Goal: Task Accomplishment & Management: Complete application form

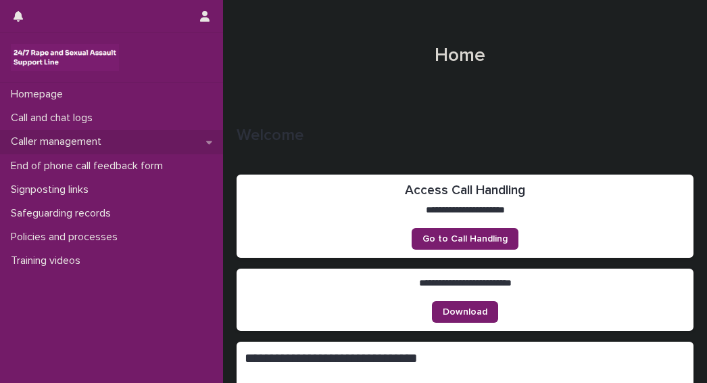
click at [45, 142] on p "Caller management" at bounding box center [58, 141] width 107 height 13
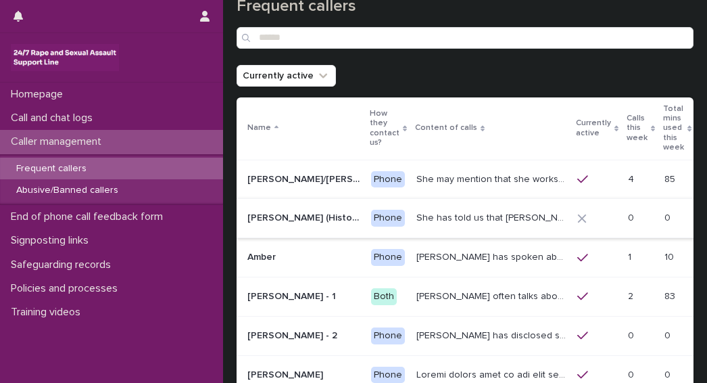
scroll to position [68, 0]
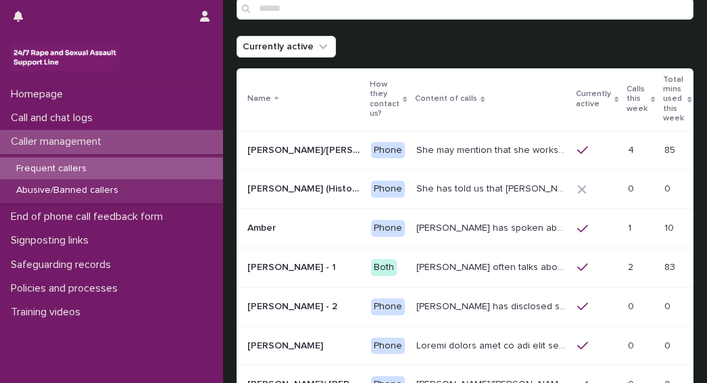
click at [416, 142] on p "She may mention that she works as a Nanny, looking after two children. Abbie / …" at bounding box center [492, 149] width 153 height 14
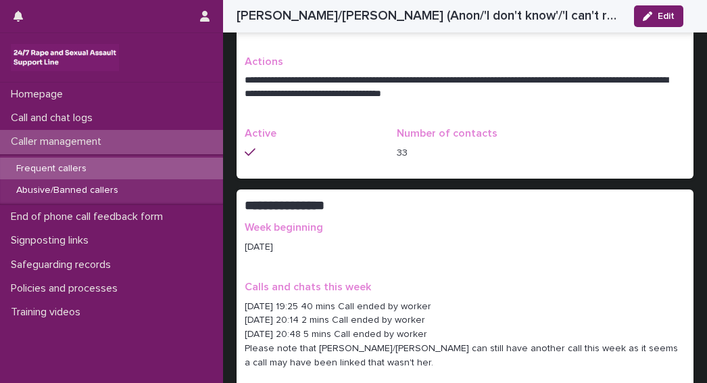
scroll to position [541, 0]
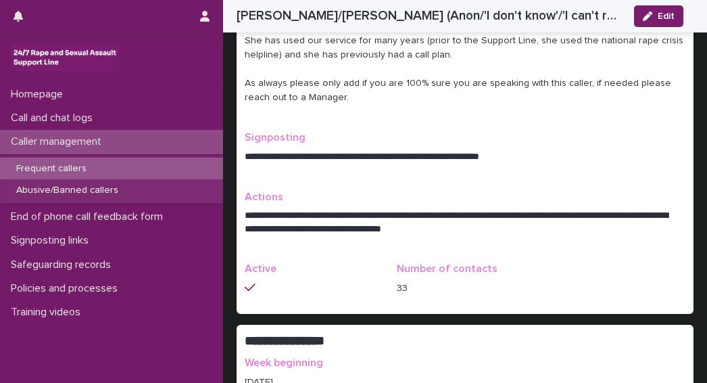
click at [487, 333] on h2 "**********" at bounding box center [457, 341] width 425 height 16
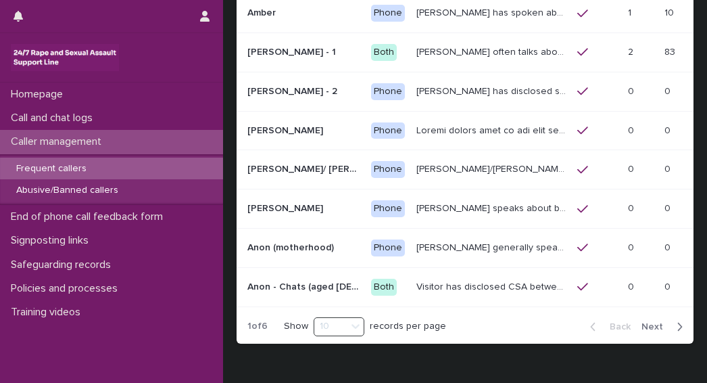
scroll to position [295, 0]
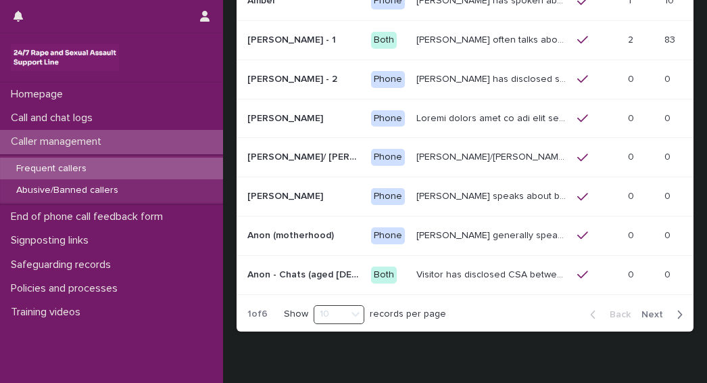
click at [641, 310] on span "Next" at bounding box center [656, 314] width 30 height 9
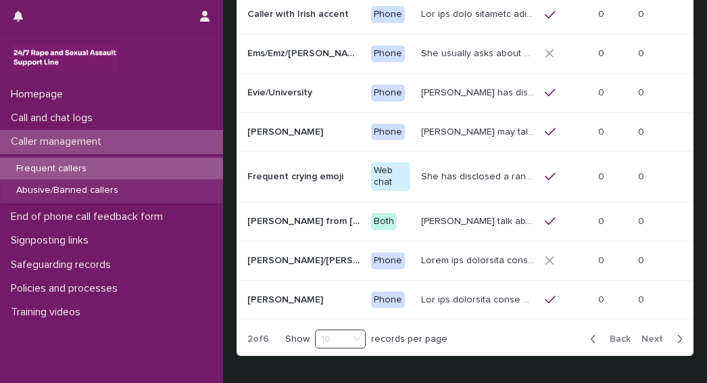
scroll to position [282, 0]
click at [649, 321] on div "Back Next" at bounding box center [636, 338] width 114 height 34
click at [656, 333] on span "Next" at bounding box center [656, 337] width 30 height 9
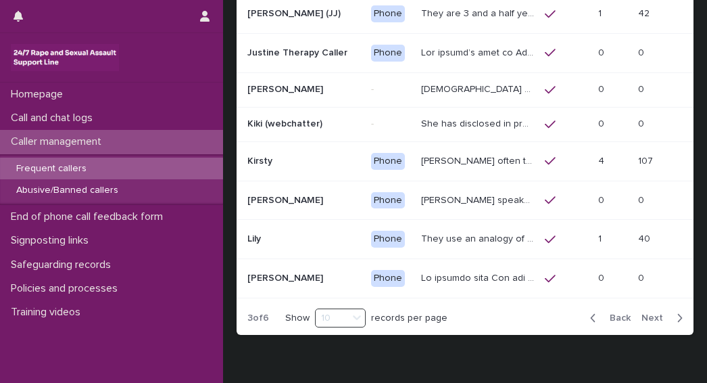
scroll to position [287, 0]
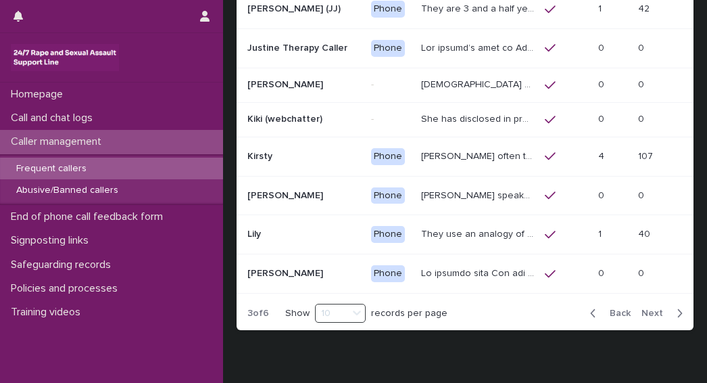
click at [489, 155] on p "Kirsty often talks about experiencing sexual violence by a family friend six ye…" at bounding box center [479, 155] width 116 height 14
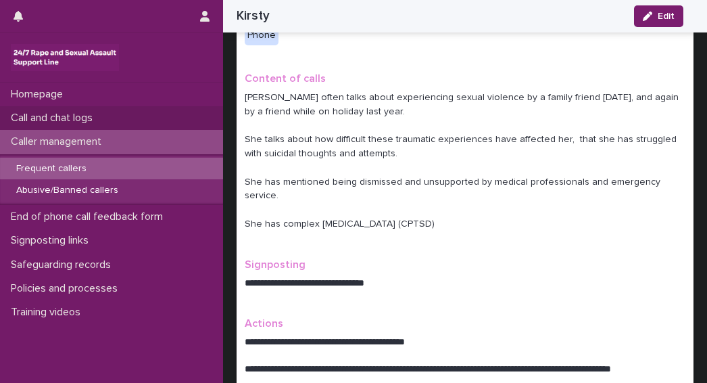
scroll to position [405, 0]
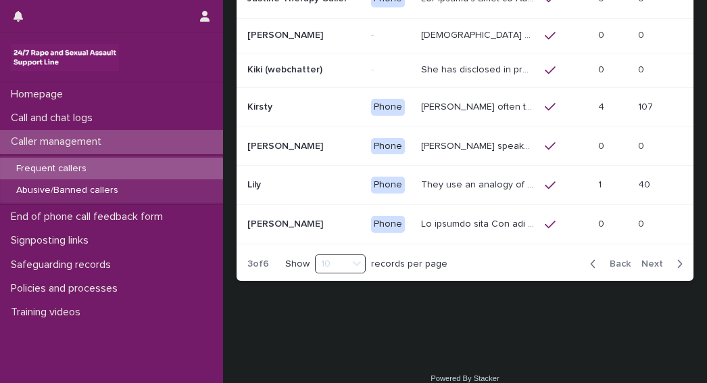
scroll to position [338, 0]
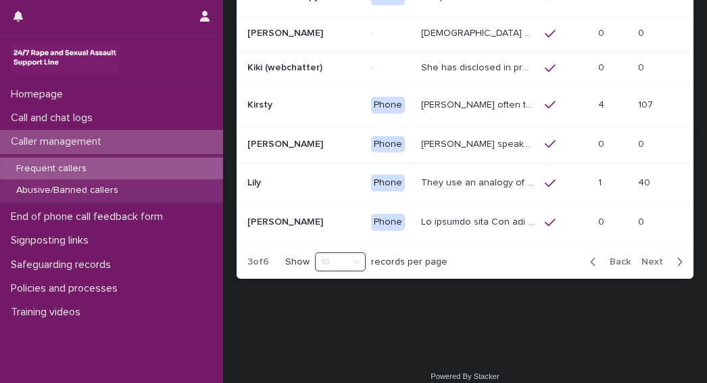
click at [641, 257] on span "Next" at bounding box center [656, 261] width 30 height 9
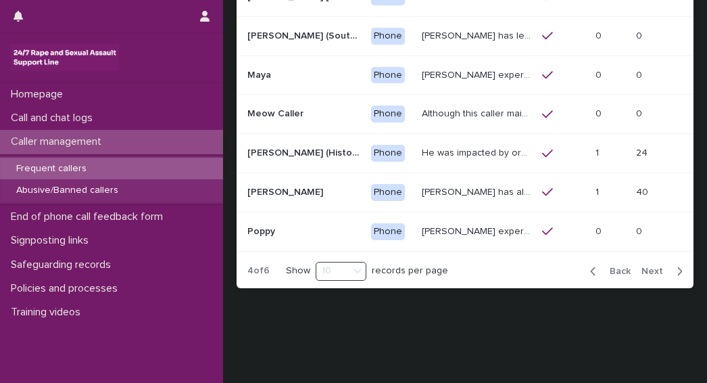
click at [639, 257] on div "Back Next" at bounding box center [636, 271] width 114 height 34
click at [645, 265] on button "Next" at bounding box center [664, 271] width 57 height 12
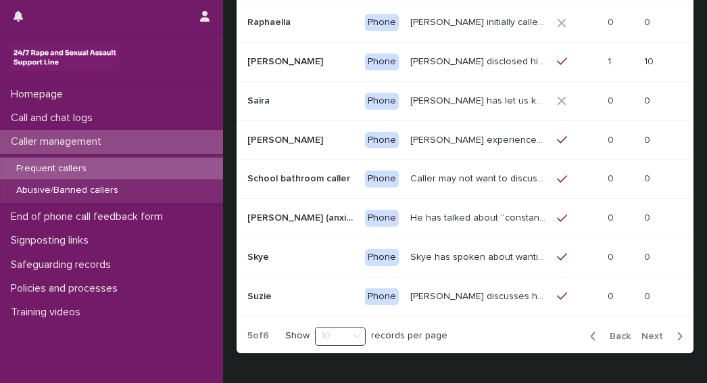
scroll to position [278, 0]
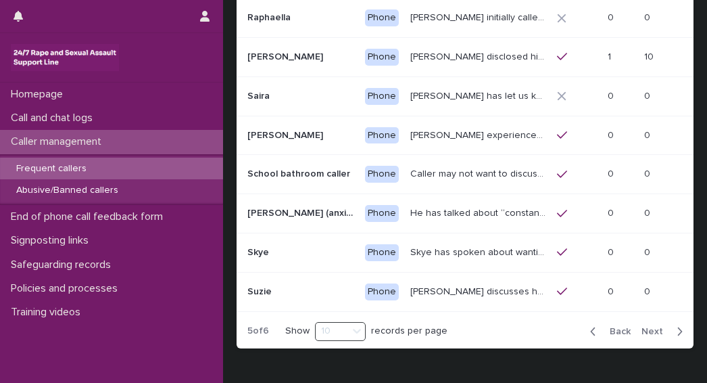
click at [641, 326] on span "Next" at bounding box center [656, 330] width 30 height 9
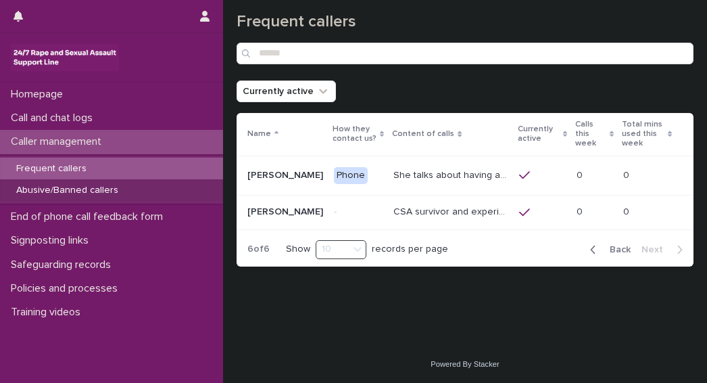
click at [49, 191] on p "Abusive/Banned callers" at bounding box center [67, 189] width 124 height 11
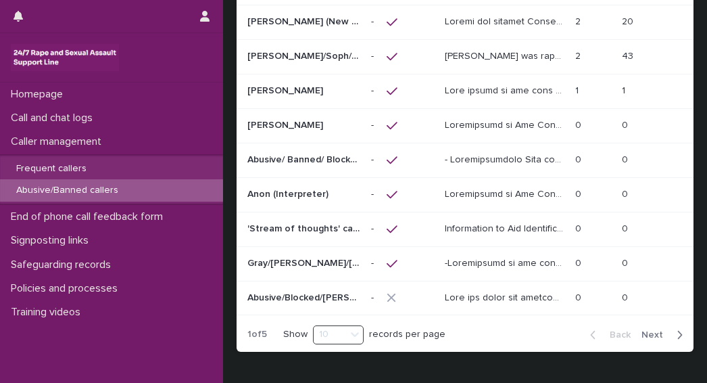
scroll to position [209, 0]
click at [649, 329] on span "Next" at bounding box center [656, 333] width 30 height 9
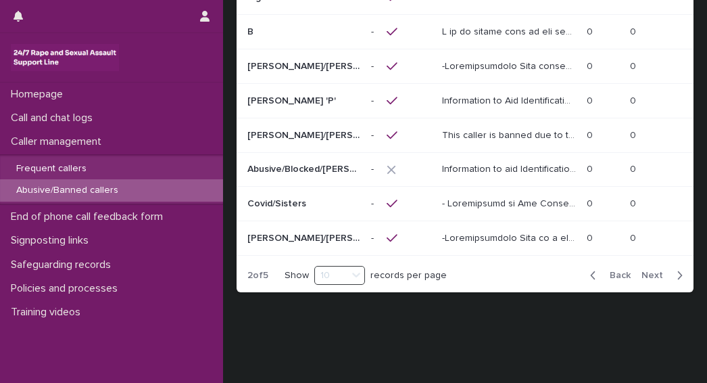
scroll to position [286, 0]
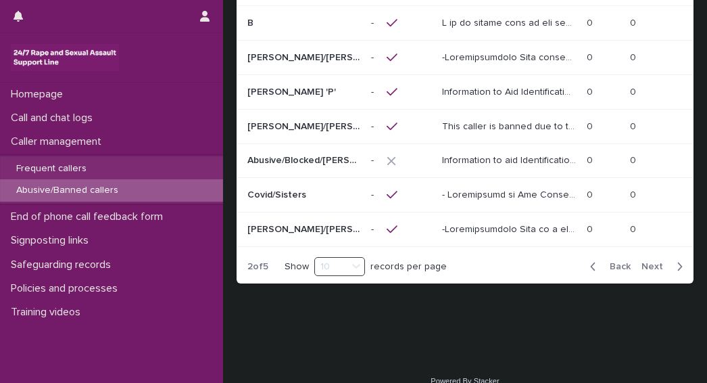
click at [637, 260] on button "Next" at bounding box center [664, 266] width 57 height 12
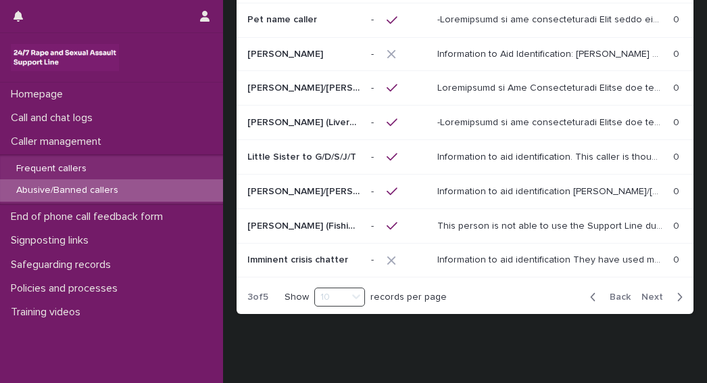
scroll to position [291, 0]
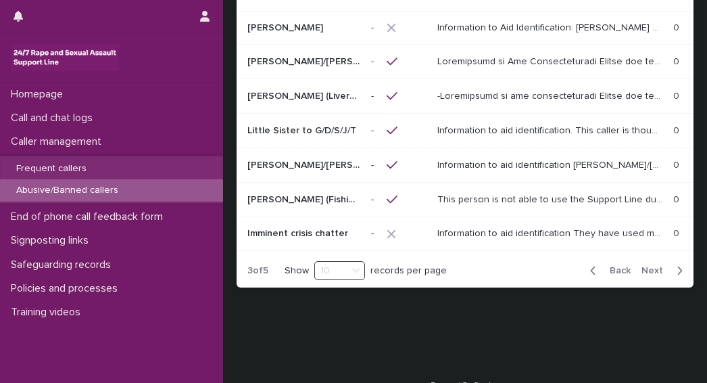
click at [645, 266] on span "Next" at bounding box center [656, 270] width 30 height 9
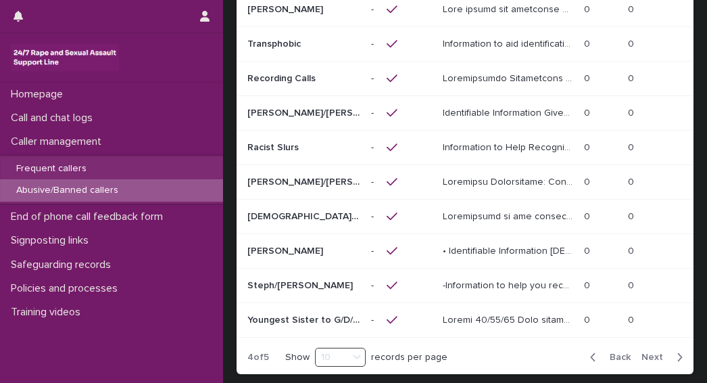
scroll to position [301, 0]
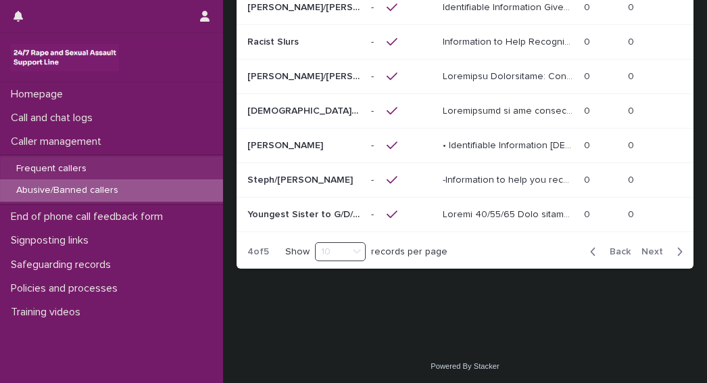
click at [644, 247] on span "Next" at bounding box center [656, 251] width 30 height 9
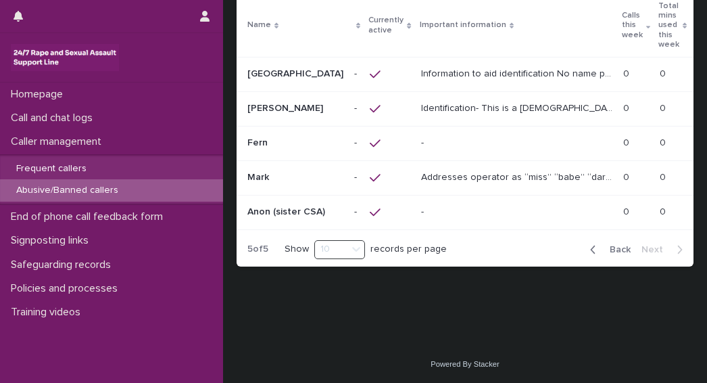
scroll to position [120, 0]
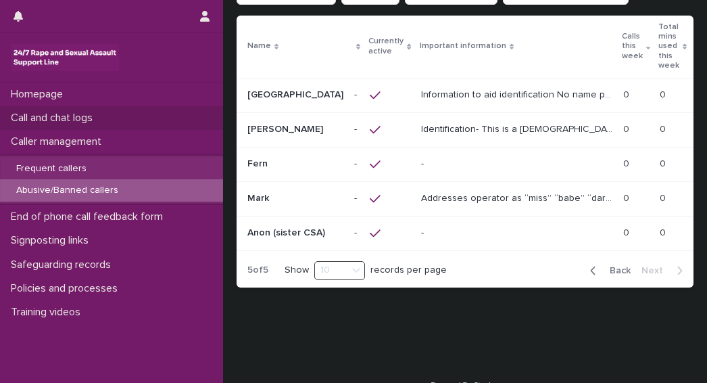
click at [53, 112] on p "Call and chat logs" at bounding box center [54, 118] width 98 height 13
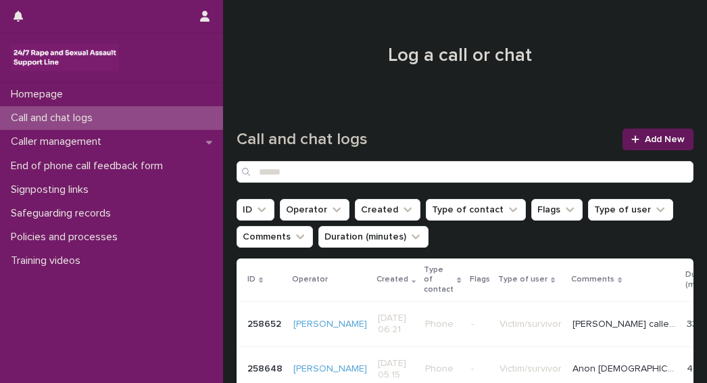
click at [631, 140] on icon at bounding box center [635, 138] width 8 height 9
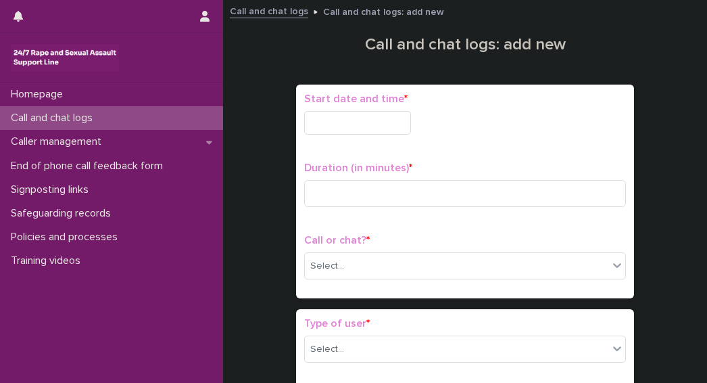
click at [326, 122] on input "text" at bounding box center [357, 123] width 107 height 24
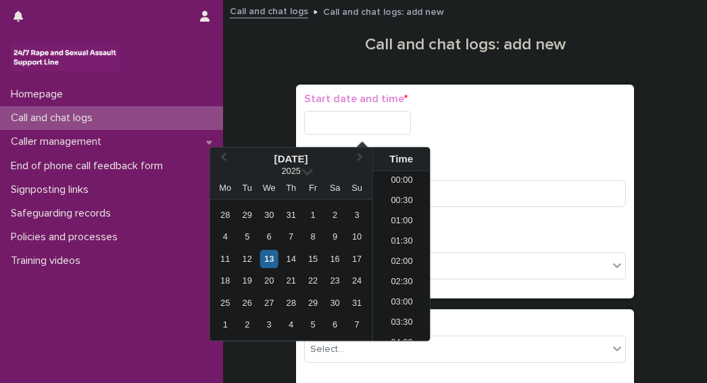
scroll to position [804, 0]
click at [269, 261] on div "13" at bounding box center [269, 258] width 18 height 18
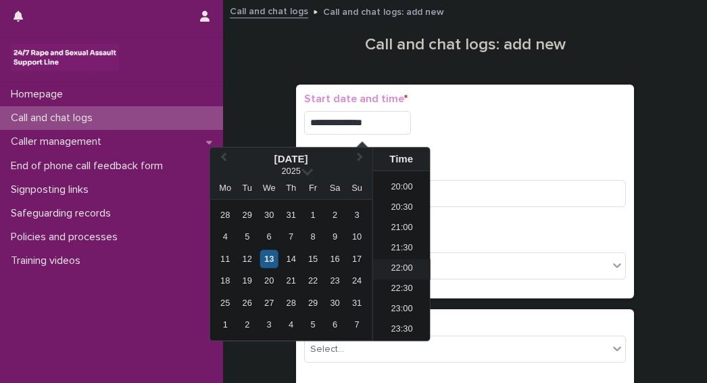
click at [395, 268] on li "22:00" at bounding box center [401, 269] width 57 height 20
click at [390, 120] on input "**********" at bounding box center [357, 123] width 107 height 24
type input "**********"
click at [480, 135] on div "**********" at bounding box center [465, 119] width 322 height 53
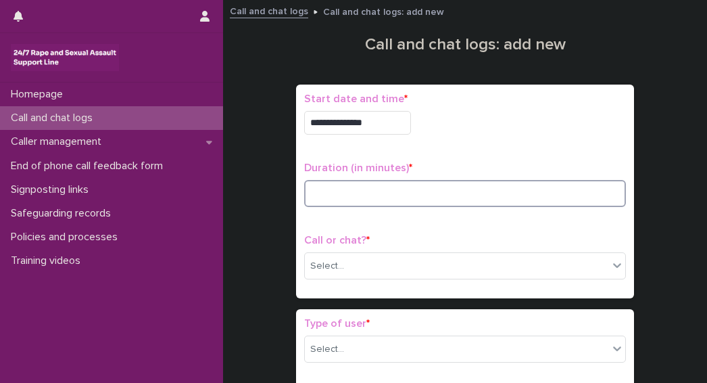
click at [396, 193] on input at bounding box center [465, 193] width 322 height 27
type input "*"
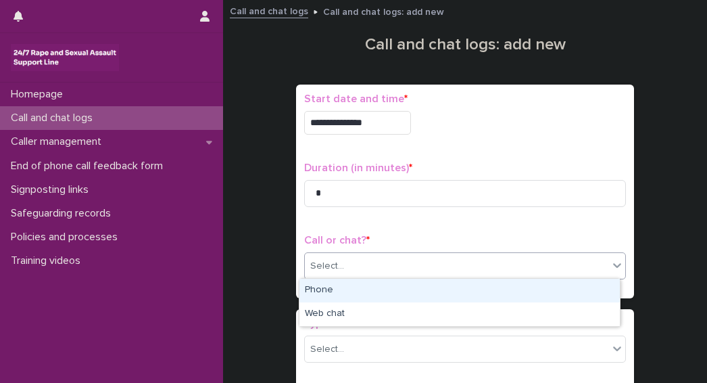
click at [345, 268] on input "text" at bounding box center [345, 265] width 1 height 11
click at [314, 294] on div "Phone" at bounding box center [459, 290] width 320 height 24
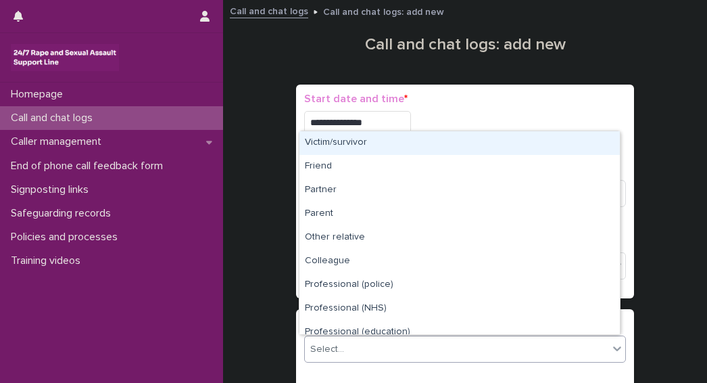
click at [341, 340] on div "Select..." at bounding box center [456, 349] width 303 height 22
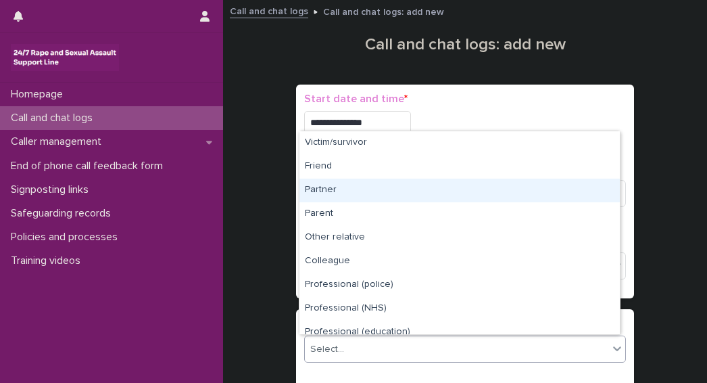
scroll to position [152, 0]
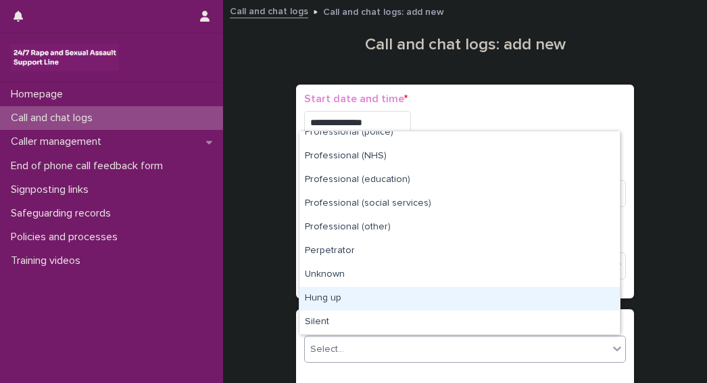
click at [329, 299] on div "Hung up" at bounding box center [459, 299] width 320 height 24
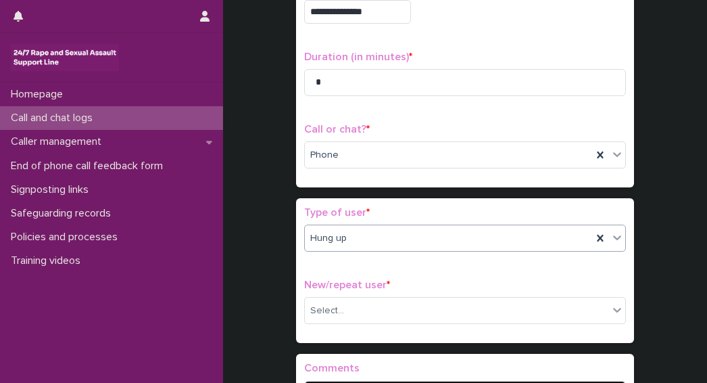
scroll to position [114, 0]
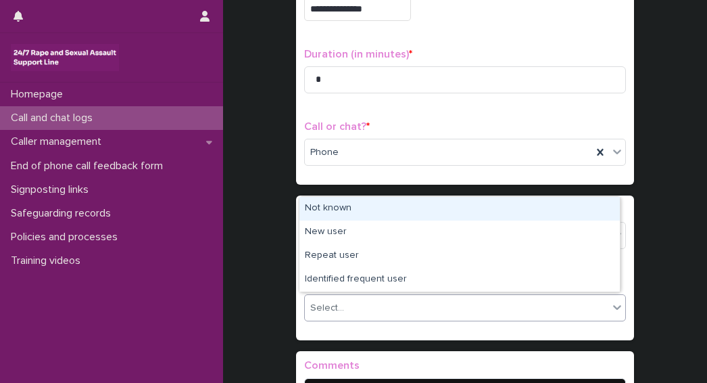
click at [331, 303] on div "Select..." at bounding box center [327, 308] width 34 height 14
click at [334, 210] on div "Not known" at bounding box center [459, 209] width 320 height 24
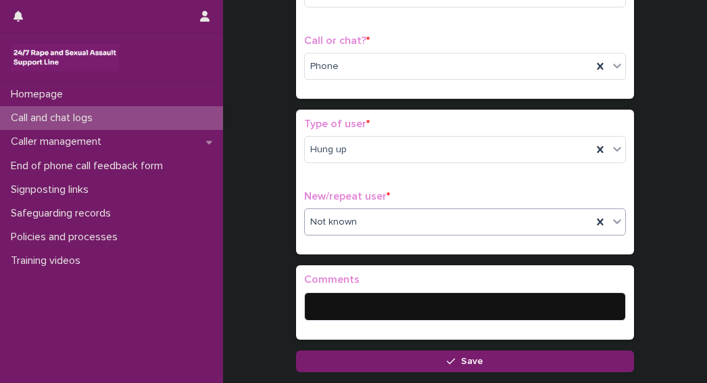
scroll to position [203, 0]
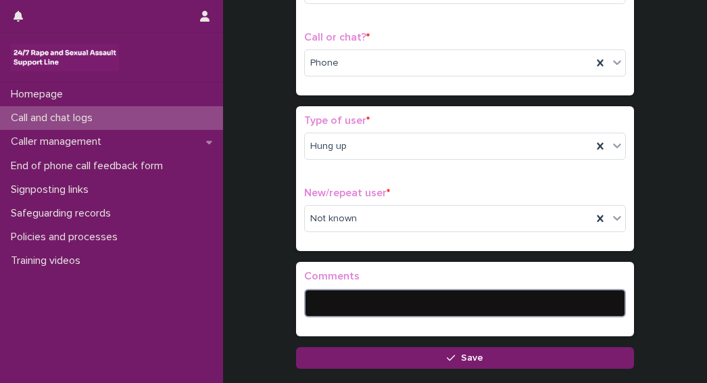
click at [350, 303] on textarea at bounding box center [465, 303] width 322 height 28
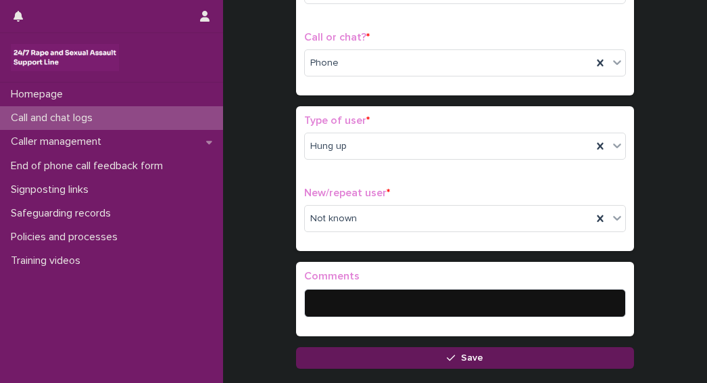
click at [419, 360] on button "Save" at bounding box center [465, 358] width 338 height 22
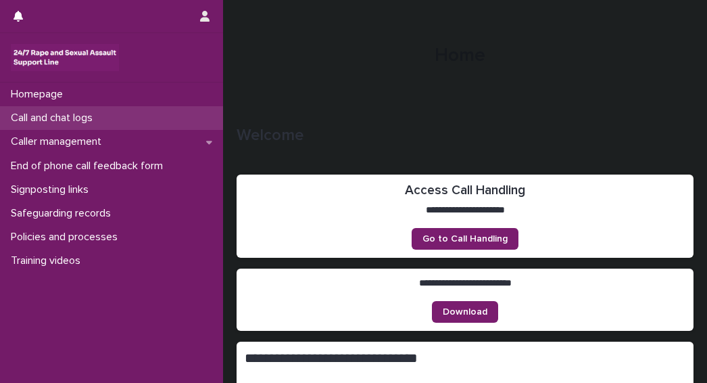
click at [64, 120] on p "Call and chat logs" at bounding box center [54, 118] width 98 height 13
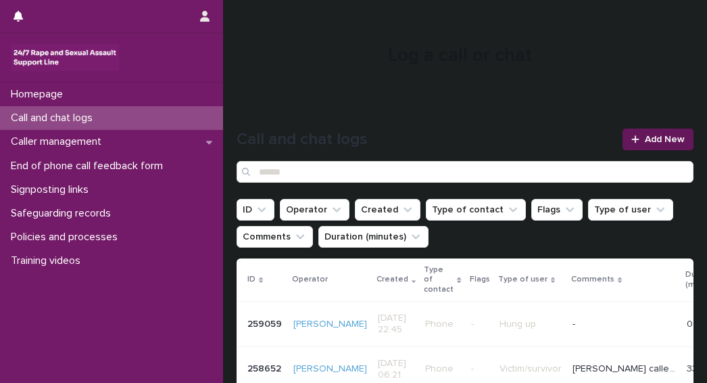
click at [645, 141] on span "Add New" at bounding box center [665, 138] width 40 height 9
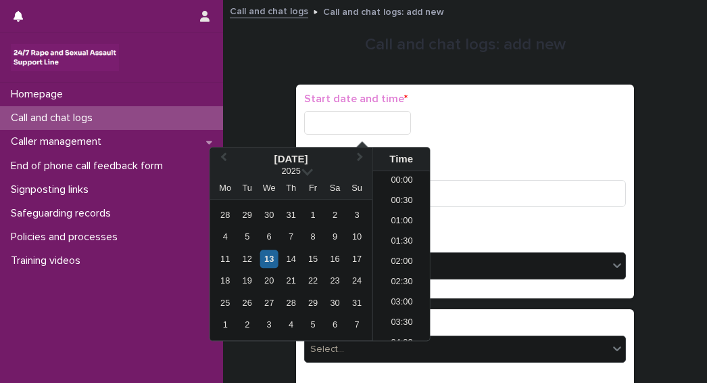
click at [335, 116] on input "text" at bounding box center [357, 123] width 107 height 24
click at [273, 263] on div "13" at bounding box center [269, 258] width 18 height 18
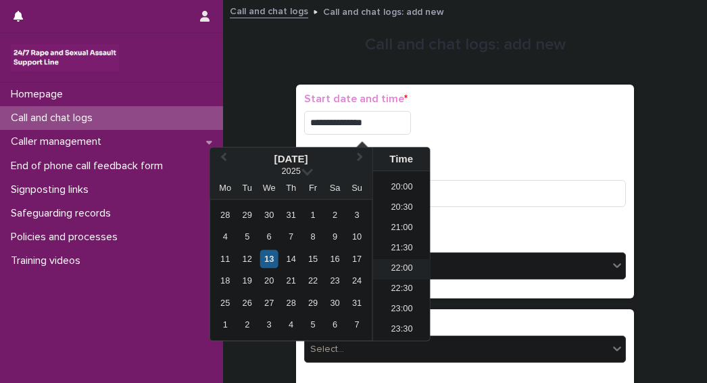
click at [398, 270] on li "22:00" at bounding box center [401, 269] width 57 height 20
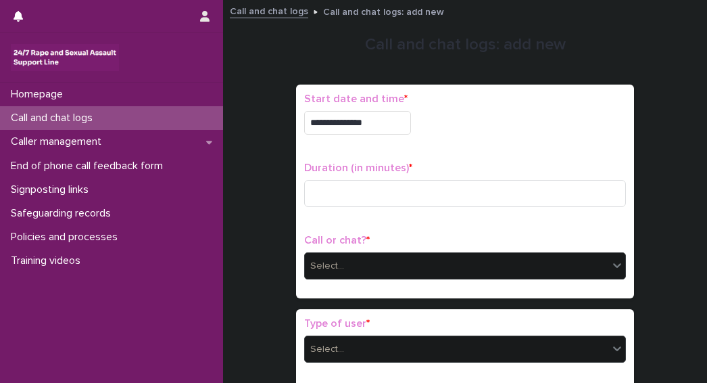
click at [384, 122] on input "**********" at bounding box center [357, 123] width 107 height 24
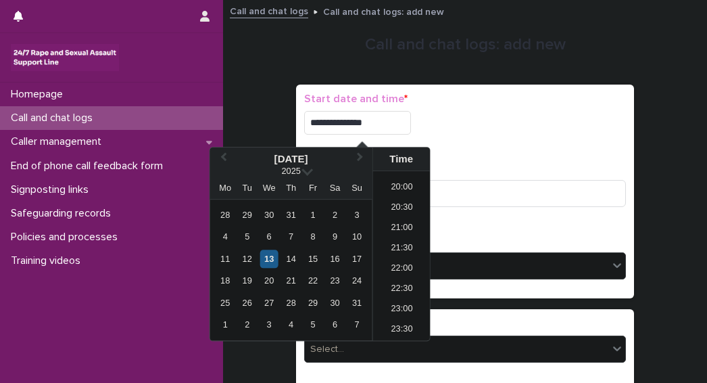
type input "**********"
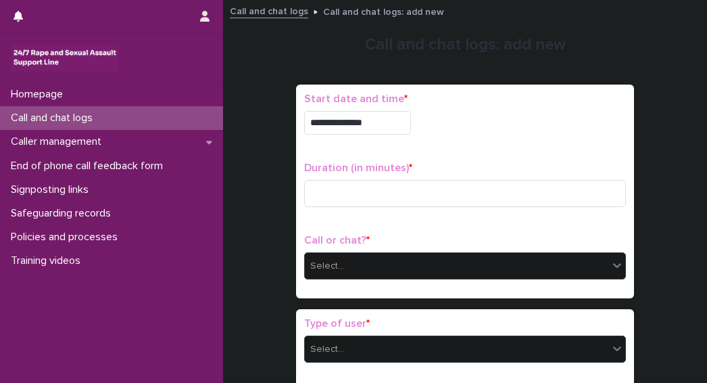
click at [485, 112] on div "**********" at bounding box center [465, 123] width 322 height 24
click at [384, 187] on input at bounding box center [465, 193] width 322 height 27
click at [330, 187] on input at bounding box center [465, 193] width 322 height 27
click at [322, 189] on input at bounding box center [465, 193] width 322 height 27
type input "*"
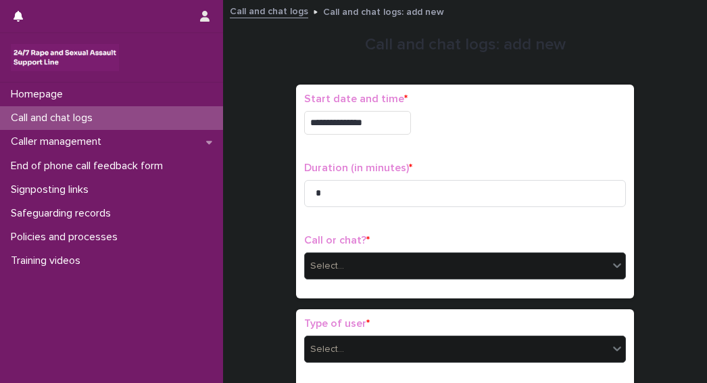
click at [333, 260] on div "Select..." at bounding box center [327, 266] width 34 height 14
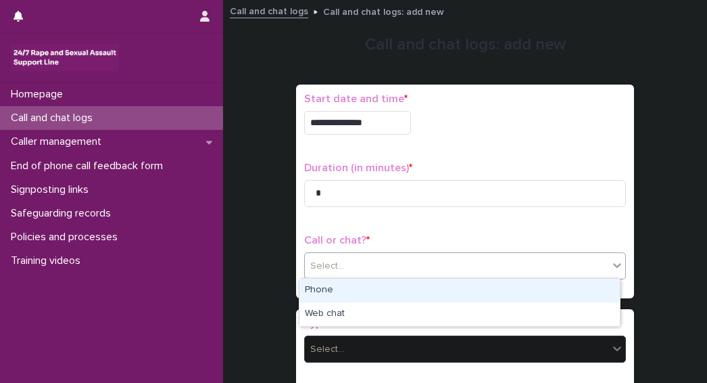
click at [318, 291] on div "Phone" at bounding box center [459, 290] width 320 height 24
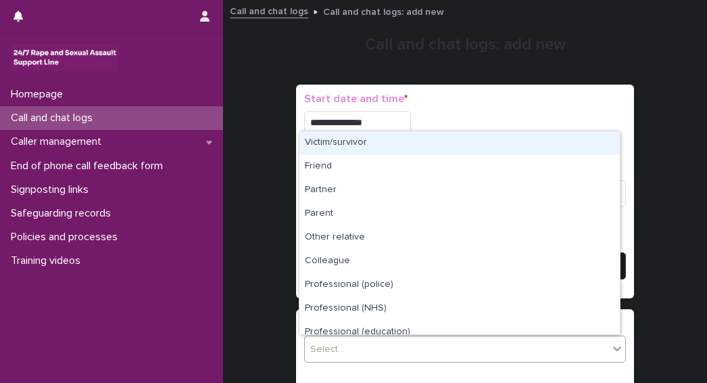
click at [354, 349] on div "Select..." at bounding box center [456, 349] width 303 height 22
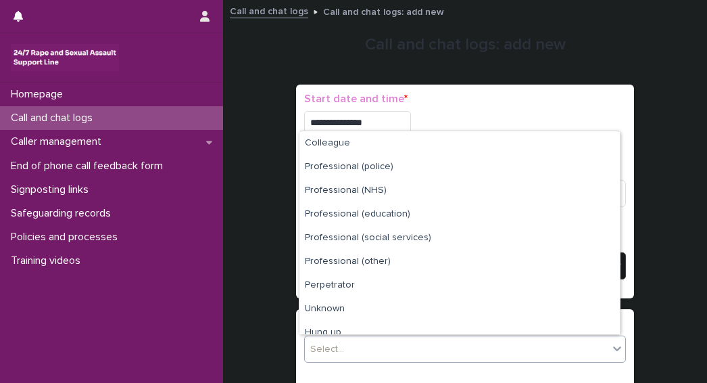
scroll to position [152, 0]
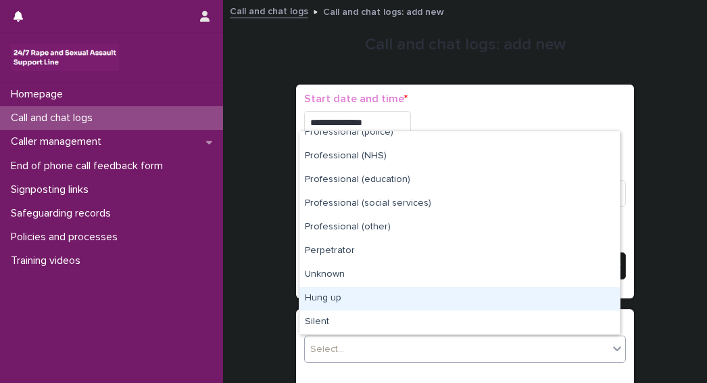
click at [318, 297] on div "Hung up" at bounding box center [459, 299] width 320 height 24
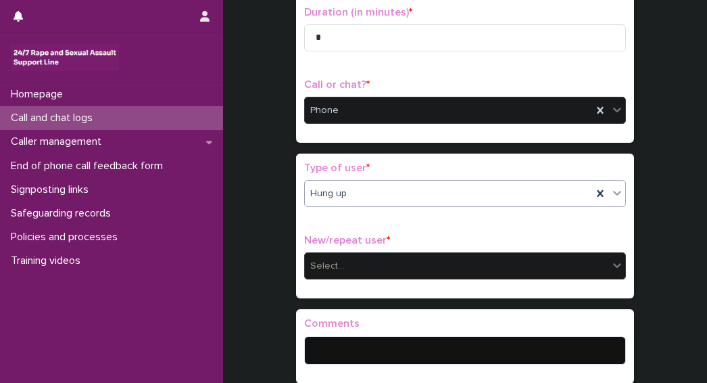
scroll to position [157, 0]
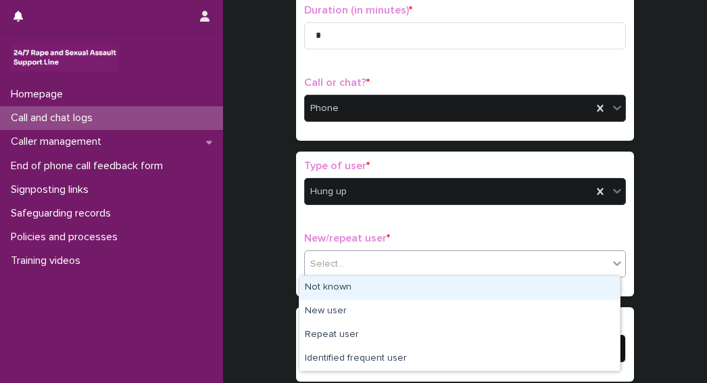
click at [318, 261] on div "Select..." at bounding box center [327, 264] width 34 height 14
click at [321, 288] on div "Not known" at bounding box center [459, 288] width 320 height 24
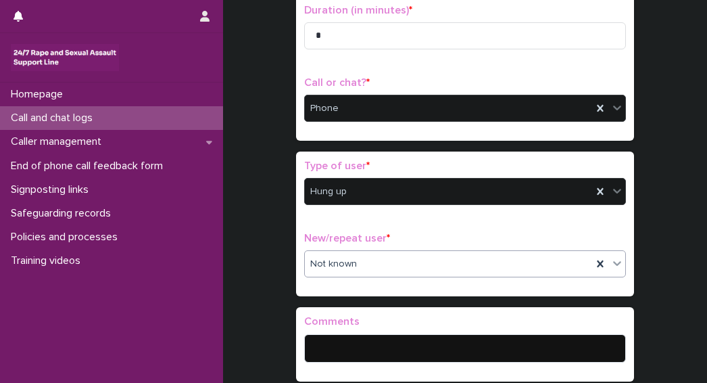
scroll to position [292, 0]
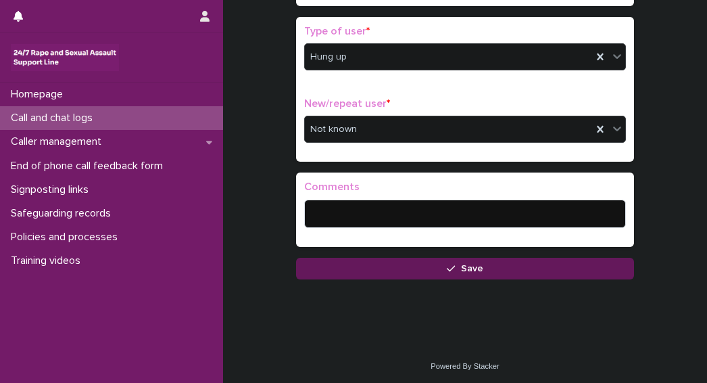
click at [408, 266] on button "Save" at bounding box center [465, 268] width 338 height 22
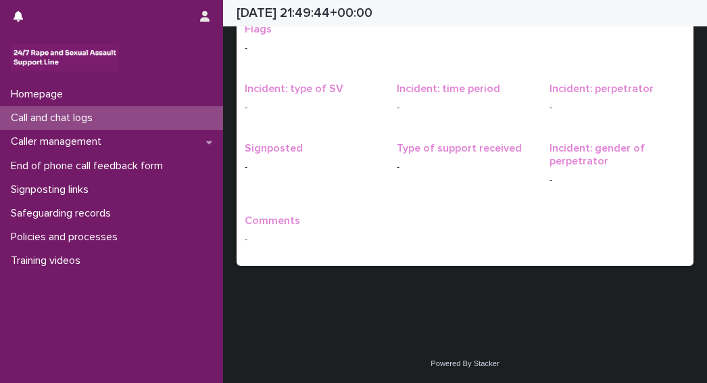
scroll to position [29, 0]
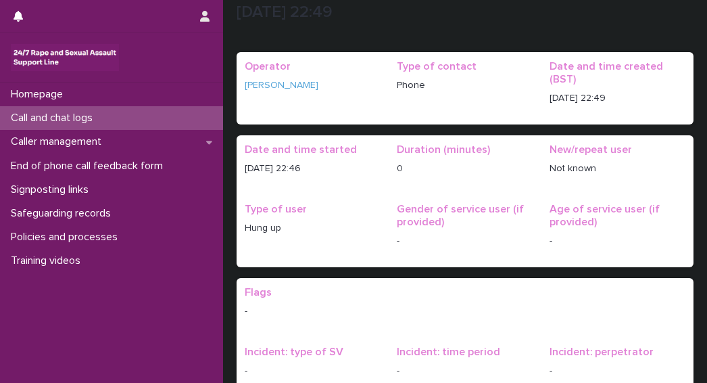
click at [56, 117] on p "Call and chat logs" at bounding box center [54, 118] width 98 height 13
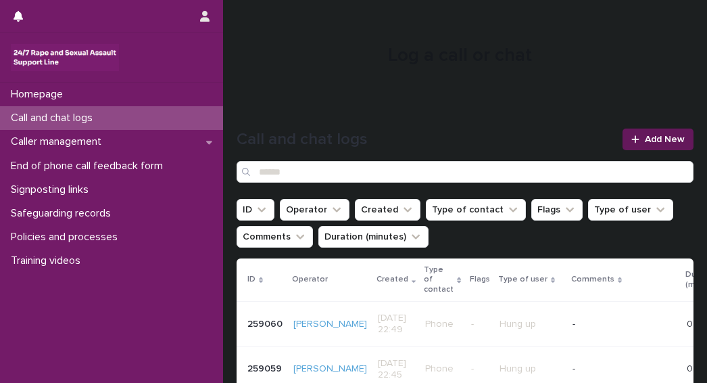
click at [645, 136] on span "Add New" at bounding box center [665, 138] width 40 height 9
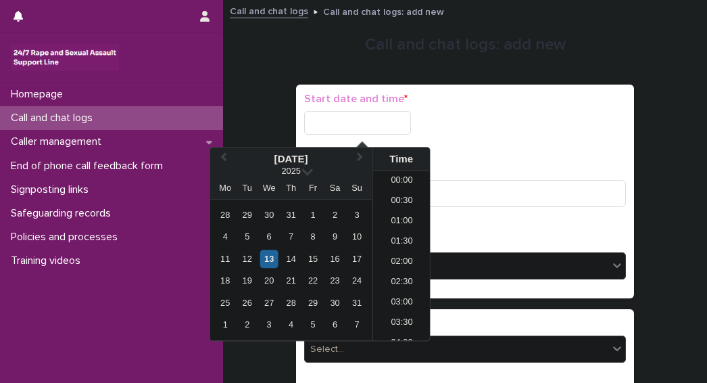
click at [313, 121] on input "text" at bounding box center [357, 123] width 107 height 24
click at [273, 260] on div "13" at bounding box center [269, 258] width 18 height 18
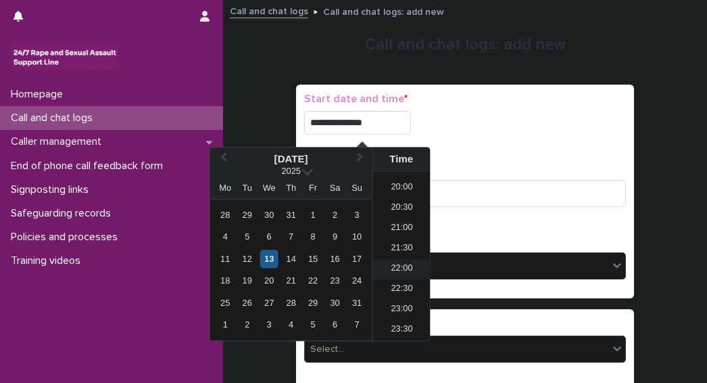
click at [397, 270] on li "22:00" at bounding box center [401, 269] width 57 height 20
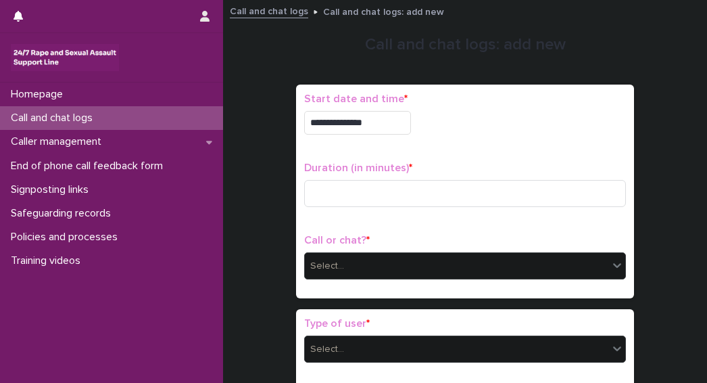
click at [382, 121] on input "**********" at bounding box center [357, 123] width 107 height 24
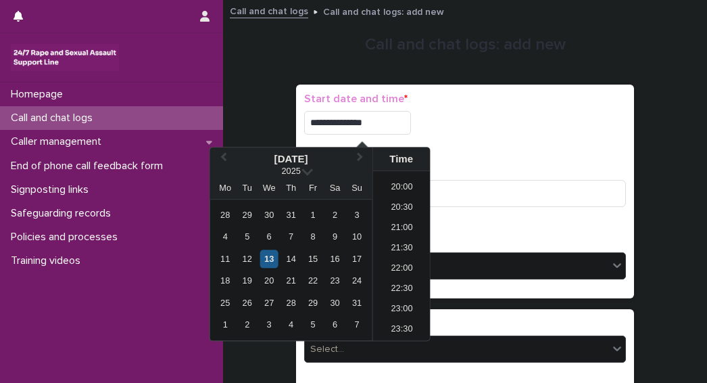
type input "**********"
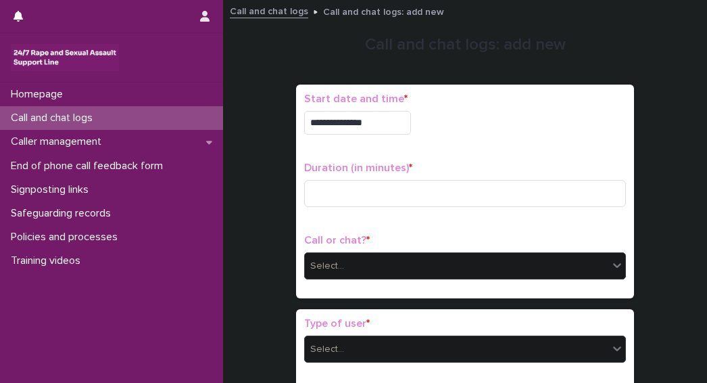
drag, startPoint x: 551, startPoint y: 168, endPoint x: 544, endPoint y: 168, distance: 7.4
click at [551, 168] on p "Duration (in minutes) *" at bounding box center [465, 168] width 322 height 13
click at [339, 197] on input at bounding box center [465, 193] width 322 height 27
type input "*"
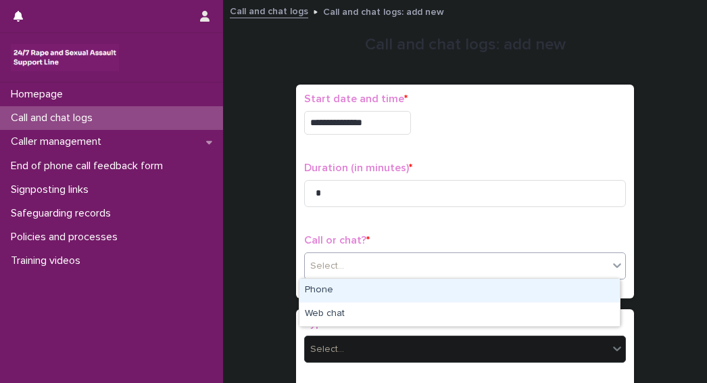
click at [384, 264] on div "Select..." at bounding box center [456, 266] width 303 height 22
click at [327, 289] on div "Phone" at bounding box center [459, 290] width 320 height 24
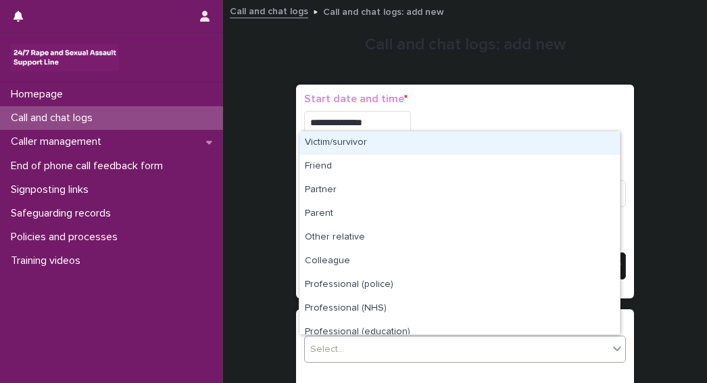
click at [392, 343] on div "Select..." at bounding box center [456, 349] width 303 height 22
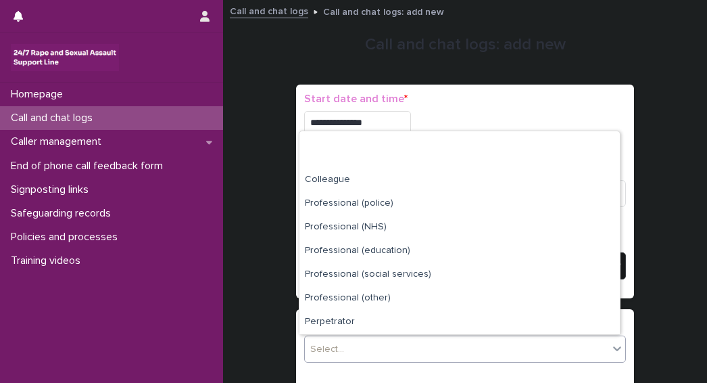
scroll to position [152, 0]
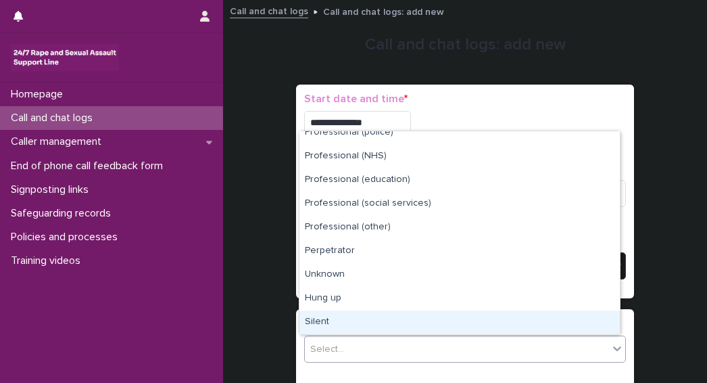
click at [312, 321] on div "Silent" at bounding box center [459, 322] width 320 height 24
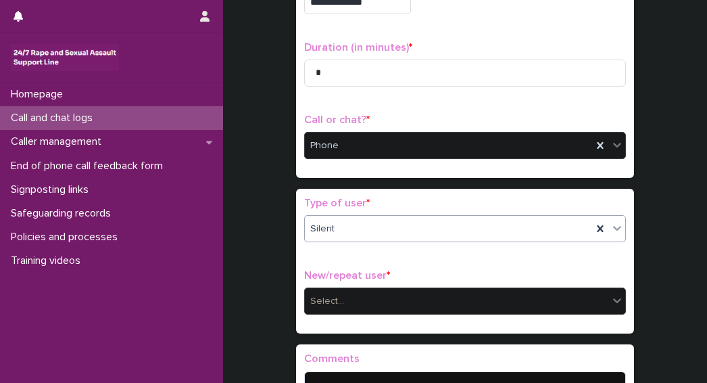
scroll to position [128, 0]
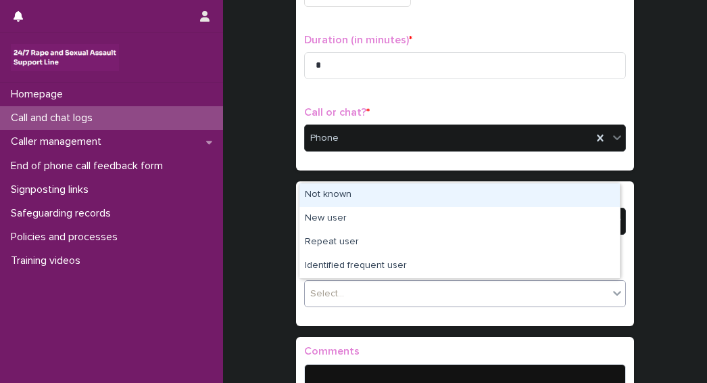
click at [345, 282] on div "Select..." at bounding box center [456, 293] width 303 height 22
drag, startPoint x: 324, startPoint y: 207, endPoint x: 328, endPoint y: 195, distance: 12.4
click at [328, 195] on div "Not known" at bounding box center [459, 195] width 320 height 24
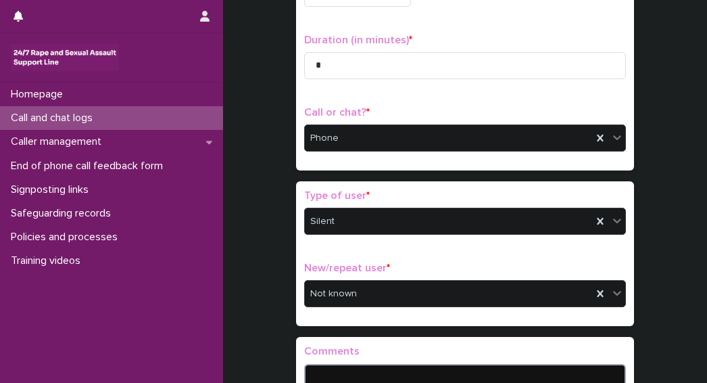
click at [339, 372] on textarea at bounding box center [465, 378] width 322 height 28
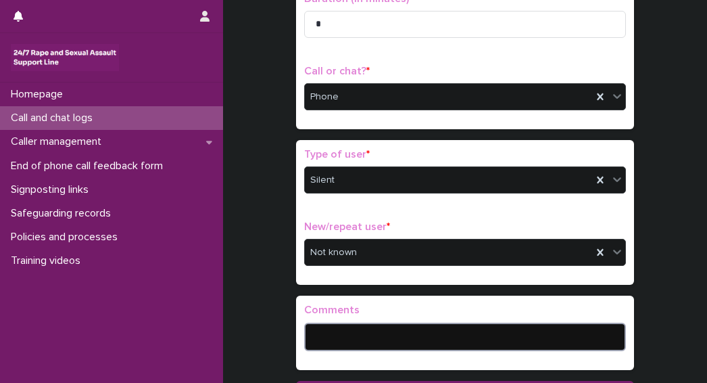
scroll to position [187, 0]
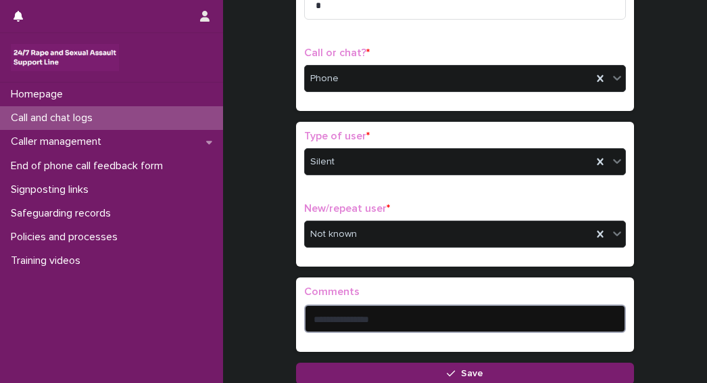
type textarea "**********"
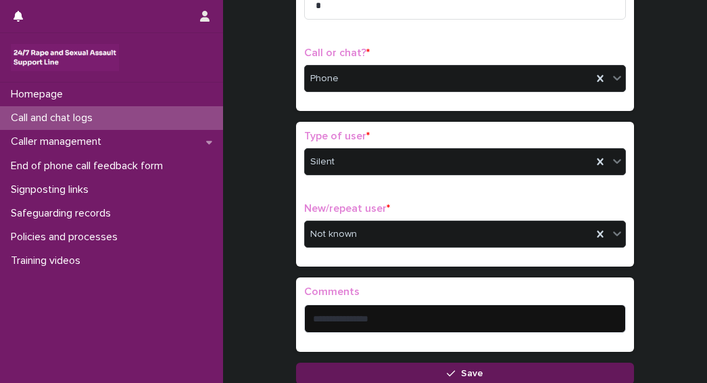
click at [345, 366] on button "Save" at bounding box center [465, 373] width 338 height 22
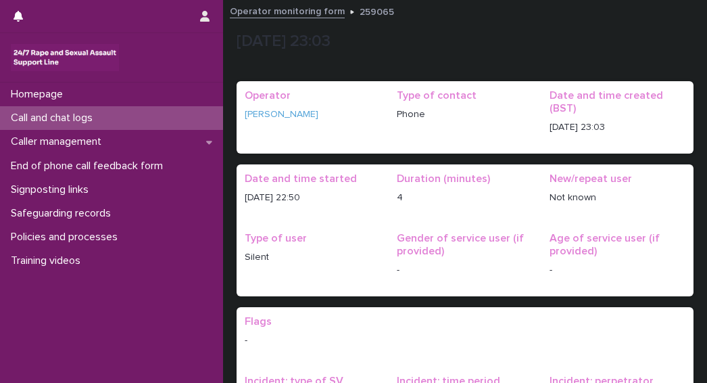
click at [402, 56] on div "[DATE] 23:03" at bounding box center [465, 44] width 457 height 41
click at [42, 120] on p "Call and chat logs" at bounding box center [54, 118] width 98 height 13
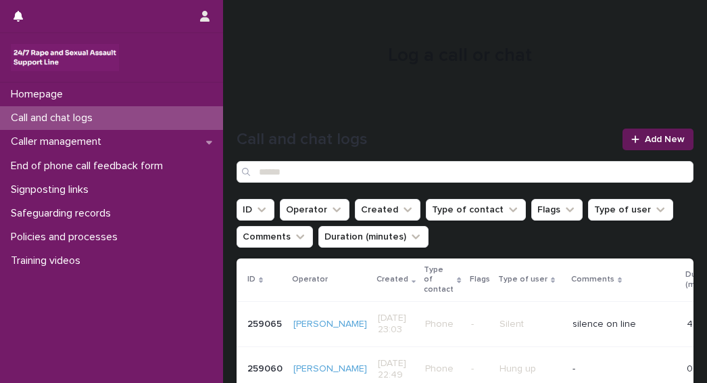
click at [658, 137] on span "Add New" at bounding box center [665, 138] width 40 height 9
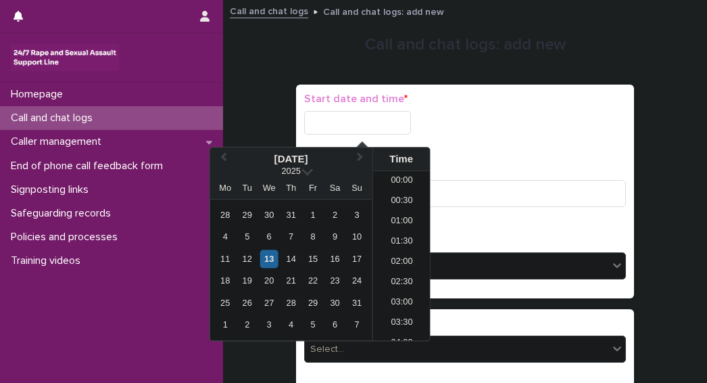
click at [346, 124] on input "text" at bounding box center [357, 123] width 107 height 24
click at [272, 263] on div "13" at bounding box center [269, 258] width 18 height 18
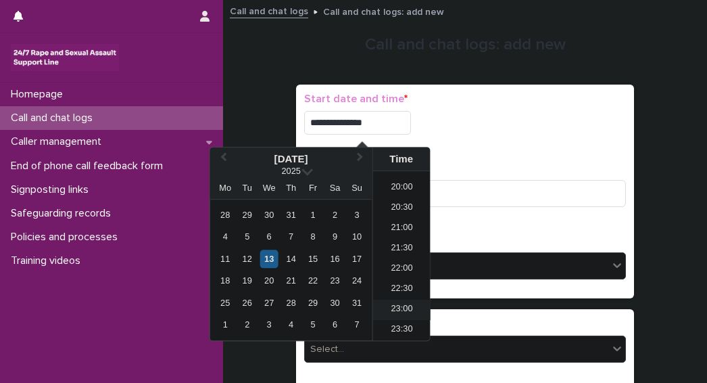
click at [395, 310] on li "23:00" at bounding box center [401, 309] width 57 height 20
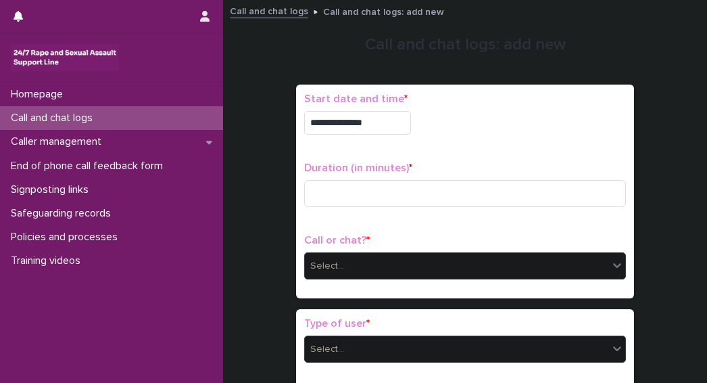
type input "**********"
click at [328, 197] on input at bounding box center [465, 193] width 322 height 27
type input "*"
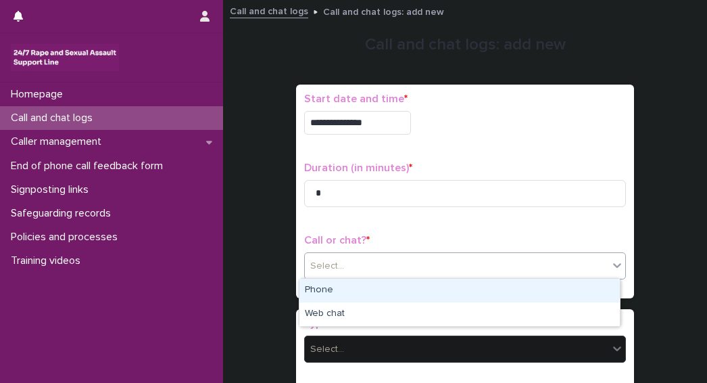
click at [314, 270] on div "Select..." at bounding box center [327, 266] width 34 height 14
click at [320, 291] on div "Phone" at bounding box center [459, 290] width 320 height 24
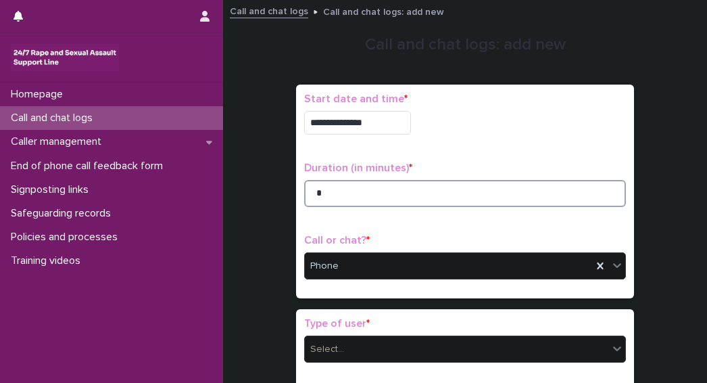
click at [336, 194] on input "*" at bounding box center [465, 193] width 322 height 27
type input "**"
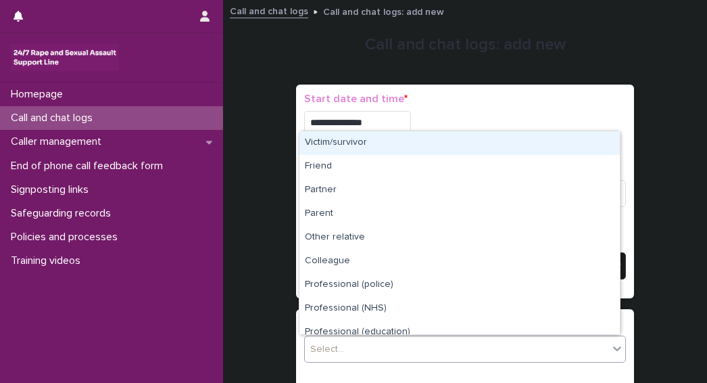
click at [357, 341] on div "Select..." at bounding box center [456, 349] width 303 height 22
click at [331, 146] on div "Victim/survivor" at bounding box center [459, 143] width 320 height 24
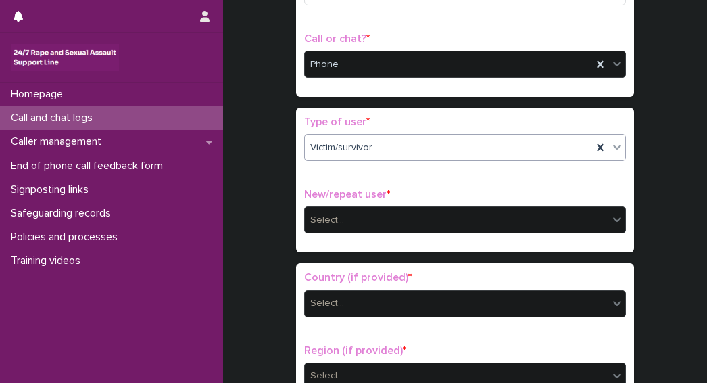
scroll to position [205, 0]
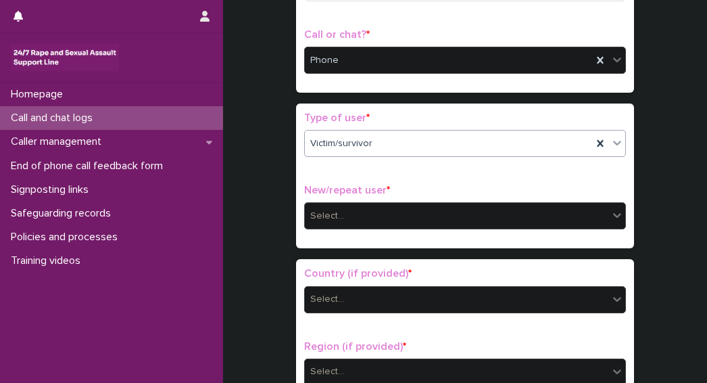
click at [325, 215] on div "Select..." at bounding box center [327, 216] width 34 height 14
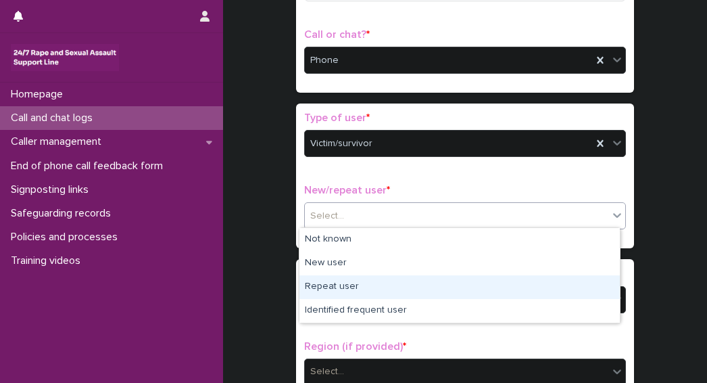
click at [320, 285] on div "Repeat user" at bounding box center [459, 287] width 320 height 24
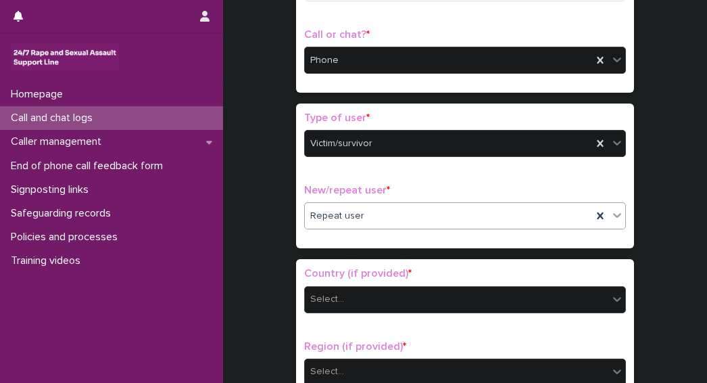
click at [319, 297] on div "Select..." at bounding box center [327, 299] width 34 height 14
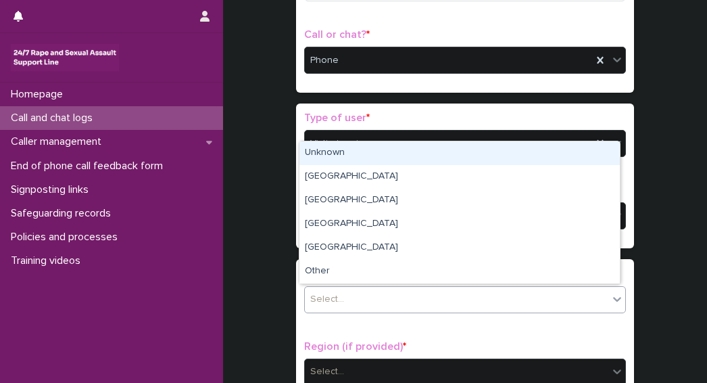
drag, startPoint x: 322, startPoint y: 287, endPoint x: 330, endPoint y: 153, distance: 133.3
click at [330, 153] on div "Unknown" at bounding box center [459, 153] width 320 height 24
click at [325, 298] on span "Unknown" at bounding box center [330, 299] width 40 height 14
click at [334, 152] on div "Unknown" at bounding box center [459, 153] width 320 height 24
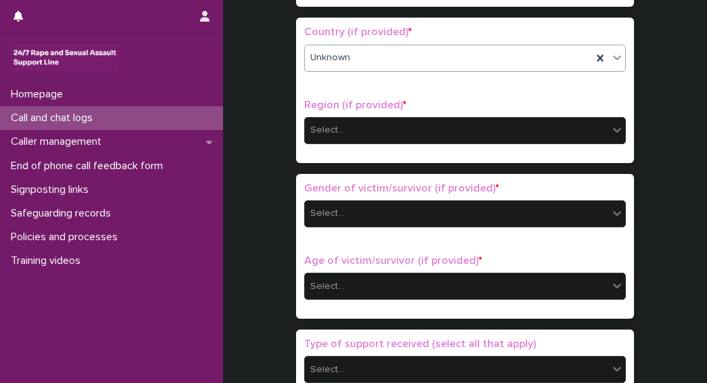
scroll to position [470, 0]
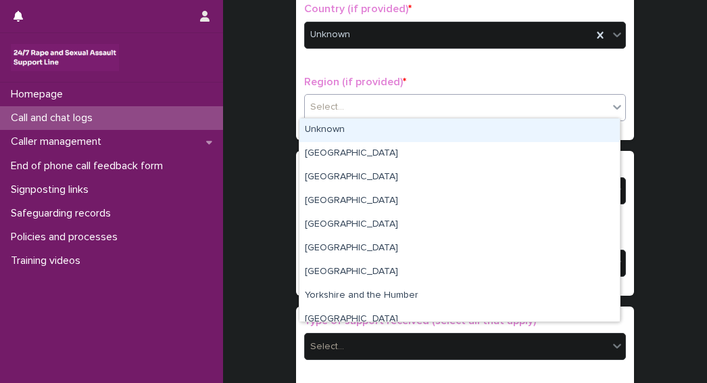
click at [305, 101] on div "Select..." at bounding box center [456, 107] width 303 height 22
click at [309, 128] on div "Unknown" at bounding box center [459, 130] width 320 height 24
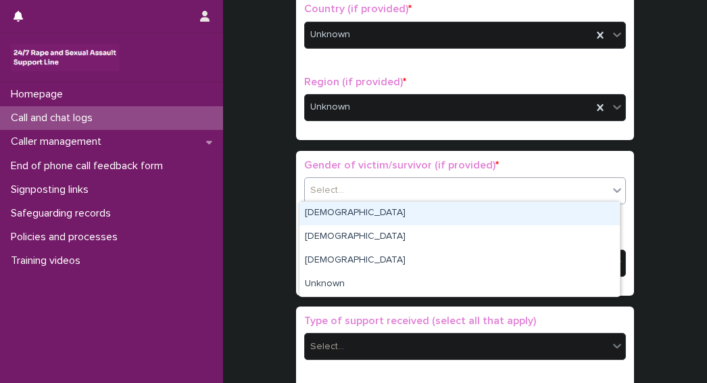
click at [324, 184] on div "Select..." at bounding box center [327, 190] width 34 height 14
click at [310, 214] on div "Female" at bounding box center [459, 213] width 320 height 24
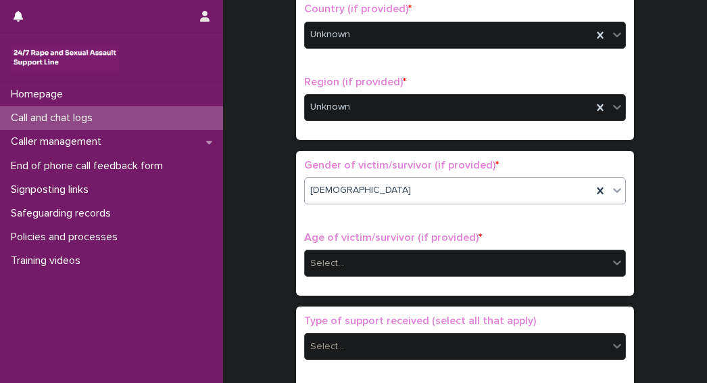
click at [321, 266] on div "Select..." at bounding box center [327, 263] width 34 height 14
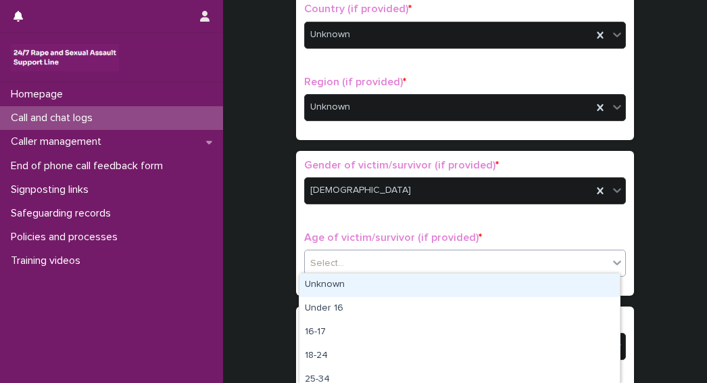
click at [319, 283] on div "Unknown" at bounding box center [459, 285] width 320 height 24
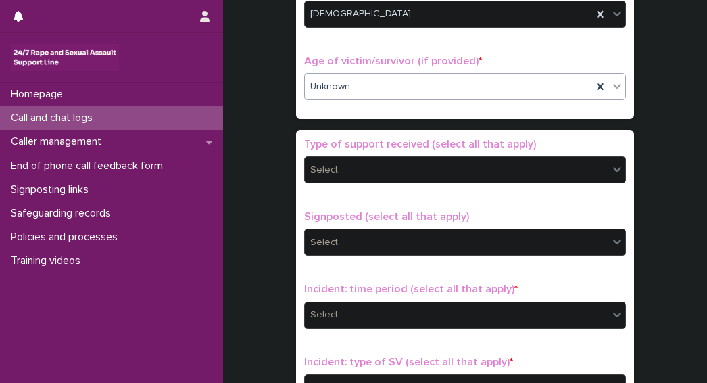
scroll to position [689, 0]
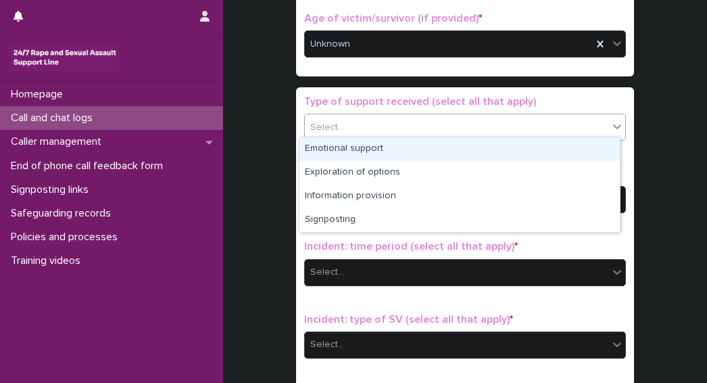
click at [335, 122] on div "Select..." at bounding box center [327, 127] width 34 height 14
click at [336, 143] on div "Emotional support" at bounding box center [459, 149] width 320 height 24
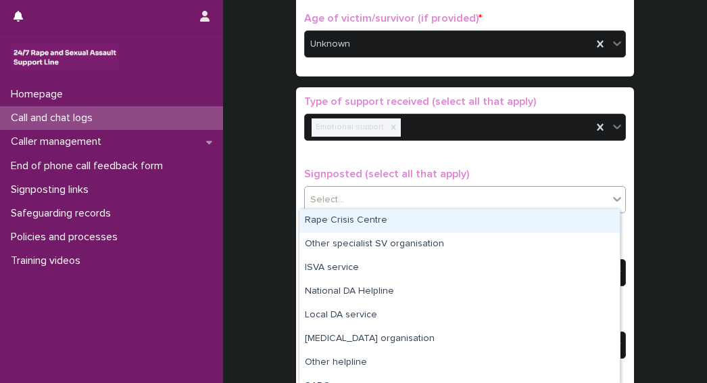
click at [345, 194] on input "text" at bounding box center [345, 199] width 1 height 11
click at [337, 224] on div "Rape Crisis Centre" at bounding box center [459, 221] width 320 height 24
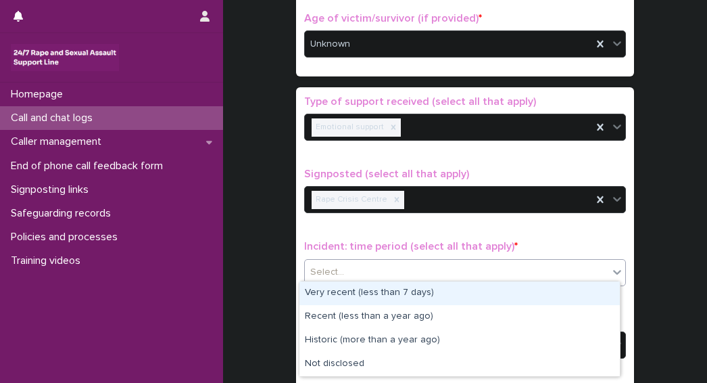
click at [345, 266] on input "text" at bounding box center [345, 271] width 1 height 11
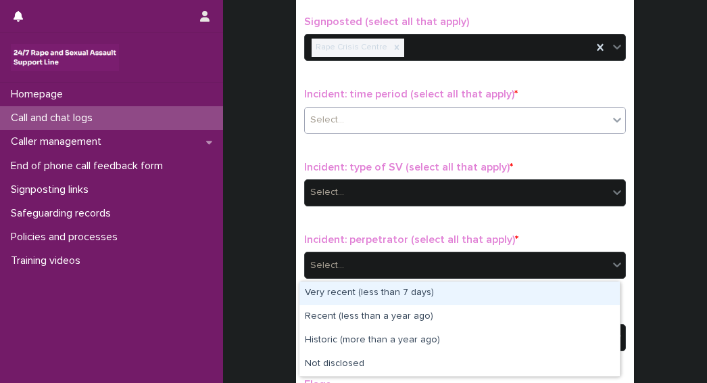
scroll to position [846, 0]
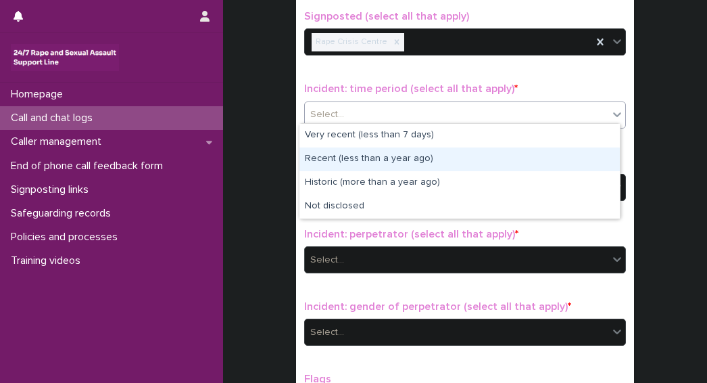
click at [341, 249] on div "Select..." at bounding box center [456, 260] width 303 height 22
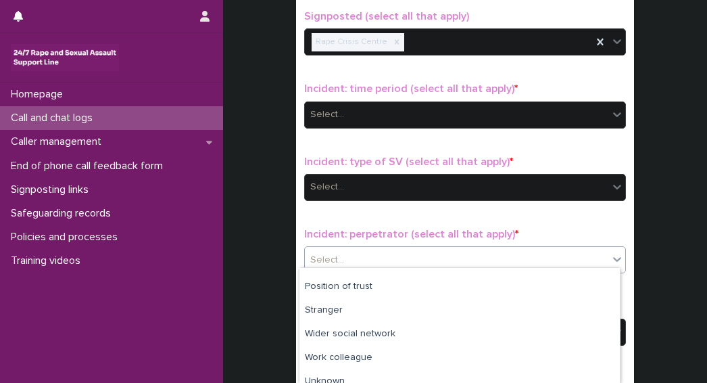
scroll to position [145, 0]
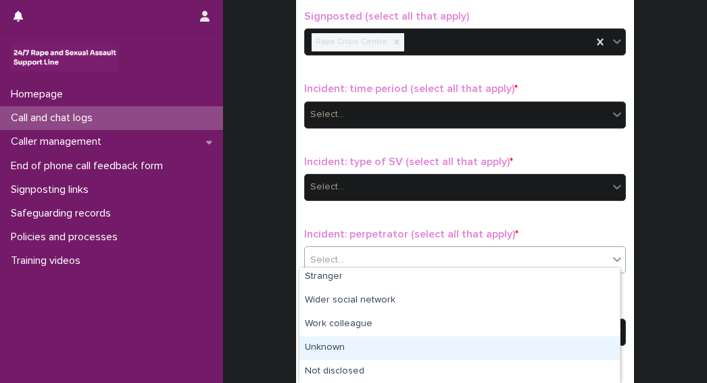
click at [312, 349] on div "Unknown" at bounding box center [459, 348] width 320 height 24
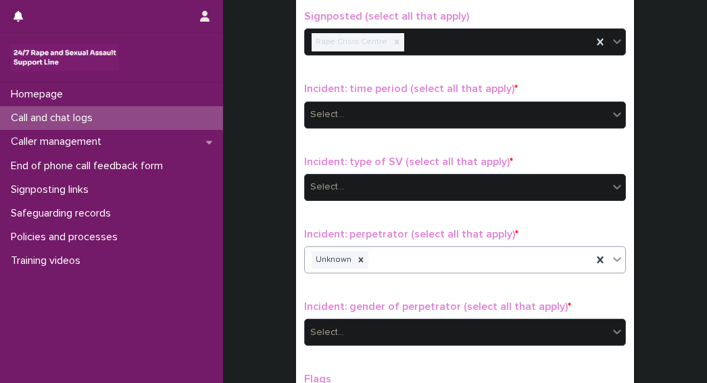
click at [341, 321] on div "Select..." at bounding box center [456, 332] width 303 height 22
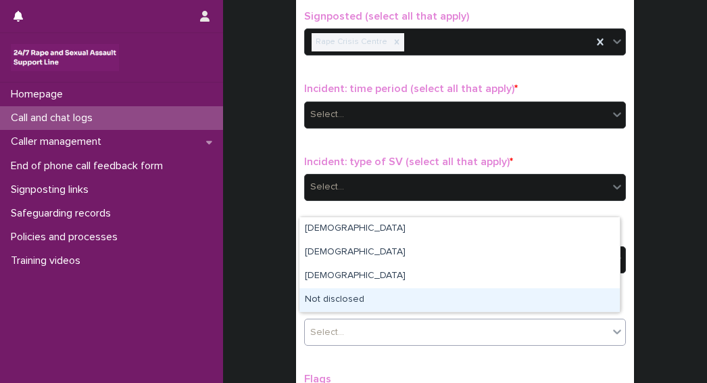
click at [342, 303] on div "Not disclosed" at bounding box center [459, 300] width 320 height 24
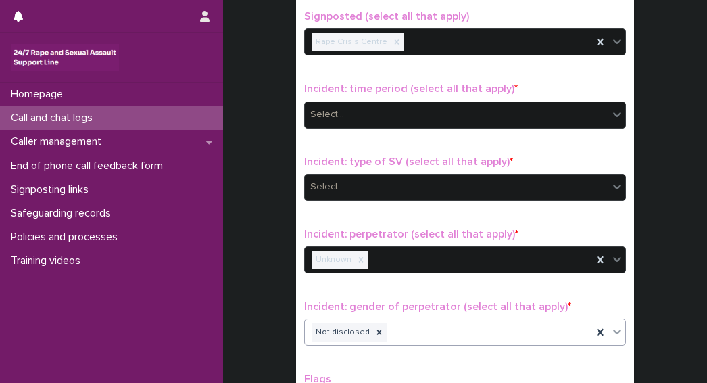
scroll to position [1106, 0]
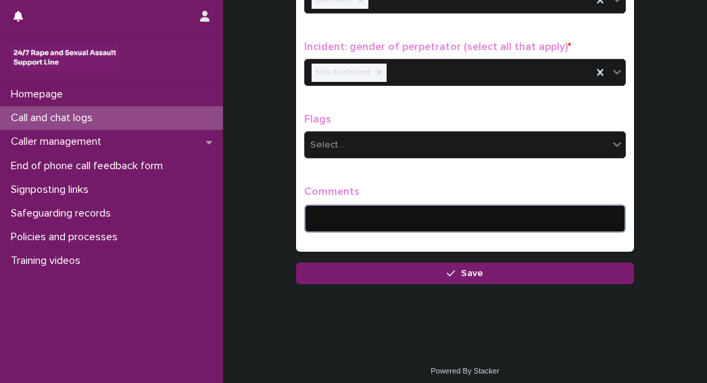
click at [331, 213] on textarea at bounding box center [465, 218] width 322 height 28
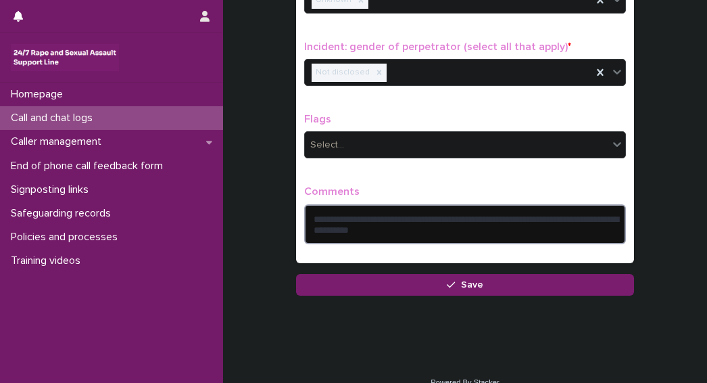
click at [462, 217] on textarea "**********" at bounding box center [465, 224] width 322 height 40
click at [468, 207] on textarea "**********" at bounding box center [465, 224] width 322 height 40
click at [460, 209] on textarea "**********" at bounding box center [465, 224] width 322 height 40
click at [427, 226] on textarea "**********" at bounding box center [465, 224] width 322 height 40
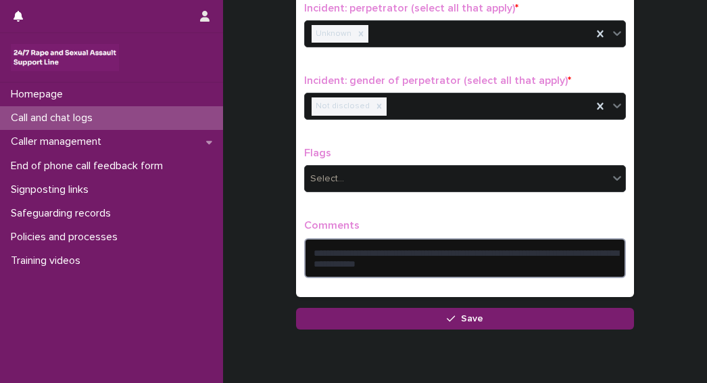
scroll to position [1117, 0]
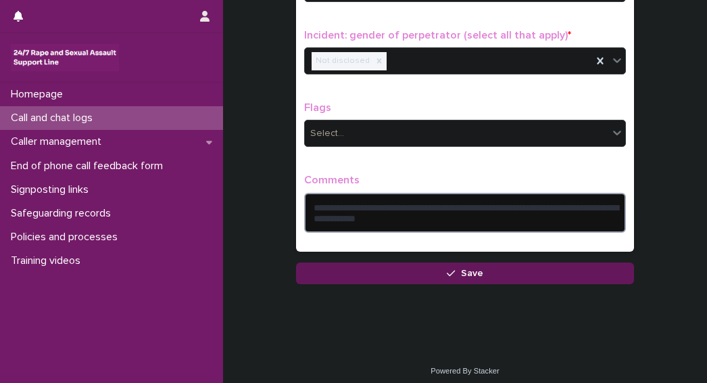
type textarea "**********"
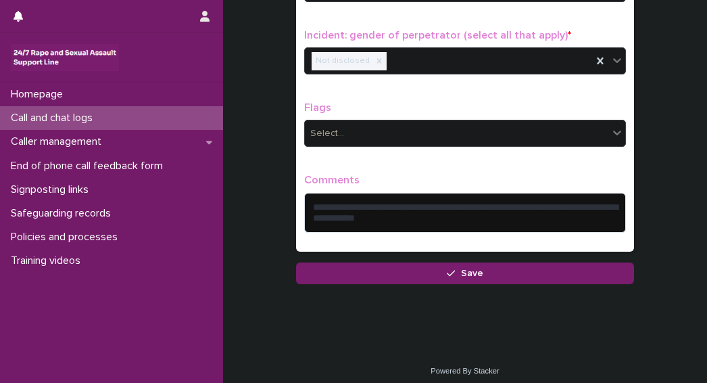
click at [465, 269] on span "Save" at bounding box center [472, 272] width 22 height 9
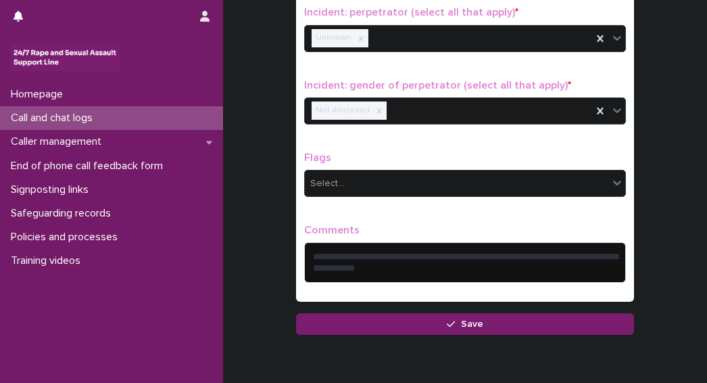
scroll to position [924, 0]
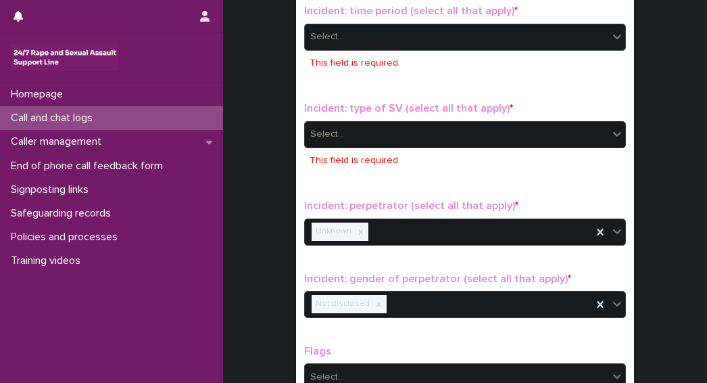
click at [341, 26] on div "Select..." at bounding box center [456, 37] width 303 height 22
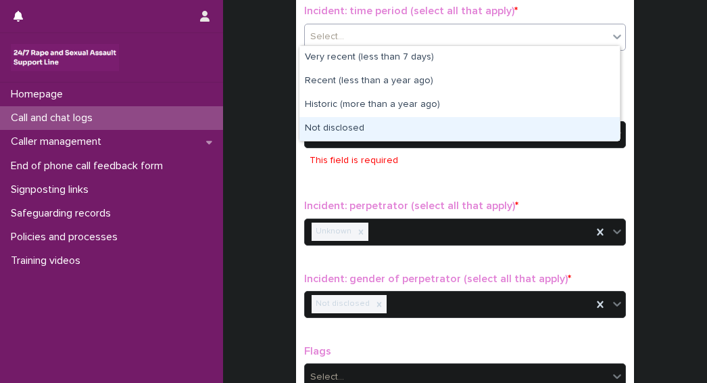
click at [330, 124] on div "Not disclosed" at bounding box center [459, 129] width 320 height 24
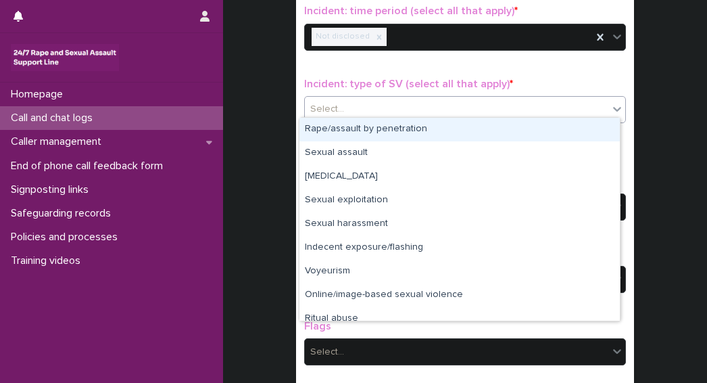
click at [347, 103] on div "Select..." at bounding box center [456, 109] width 303 height 22
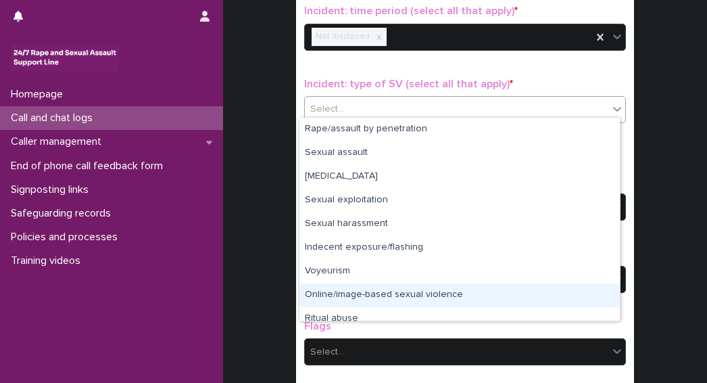
scroll to position [34, 0]
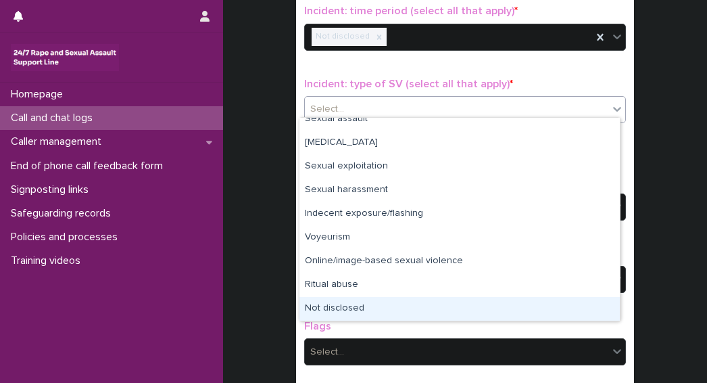
click at [356, 308] on div "Not disclosed" at bounding box center [459, 309] width 320 height 24
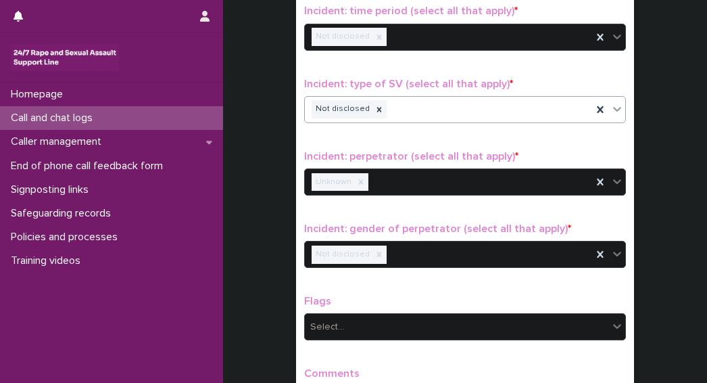
scroll to position [1117, 0]
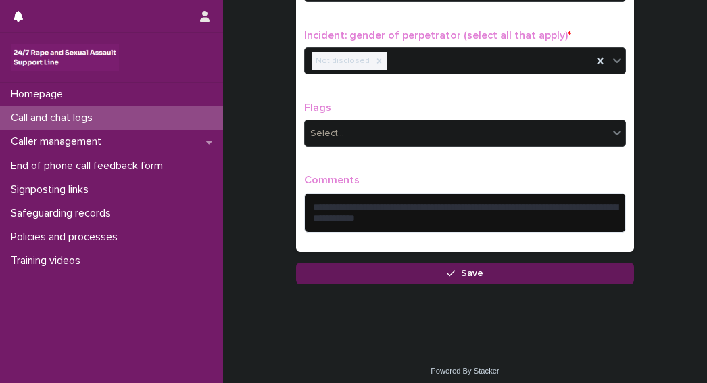
click at [424, 264] on button "Save" at bounding box center [465, 273] width 338 height 22
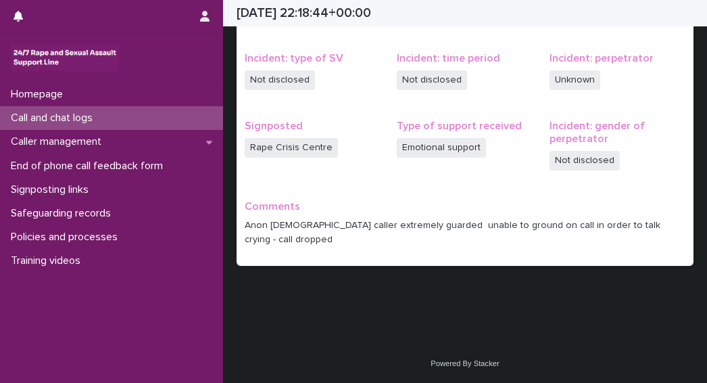
scroll to position [308, 0]
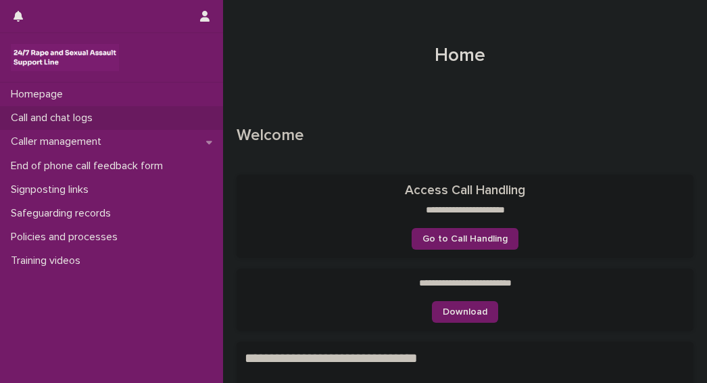
click at [57, 120] on p "Call and chat logs" at bounding box center [54, 118] width 98 height 13
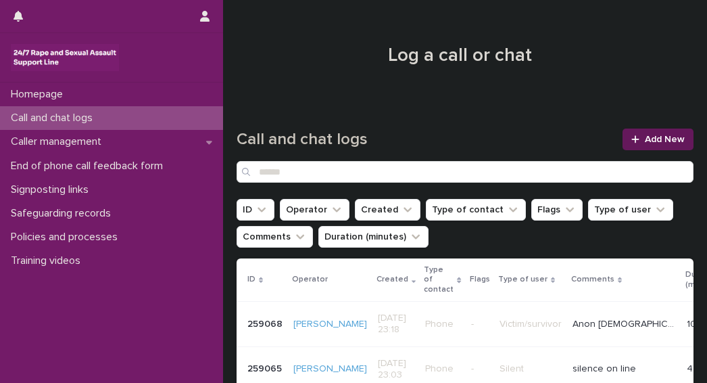
click at [645, 136] on span "Add New" at bounding box center [665, 138] width 40 height 9
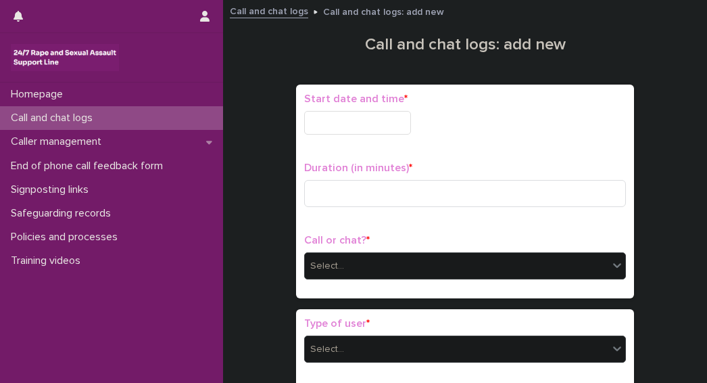
click at [314, 121] on input "text" at bounding box center [357, 123] width 107 height 24
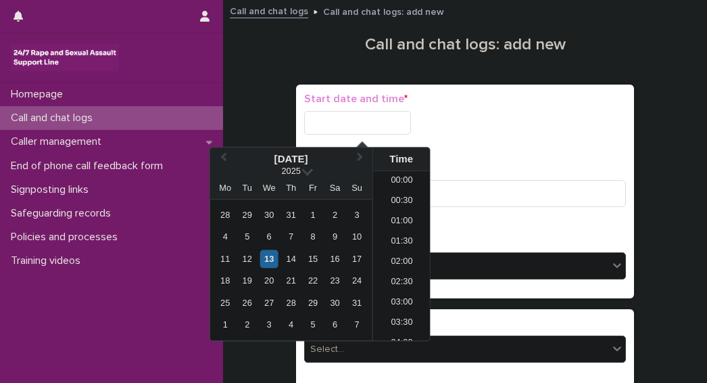
scroll to position [804, 0]
click at [268, 257] on div "13" at bounding box center [269, 258] width 18 height 18
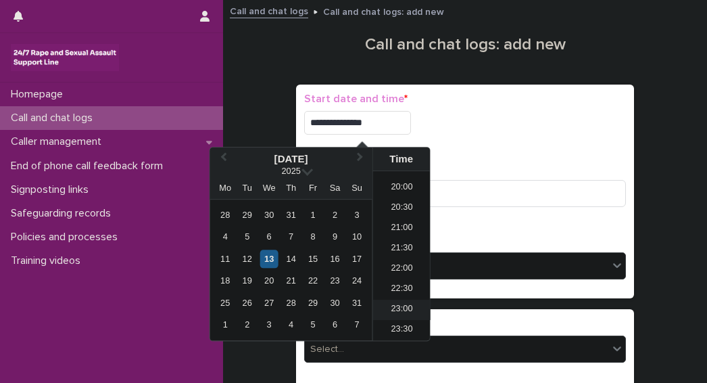
click at [393, 308] on li "23:00" at bounding box center [401, 309] width 57 height 20
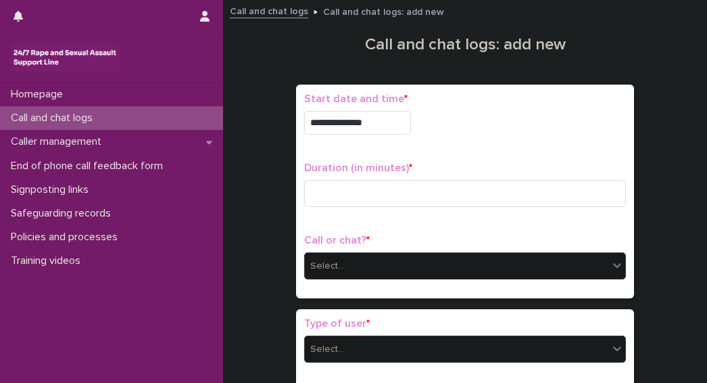
click at [394, 125] on input "**********" at bounding box center [357, 123] width 107 height 24
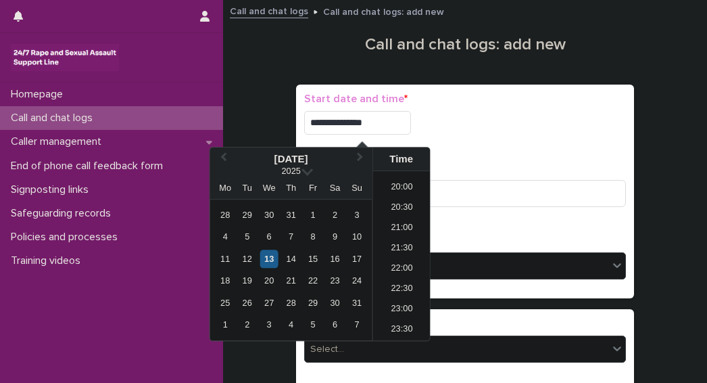
type input "**********"
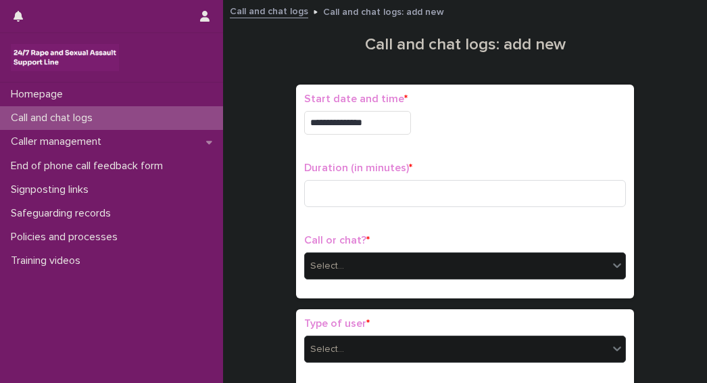
click at [514, 128] on div "**********" at bounding box center [465, 123] width 322 height 24
click at [396, 192] on input at bounding box center [465, 193] width 322 height 27
type input "*"
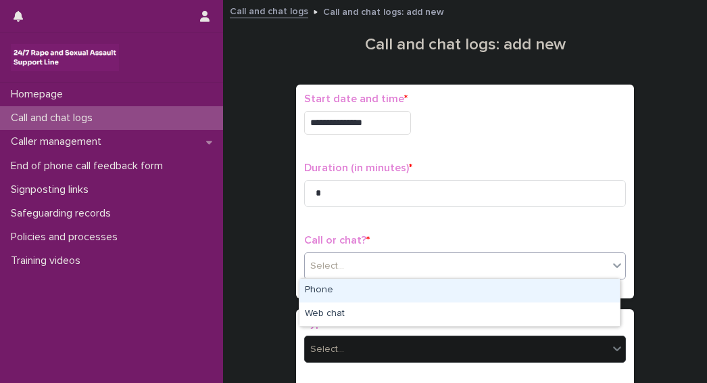
click at [333, 269] on div "Select..." at bounding box center [327, 266] width 34 height 14
click at [310, 297] on div "Phone" at bounding box center [459, 290] width 320 height 24
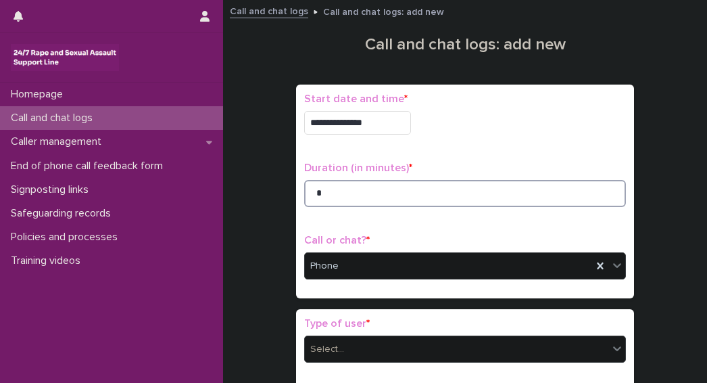
click at [315, 189] on input "*" at bounding box center [465, 193] width 322 height 27
type input "*"
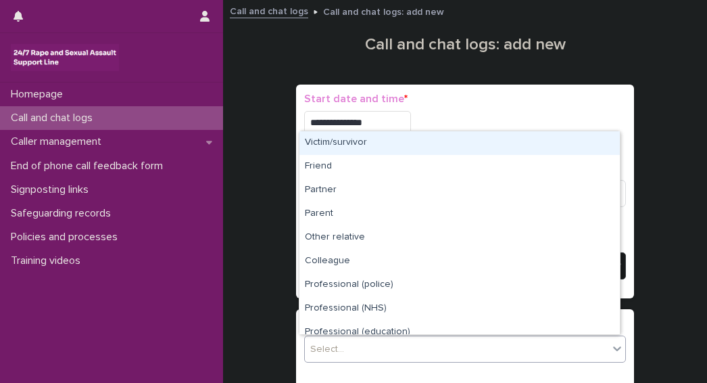
click at [381, 353] on div "Select..." at bounding box center [456, 349] width 303 height 22
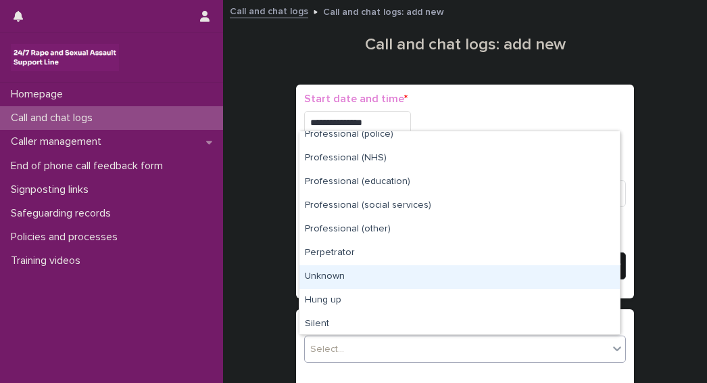
scroll to position [152, 0]
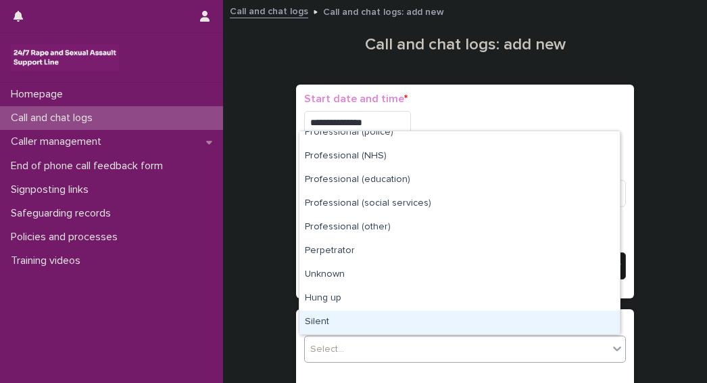
click at [326, 322] on div "Silent" at bounding box center [459, 322] width 320 height 24
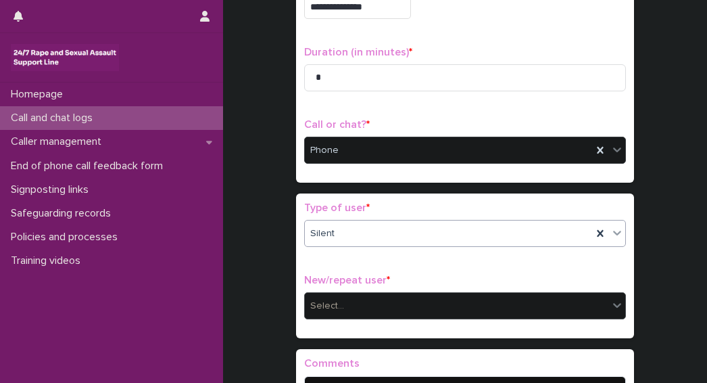
scroll to position [121, 0]
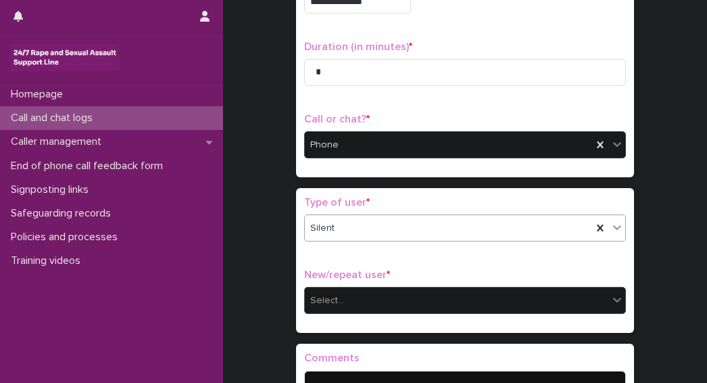
click at [366, 298] on div "Select..." at bounding box center [456, 300] width 303 height 22
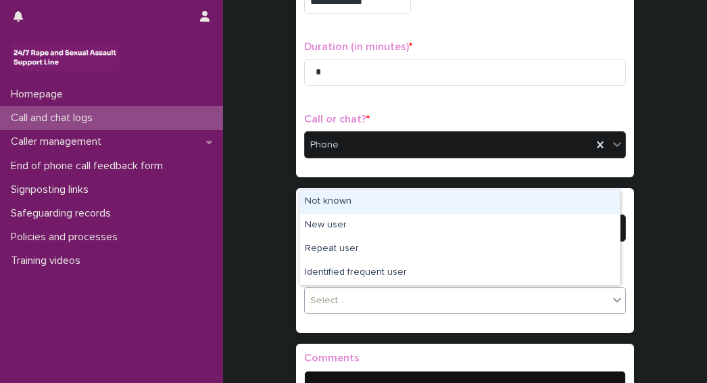
click at [322, 203] on div "Not known" at bounding box center [459, 202] width 320 height 24
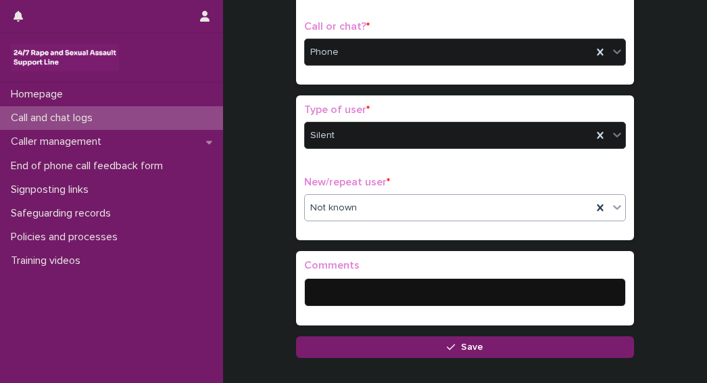
scroll to position [216, 0]
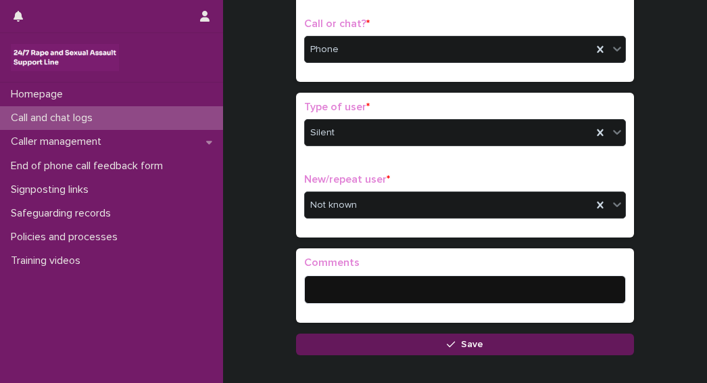
click at [485, 349] on button "Save" at bounding box center [465, 344] width 338 height 22
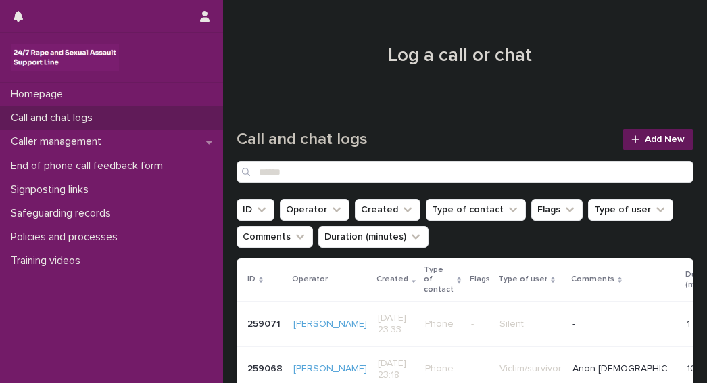
click at [655, 136] on span "Add New" at bounding box center [665, 138] width 40 height 9
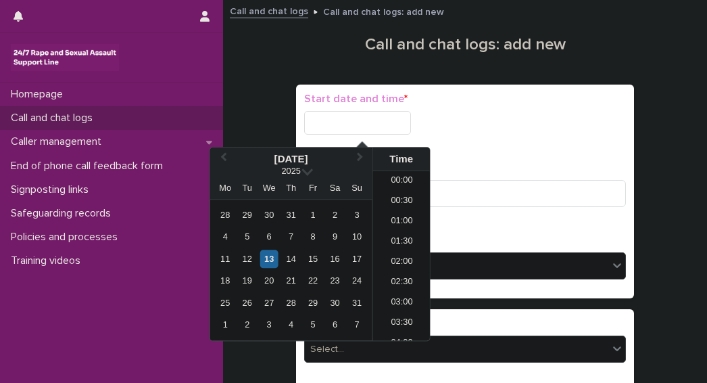
click at [317, 120] on input "text" at bounding box center [357, 123] width 107 height 24
click at [264, 262] on div "13" at bounding box center [269, 258] width 18 height 18
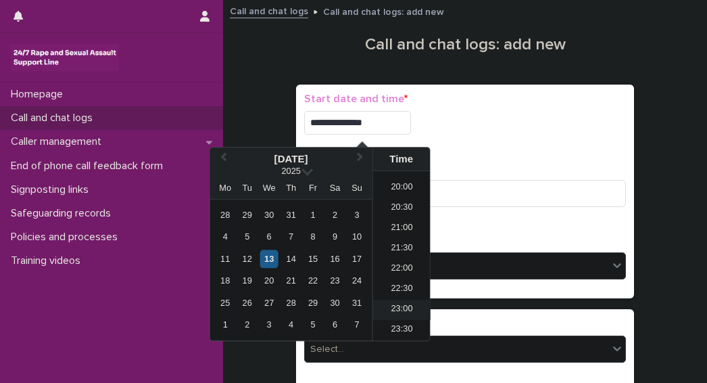
click at [393, 309] on li "23:00" at bounding box center [401, 309] width 57 height 20
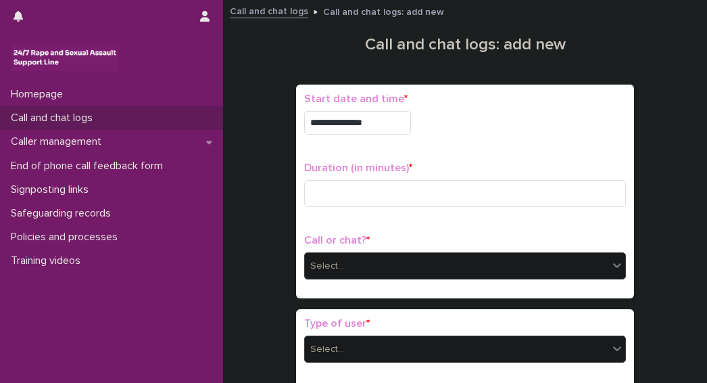
click at [401, 120] on input "**********" at bounding box center [357, 123] width 107 height 24
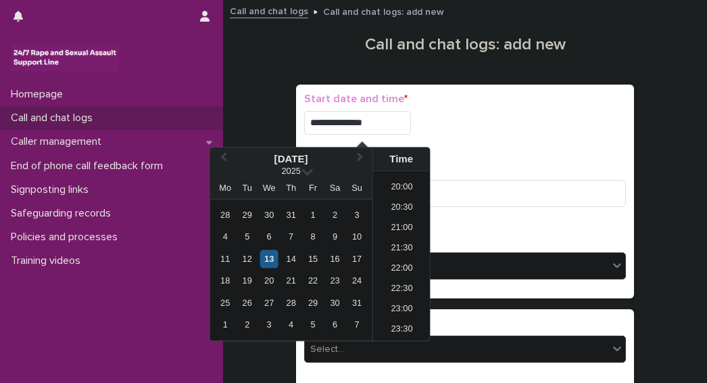
type input "**********"
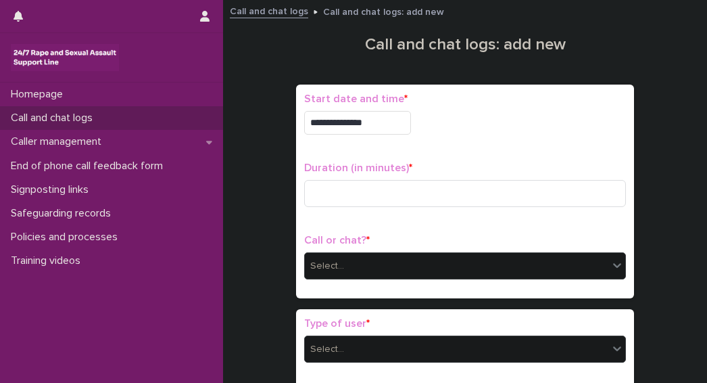
click at [543, 147] on div "**********" at bounding box center [465, 191] width 322 height 197
click at [337, 198] on input at bounding box center [465, 193] width 322 height 27
type input "**"
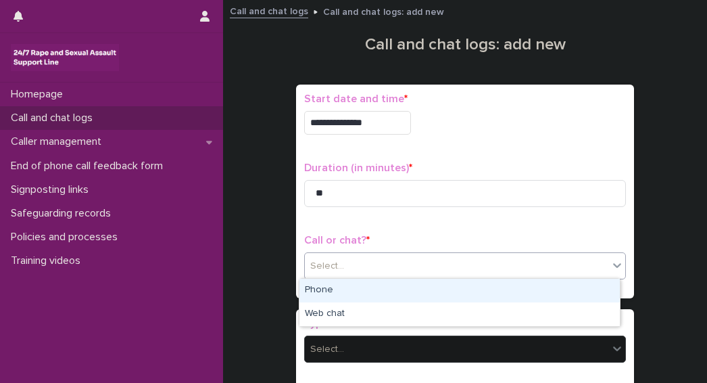
click at [330, 259] on div "Select..." at bounding box center [327, 266] width 34 height 14
click at [328, 285] on div "Phone" at bounding box center [459, 290] width 320 height 24
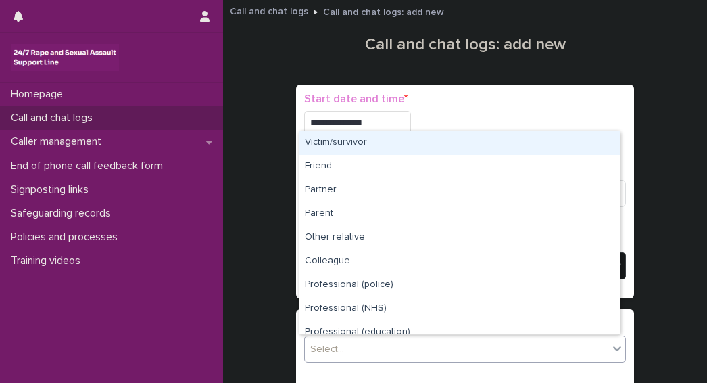
click at [376, 347] on div "Select..." at bounding box center [456, 349] width 303 height 22
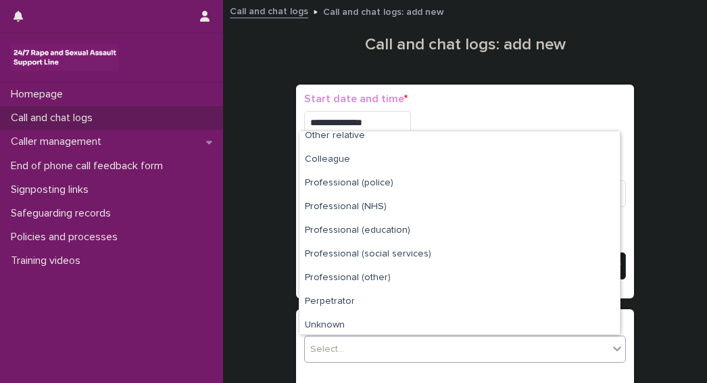
scroll to position [152, 0]
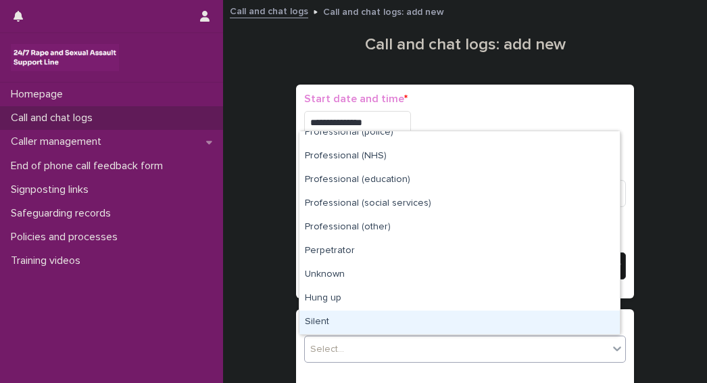
click at [320, 324] on div "Silent" at bounding box center [459, 322] width 320 height 24
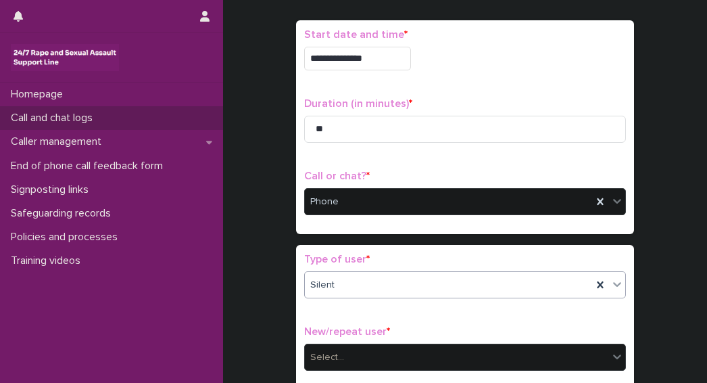
scroll to position [93, 0]
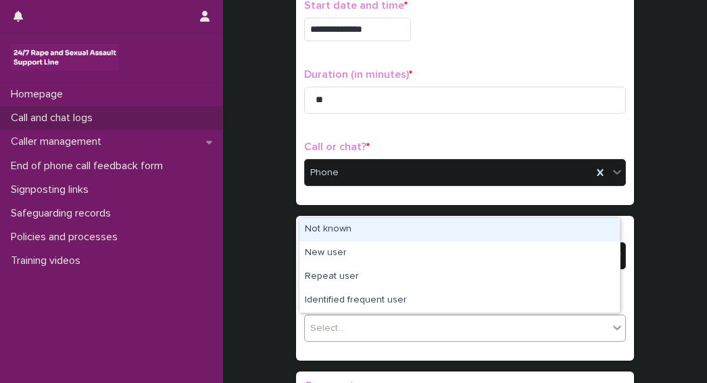
click at [320, 322] on div "Select..." at bounding box center [327, 328] width 34 height 14
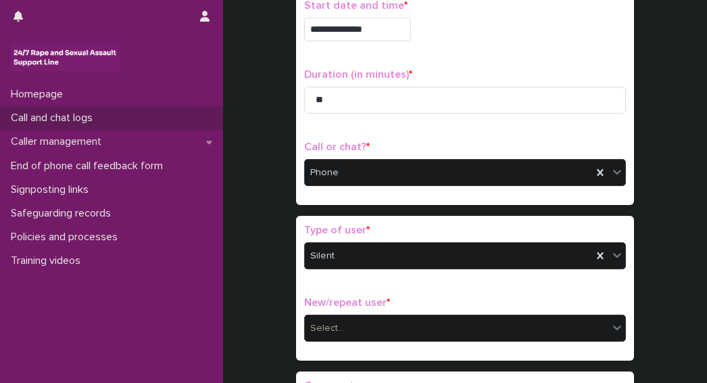
click at [635, 147] on div "**********" at bounding box center [465, 196] width 457 height 563
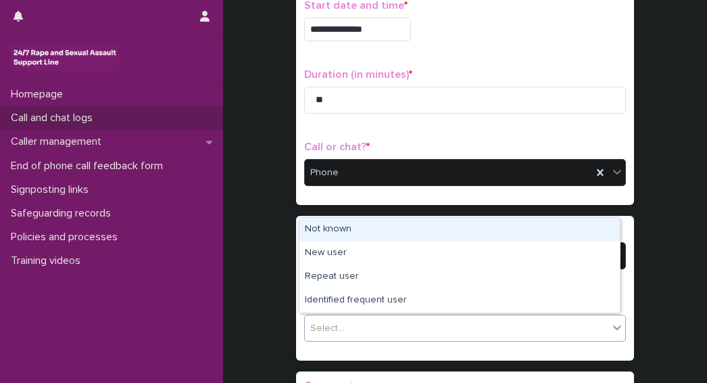
click at [371, 328] on div "Select..." at bounding box center [456, 328] width 303 height 22
click at [316, 230] on div "Not known" at bounding box center [459, 230] width 320 height 24
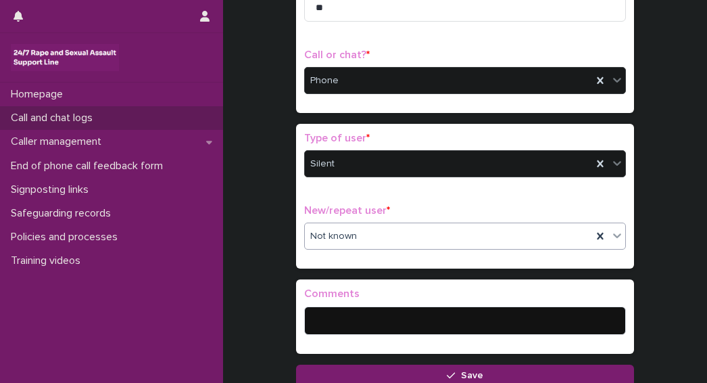
scroll to position [187, 0]
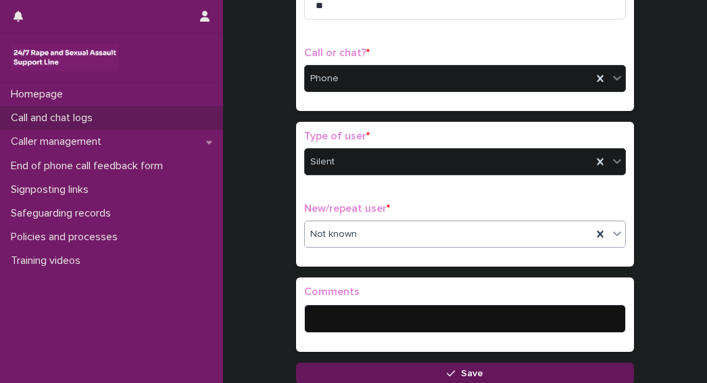
click at [429, 374] on button "Save" at bounding box center [465, 373] width 338 height 22
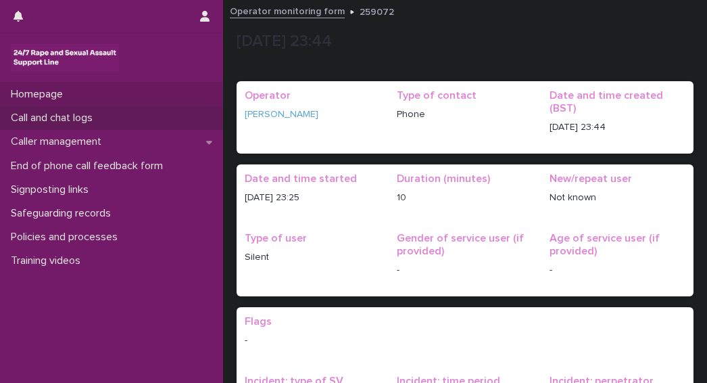
click at [134, 82] on div "Homepage" at bounding box center [111, 94] width 223 height 24
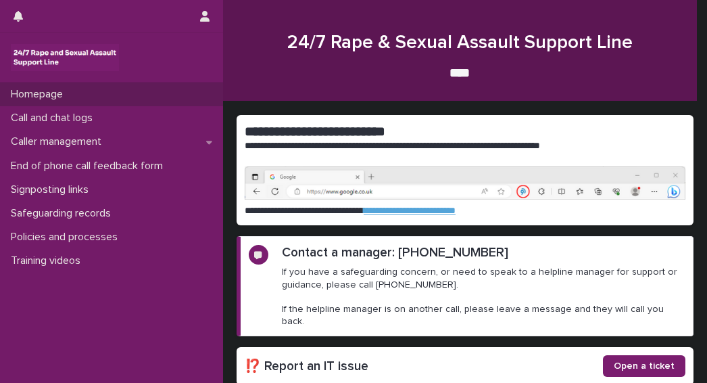
click at [157, 39] on div at bounding box center [111, 57] width 223 height 49
click at [149, 41] on div at bounding box center [111, 57] width 223 height 49
click at [257, 78] on h2 "****" at bounding box center [460, 73] width 447 height 16
click at [136, 34] on div at bounding box center [111, 57] width 223 height 49
click at [188, 56] on link at bounding box center [111, 57] width 201 height 27
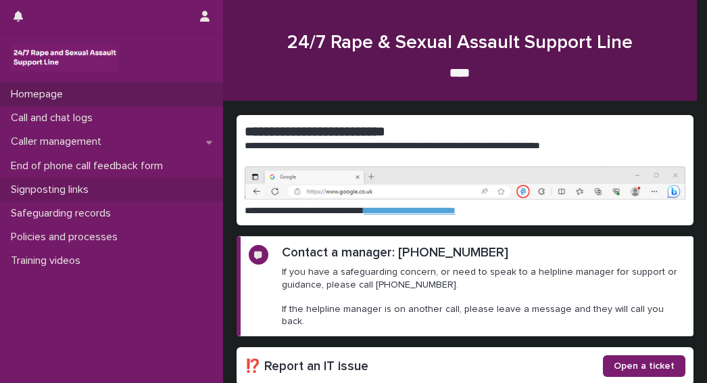
click at [36, 191] on p "Signposting links" at bounding box center [52, 189] width 94 height 13
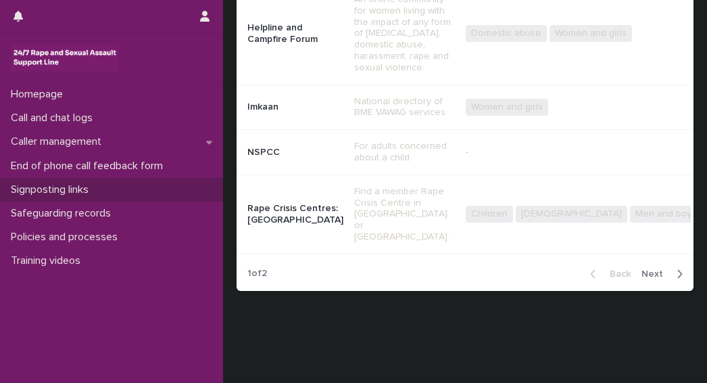
scroll to position [484, 0]
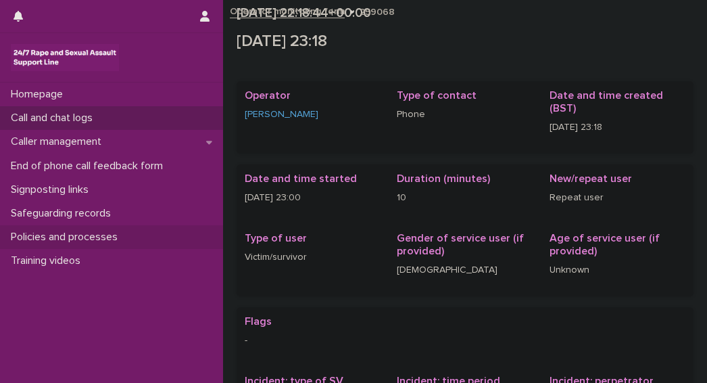
scroll to position [308, 0]
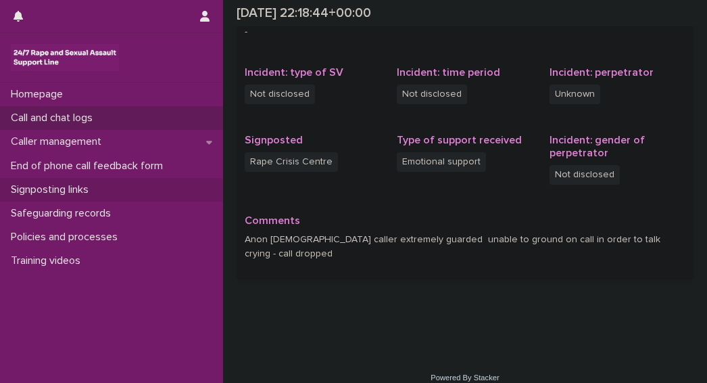
click at [61, 187] on p "Signposting links" at bounding box center [52, 189] width 94 height 13
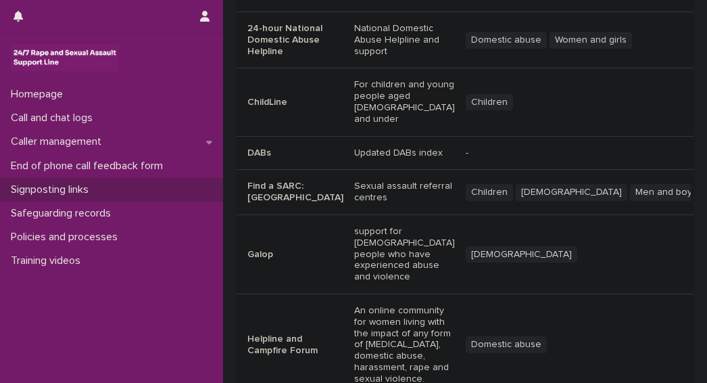
scroll to position [174, 0]
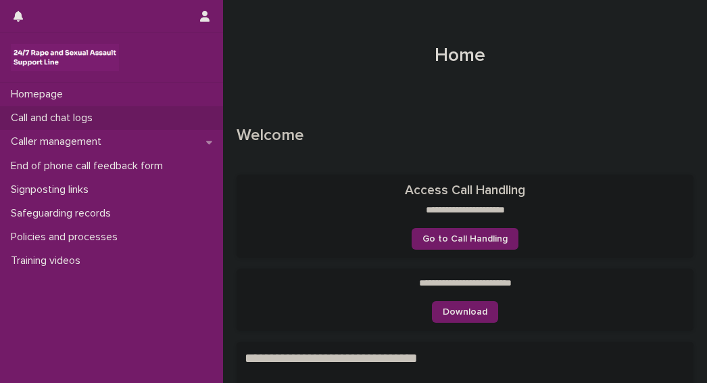
click at [25, 120] on p "Call and chat logs" at bounding box center [54, 118] width 98 height 13
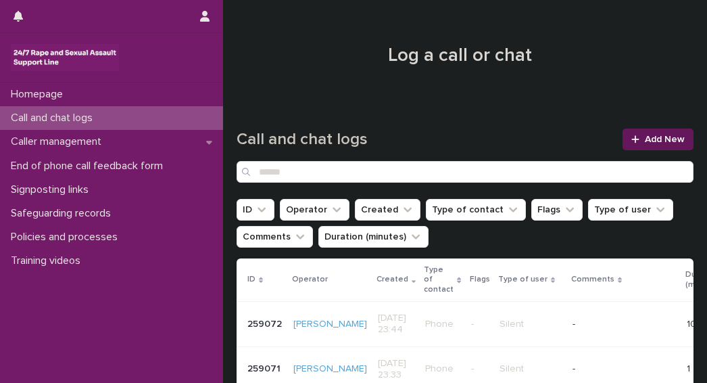
click at [645, 136] on span "Add New" at bounding box center [665, 138] width 40 height 9
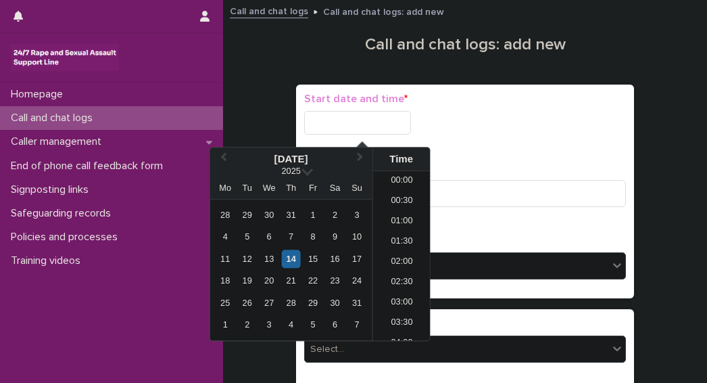
click at [304, 118] on input "text" at bounding box center [357, 123] width 107 height 24
click at [270, 262] on div "13" at bounding box center [269, 258] width 18 height 18
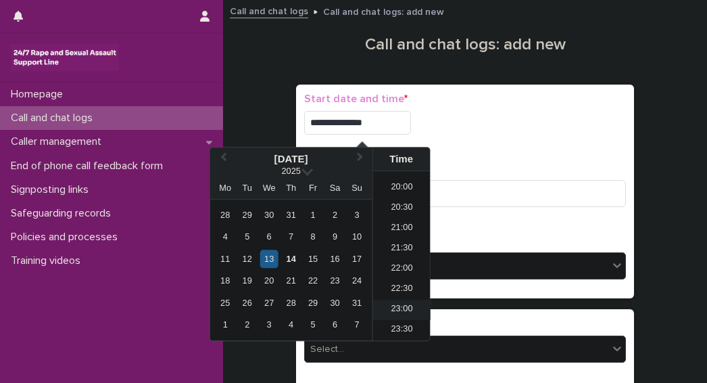
click at [393, 310] on li "23:00" at bounding box center [401, 309] width 57 height 20
click at [380, 120] on input "**********" at bounding box center [357, 123] width 107 height 24
type input "**********"
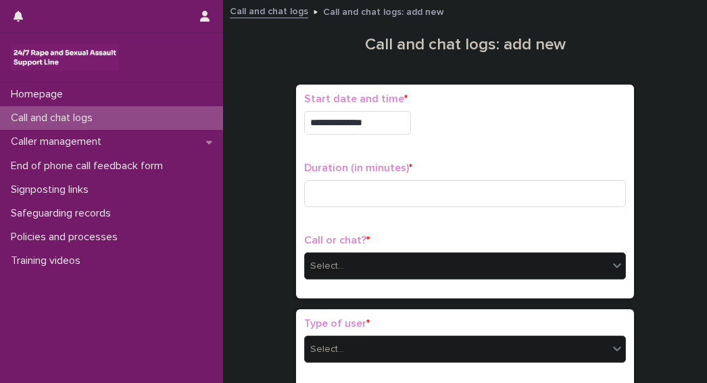
click at [531, 147] on div "**********" at bounding box center [465, 191] width 322 height 197
click at [339, 191] on input at bounding box center [465, 193] width 322 height 27
type input "**"
click at [331, 265] on div "Select..." at bounding box center [327, 266] width 34 height 14
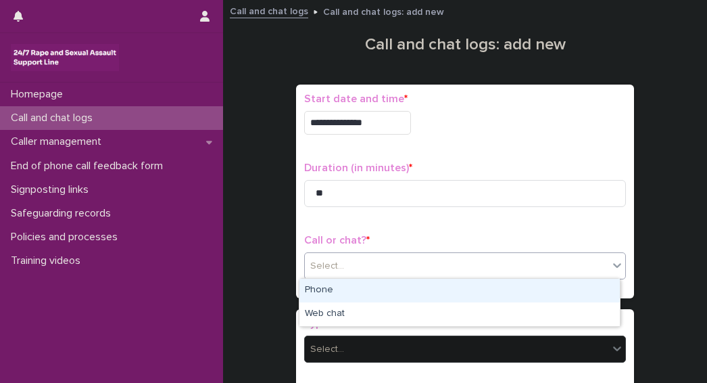
click at [312, 298] on div "Phone" at bounding box center [459, 290] width 320 height 24
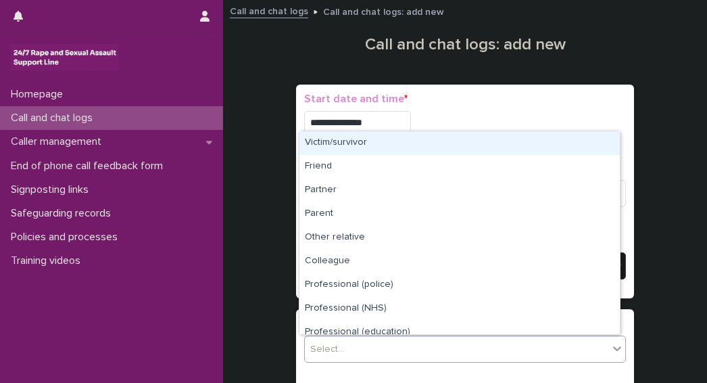
click at [315, 342] on div "Select..." at bounding box center [327, 349] width 34 height 14
click at [347, 145] on div "Victim/survivor" at bounding box center [459, 143] width 320 height 24
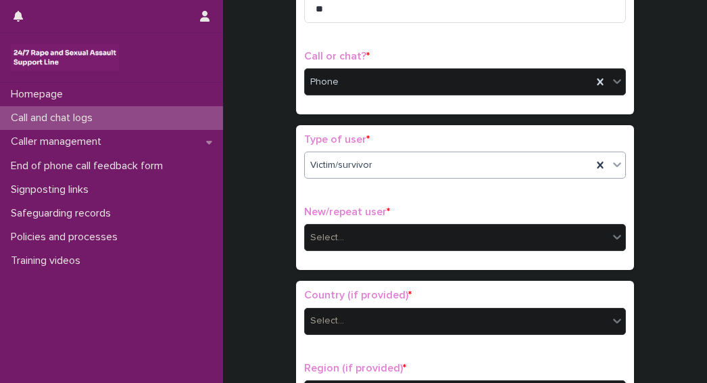
scroll to position [253, 0]
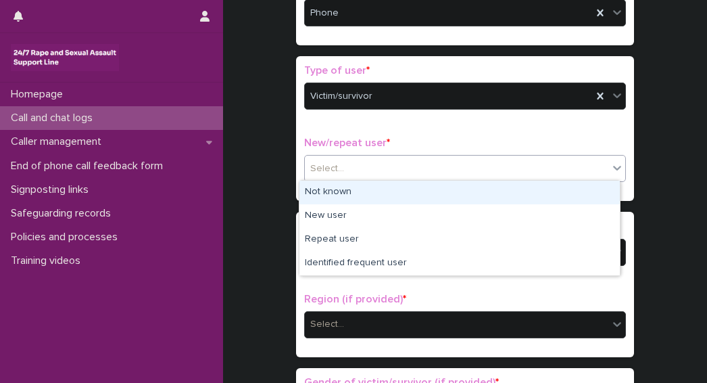
click at [362, 162] on div "Select..." at bounding box center [456, 168] width 303 height 22
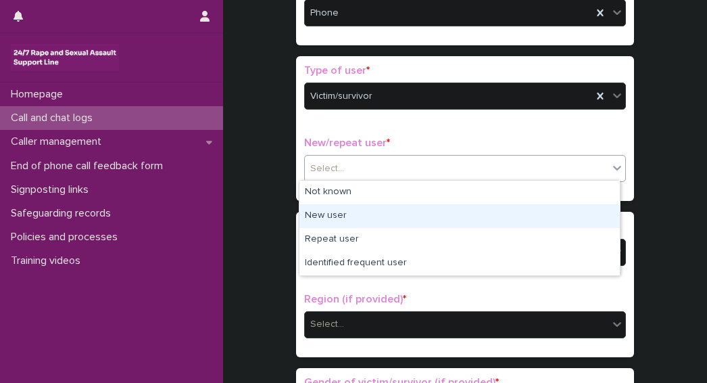
click at [314, 220] on div "New user" at bounding box center [459, 216] width 320 height 24
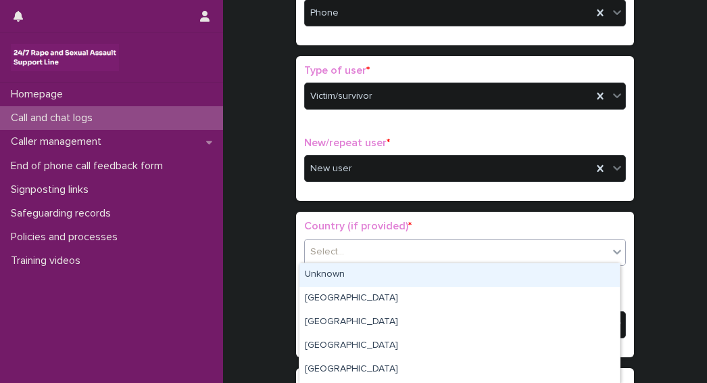
click at [334, 258] on div "Select..." at bounding box center [456, 252] width 303 height 22
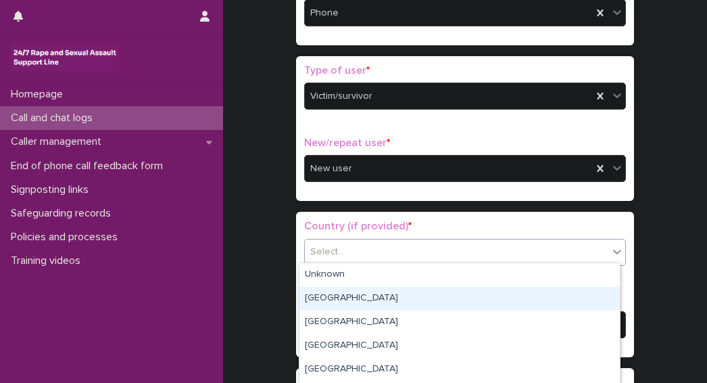
click at [315, 299] on div "England" at bounding box center [459, 299] width 320 height 24
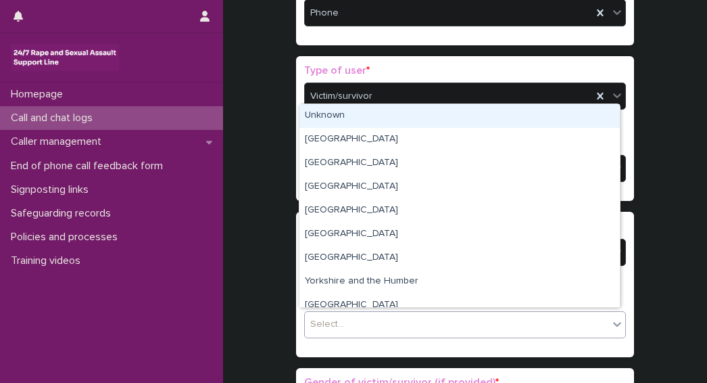
click at [321, 318] on div "Select..." at bounding box center [327, 324] width 34 height 14
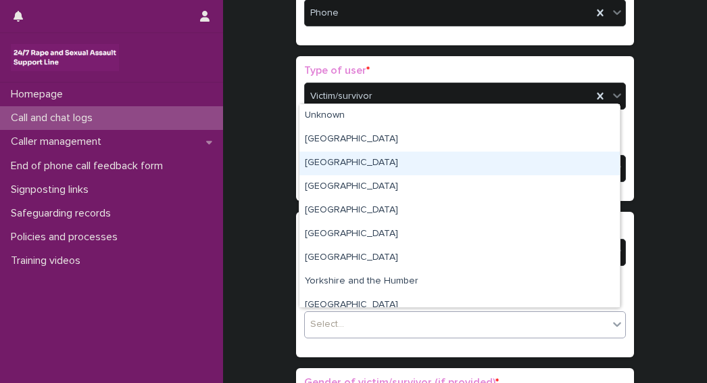
click at [331, 162] on div "South East" at bounding box center [459, 163] width 320 height 24
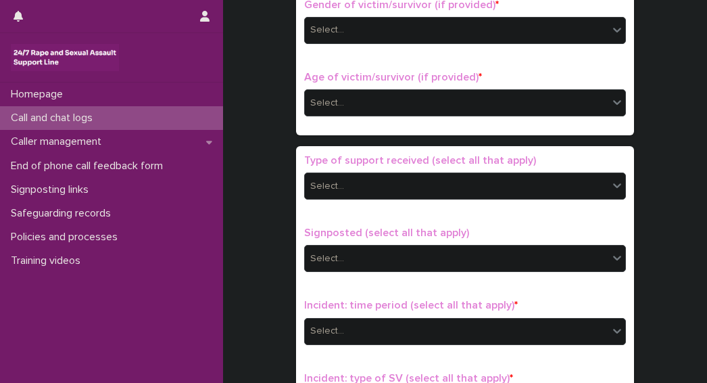
scroll to position [647, 0]
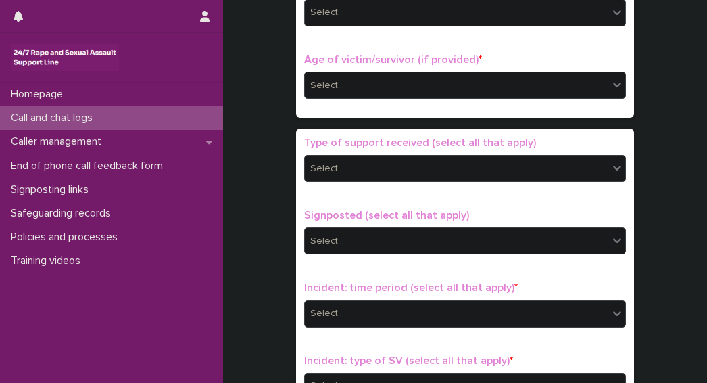
click at [392, 21] on div "Select..." at bounding box center [465, 12] width 322 height 27
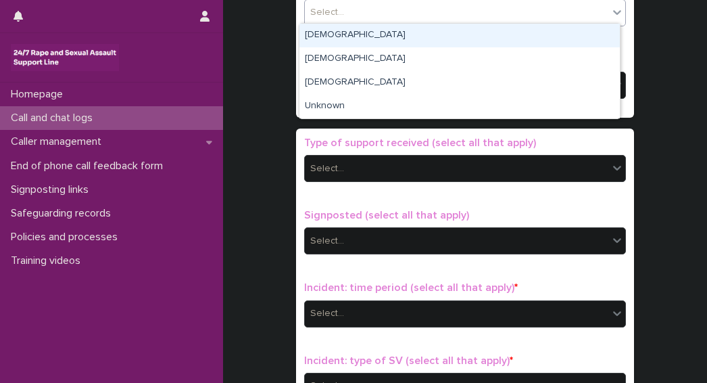
click at [341, 37] on div "Female" at bounding box center [459, 36] width 320 height 24
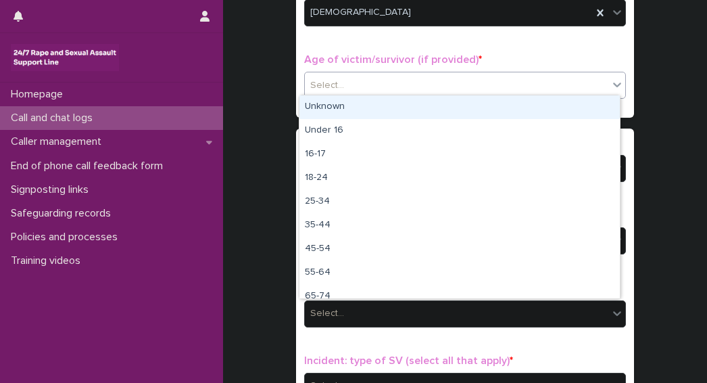
click at [345, 80] on input "text" at bounding box center [345, 85] width 1 height 11
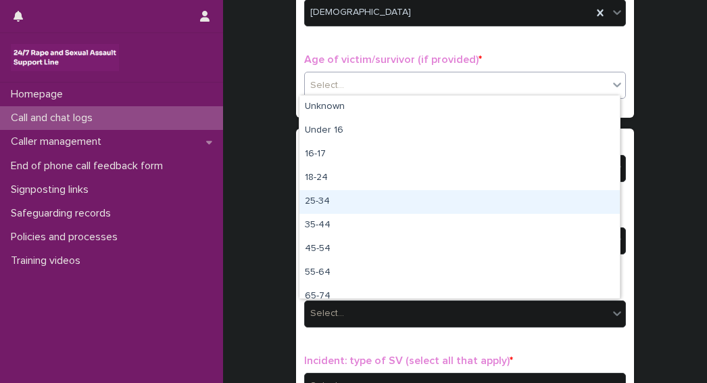
click at [301, 201] on div "25-34" at bounding box center [459, 202] width 320 height 24
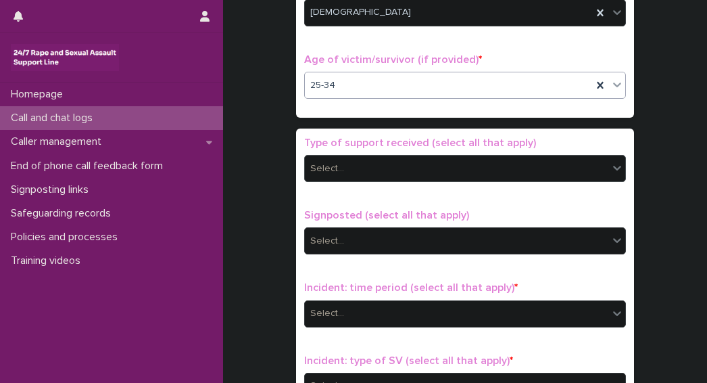
click at [343, 168] on div "Select..." at bounding box center [456, 168] width 303 height 22
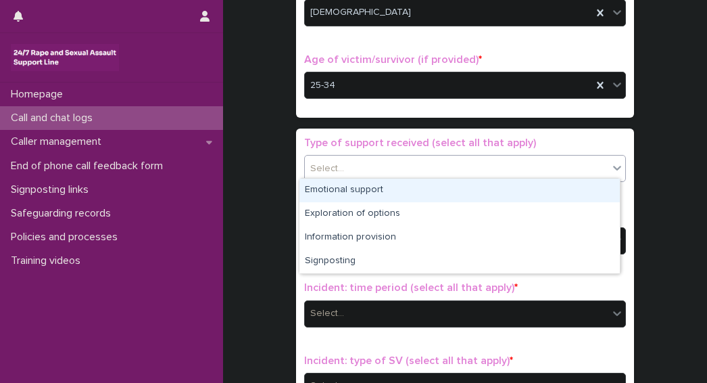
click at [334, 194] on div "Emotional support" at bounding box center [459, 190] width 320 height 24
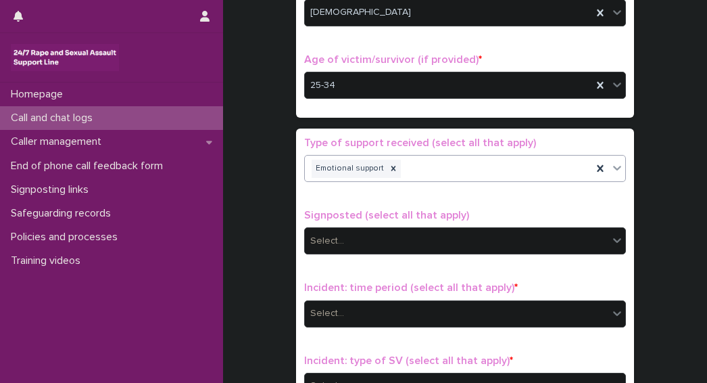
click at [456, 167] on div "Emotional support" at bounding box center [448, 169] width 287 height 24
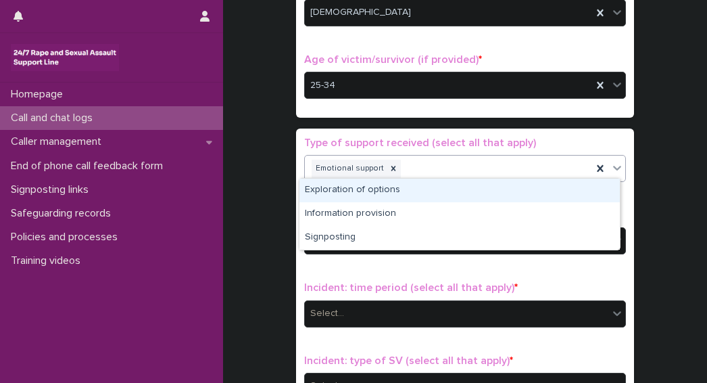
click at [369, 198] on div "Exploration of options" at bounding box center [459, 190] width 320 height 24
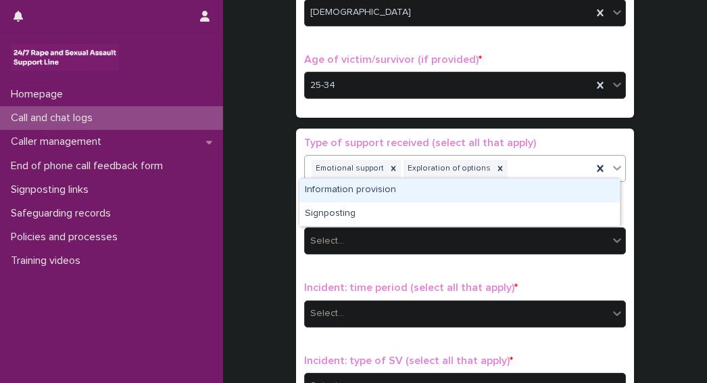
click at [520, 168] on div "Emotional support Exploration of options" at bounding box center [448, 169] width 287 height 24
click at [371, 193] on div "Information provision" at bounding box center [459, 190] width 320 height 24
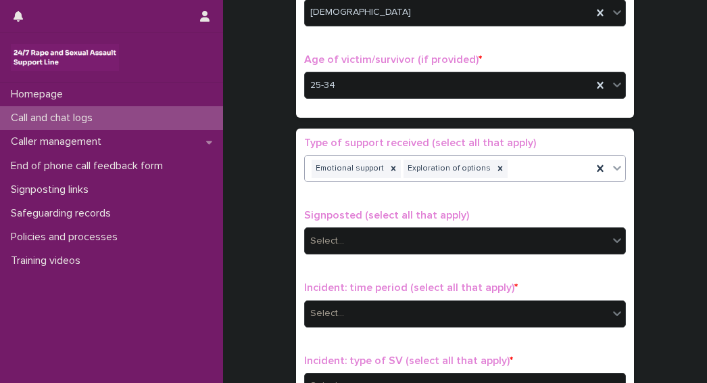
scroll to position [657, 0]
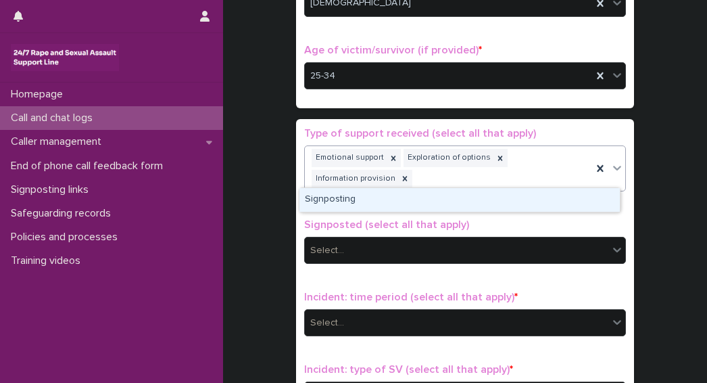
click at [423, 177] on div "Emotional support Exploration of options Information provision" at bounding box center [448, 168] width 287 height 45
click at [337, 205] on div "Signposting" at bounding box center [459, 200] width 320 height 24
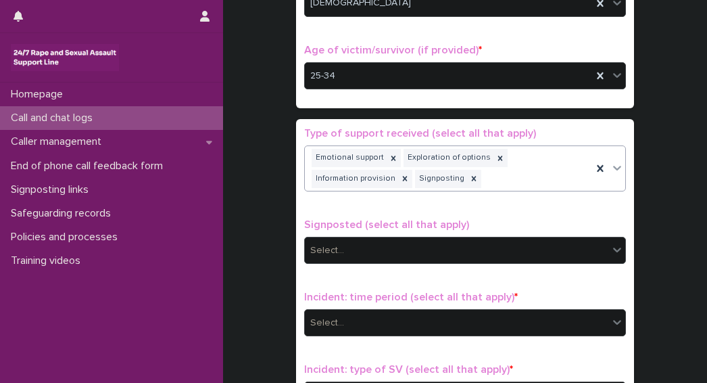
click at [345, 241] on div "Select..." at bounding box center [456, 250] width 303 height 22
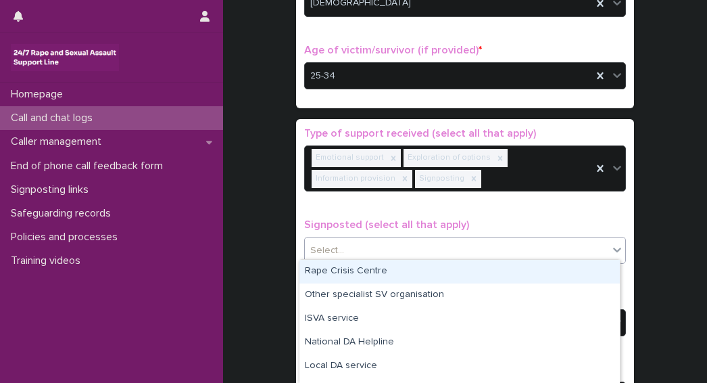
click at [350, 272] on div "Rape Crisis Centre" at bounding box center [459, 272] width 320 height 24
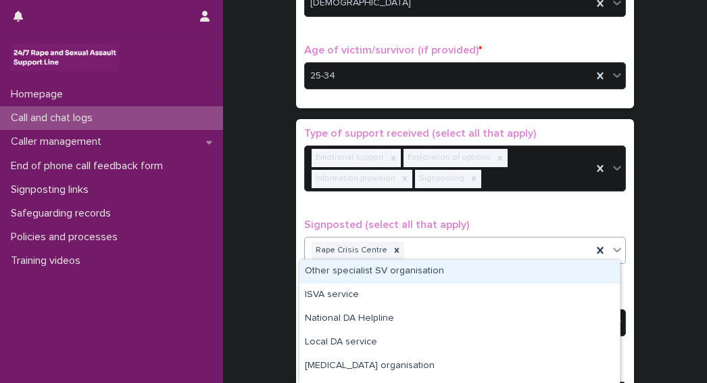
click at [440, 244] on div "Rape Crisis Centre" at bounding box center [448, 251] width 287 height 24
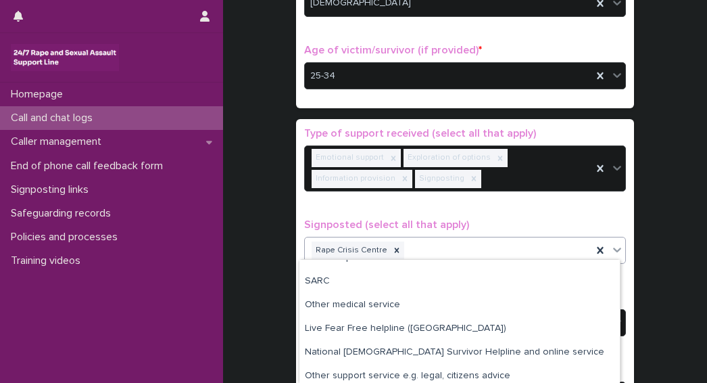
scroll to position [135, 0]
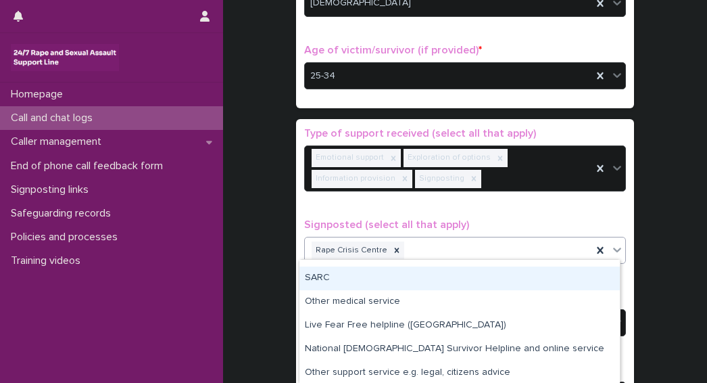
click at [328, 282] on div "SARC" at bounding box center [459, 278] width 320 height 24
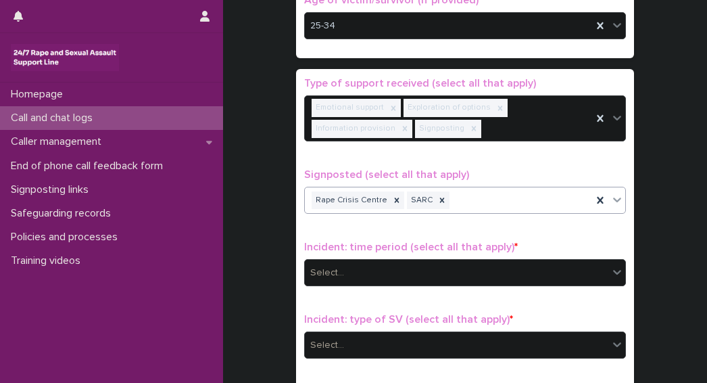
scroll to position [724, 0]
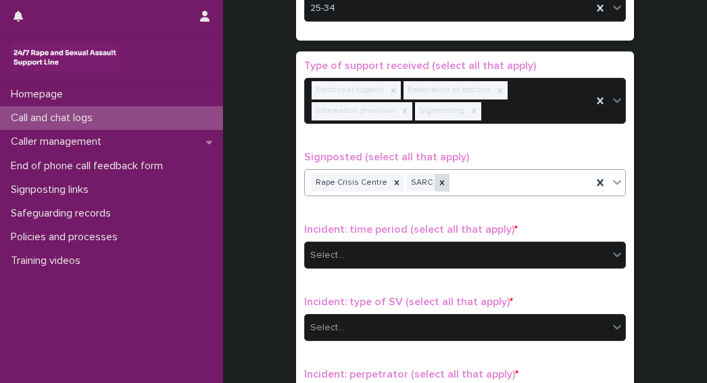
click at [437, 178] on icon at bounding box center [441, 182] width 9 height 9
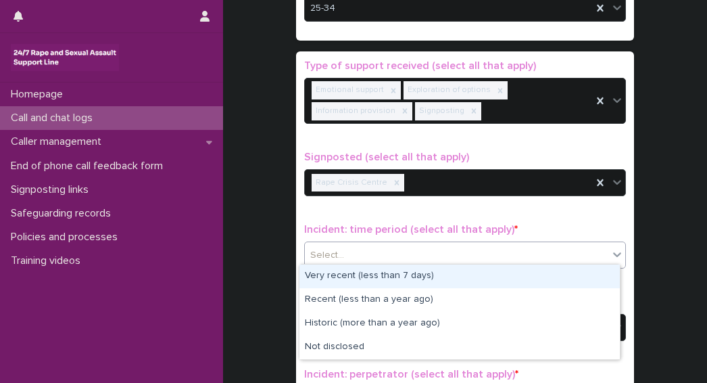
click at [370, 244] on div "Select..." at bounding box center [456, 255] width 303 height 22
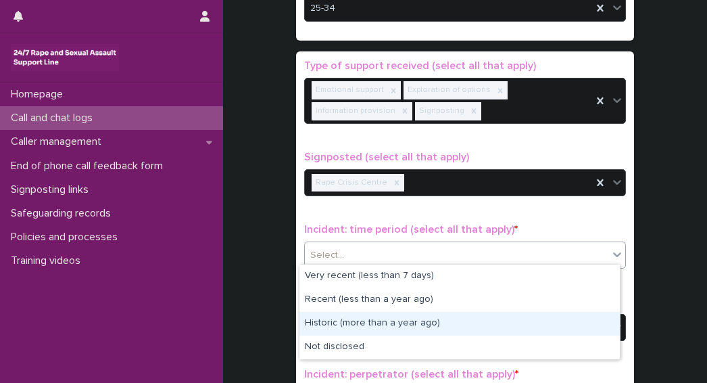
click at [345, 326] on div "Historic (more than a year ago)" at bounding box center [459, 324] width 320 height 24
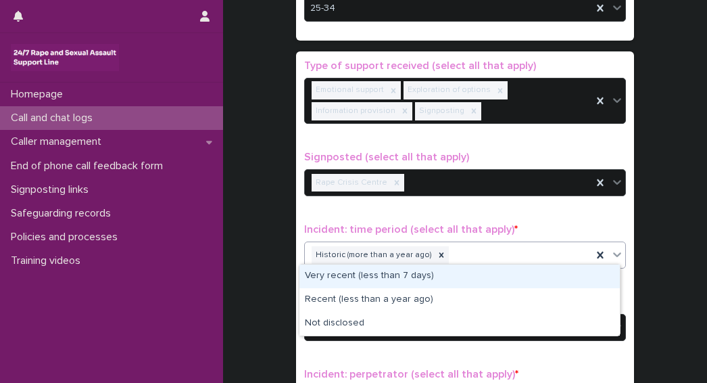
click at [457, 253] on div "Historic (more than a year ago)" at bounding box center [448, 255] width 287 height 24
click at [391, 280] on div "Very recent (less than 7 days)" at bounding box center [459, 276] width 320 height 24
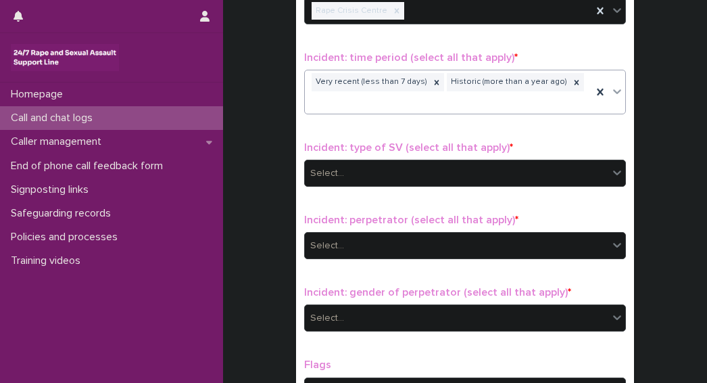
scroll to position [910, 0]
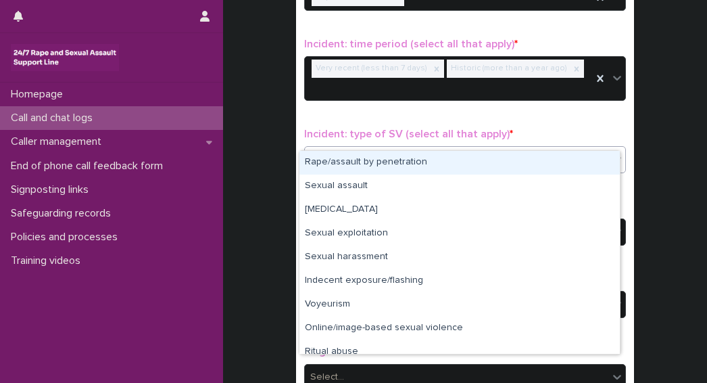
click at [368, 149] on div "Select..." at bounding box center [456, 160] width 303 height 22
click at [350, 159] on div "Rape/assault by penetration" at bounding box center [459, 163] width 320 height 24
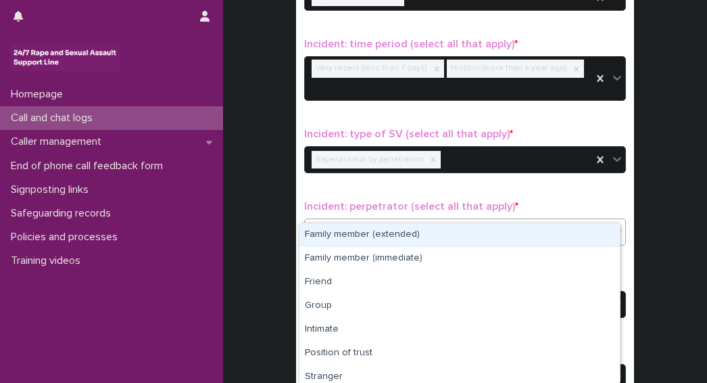
click at [364, 221] on div "Select..." at bounding box center [456, 232] width 303 height 22
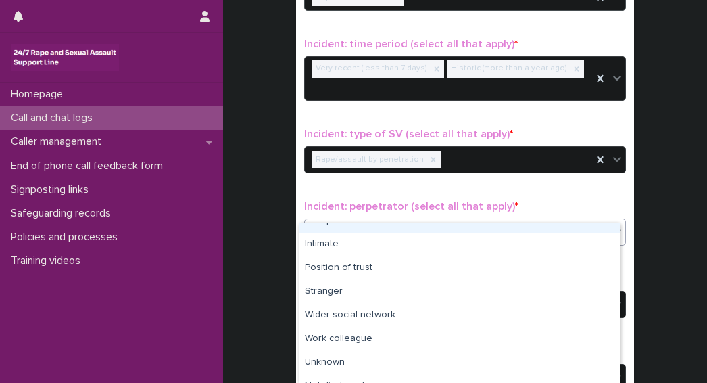
scroll to position [100, 0]
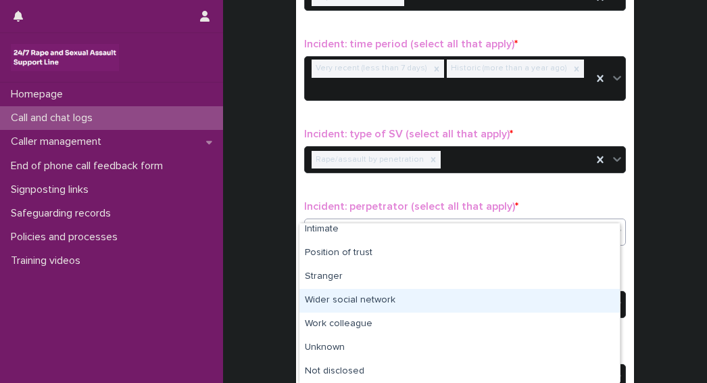
click at [383, 305] on div "Wider social network" at bounding box center [459, 301] width 320 height 24
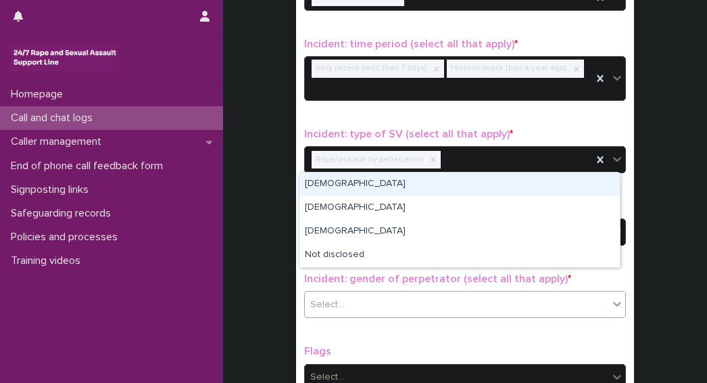
click at [351, 293] on div "Select..." at bounding box center [456, 304] width 303 height 22
click at [320, 185] on div "Male" at bounding box center [459, 184] width 320 height 24
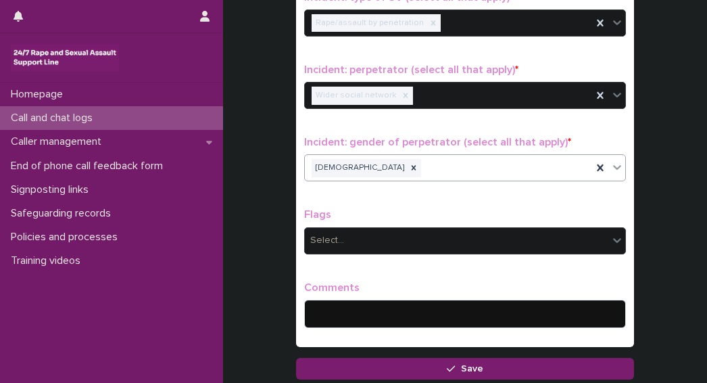
scroll to position [1056, 0]
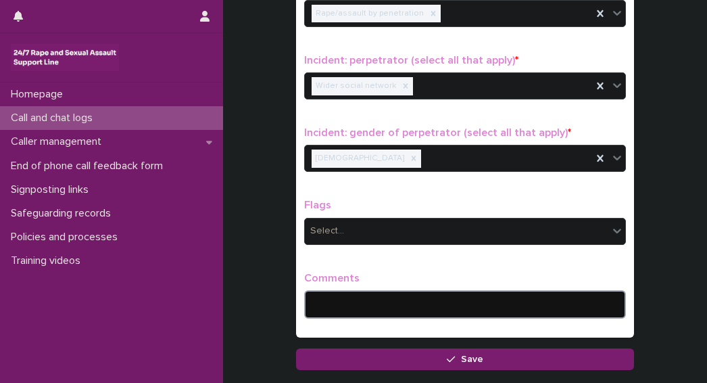
click at [395, 290] on textarea at bounding box center [465, 304] width 322 height 28
drag, startPoint x: 324, startPoint y: 283, endPoint x: 333, endPoint y: 292, distance: 12.0
click at [333, 292] on textarea "**********" at bounding box center [465, 304] width 322 height 28
click at [342, 290] on textarea "**********" at bounding box center [465, 304] width 322 height 28
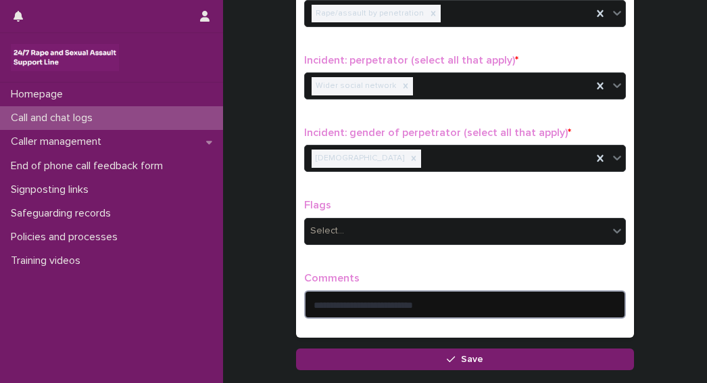
click at [437, 290] on textarea "**********" at bounding box center [465, 304] width 322 height 28
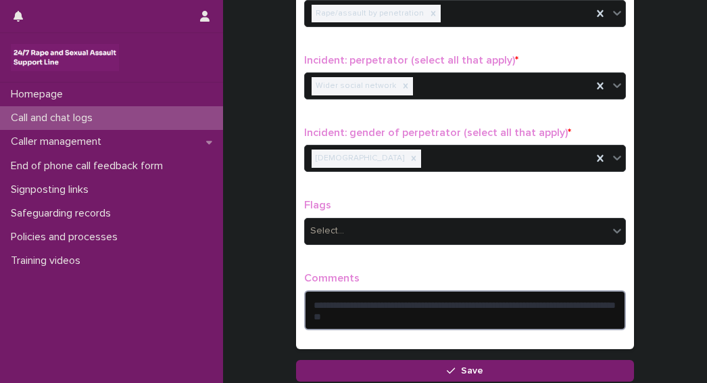
click at [406, 290] on textarea "**********" at bounding box center [465, 310] width 322 height 40
click at [549, 301] on textarea "**********" at bounding box center [465, 310] width 322 height 40
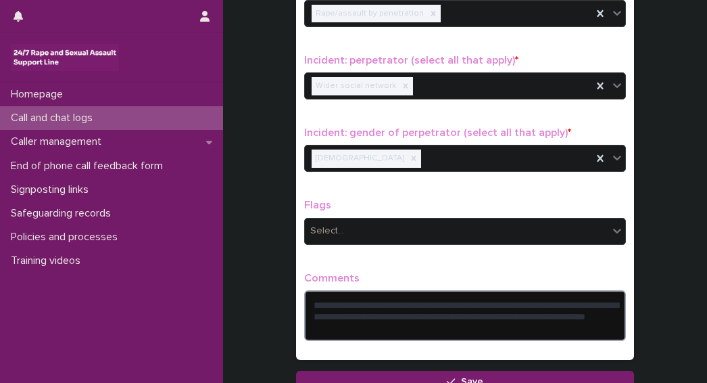
click at [336, 305] on textarea "**********" at bounding box center [465, 315] width 322 height 51
click at [497, 308] on textarea "**********" at bounding box center [465, 315] width 322 height 51
click at [572, 308] on textarea "**********" at bounding box center [465, 315] width 322 height 51
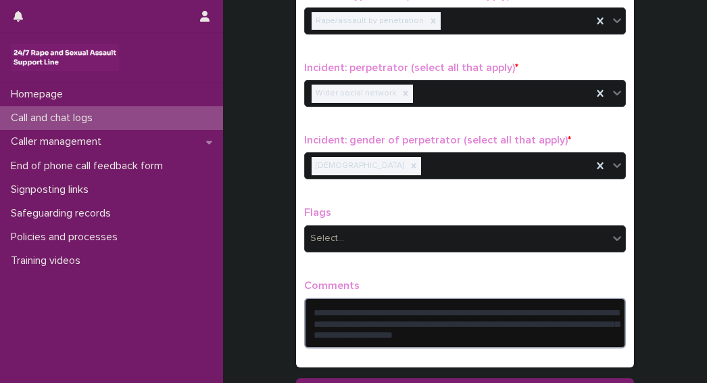
scroll to position [1081, 0]
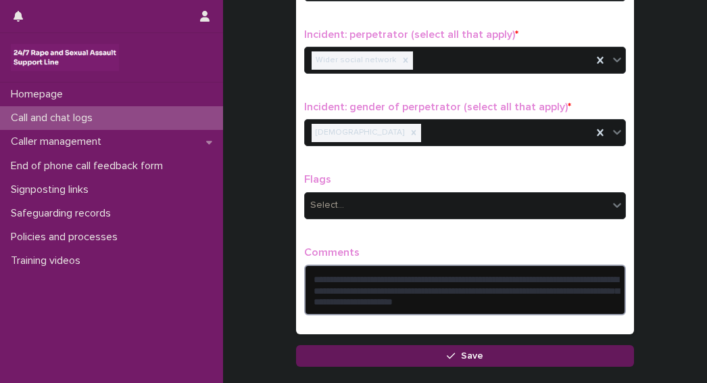
type textarea "**********"
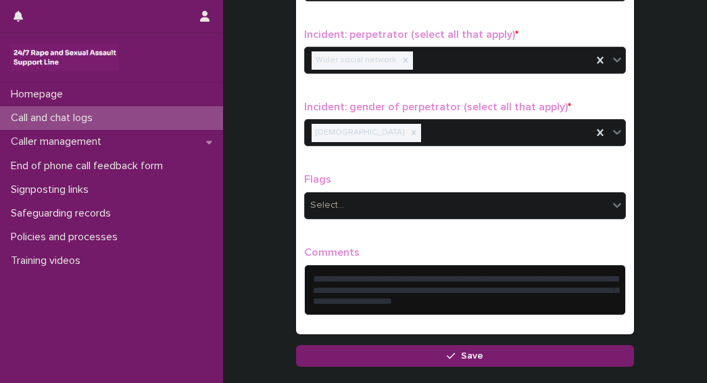
click at [380, 345] on button "Save" at bounding box center [465, 356] width 338 height 22
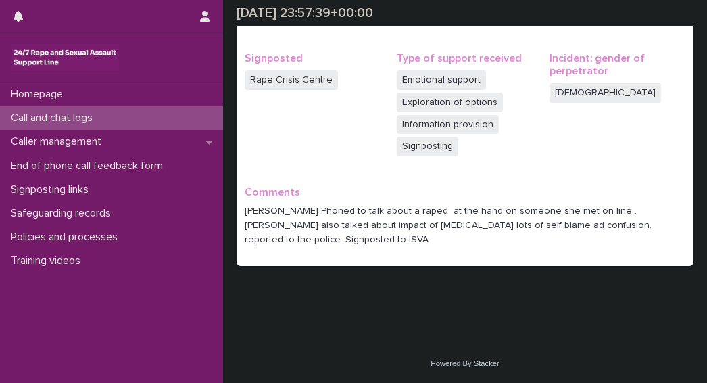
scroll to position [412, 0]
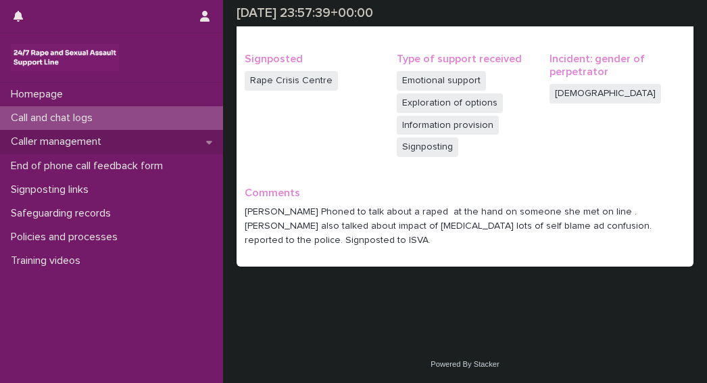
click at [68, 145] on p "Caller management" at bounding box center [58, 141] width 107 height 13
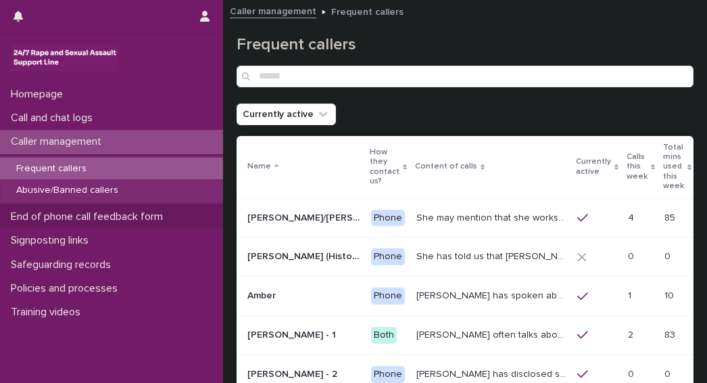
click at [59, 221] on p "End of phone call feedback form" at bounding box center [89, 216] width 168 height 13
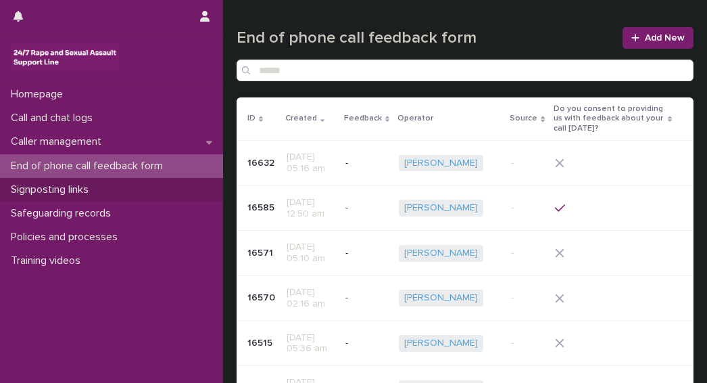
click at [37, 189] on p "Signposting links" at bounding box center [52, 189] width 94 height 13
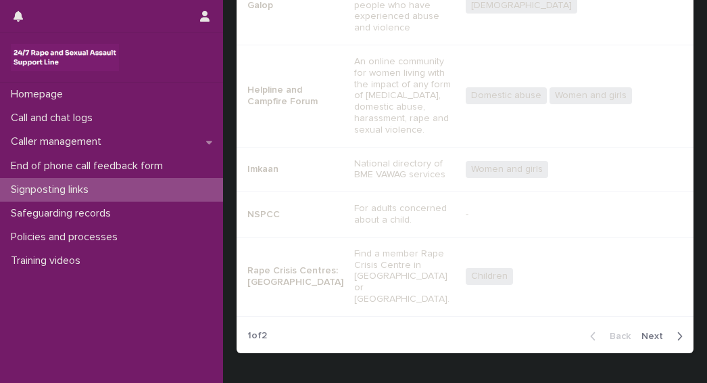
scroll to position [484, 0]
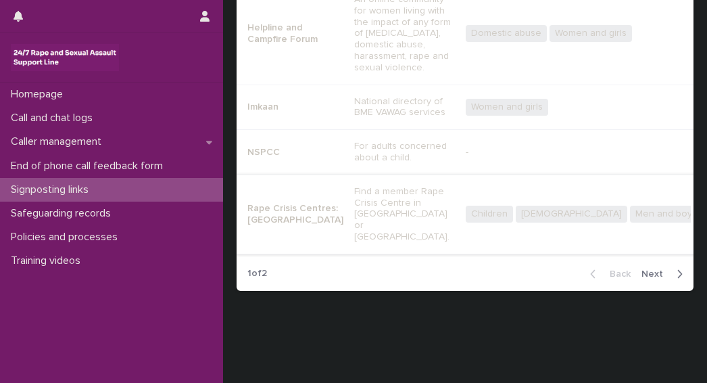
click at [54, 124] on p "Call and chat logs" at bounding box center [54, 118] width 98 height 13
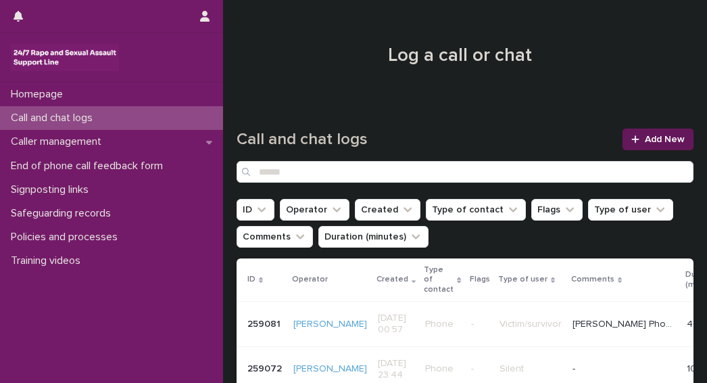
click at [631, 138] on icon at bounding box center [635, 138] width 8 height 9
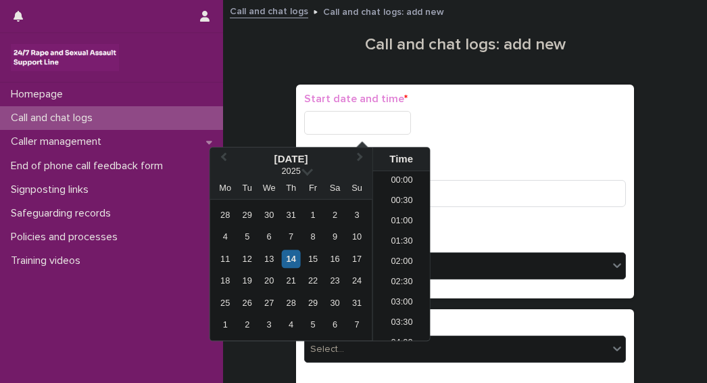
click at [347, 125] on input "text" at bounding box center [357, 123] width 107 height 24
click at [289, 261] on div "14" at bounding box center [291, 258] width 18 height 18
click at [399, 219] on li "01:00" at bounding box center [401, 222] width 57 height 20
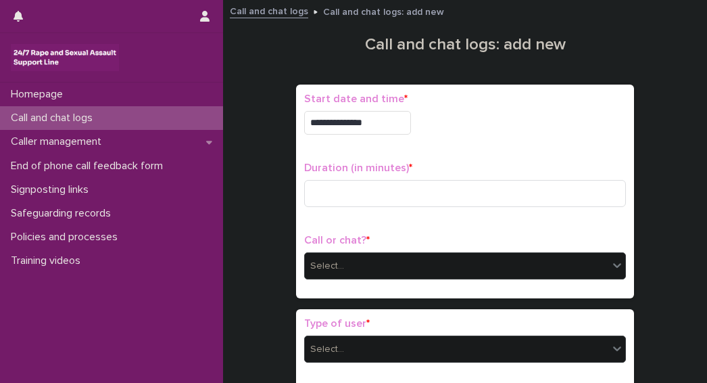
click at [384, 130] on input "**********" at bounding box center [357, 123] width 107 height 24
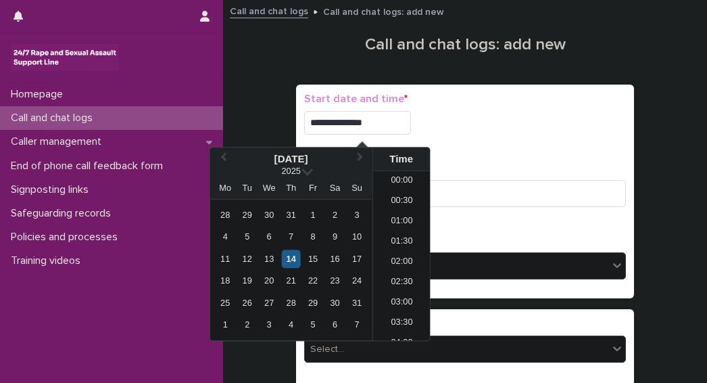
type input "**********"
click at [513, 162] on p "Duration (in minutes) *" at bounding box center [465, 168] width 322 height 13
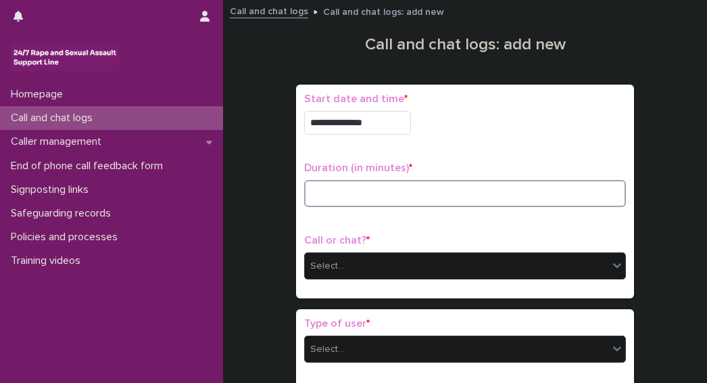
click at [324, 191] on input at bounding box center [465, 193] width 322 height 27
type input "**"
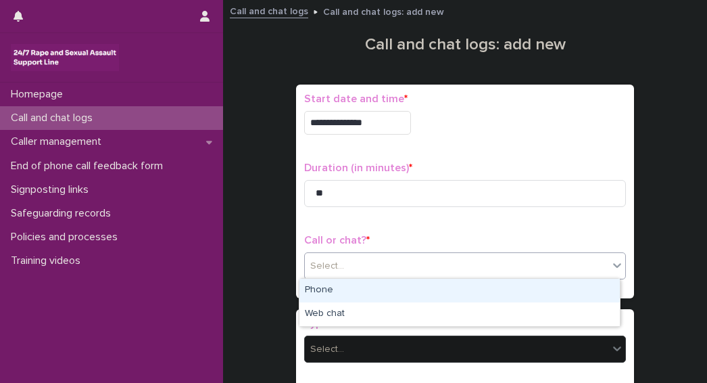
click at [346, 259] on div "Select..." at bounding box center [456, 266] width 303 height 22
click at [320, 291] on div "Phone" at bounding box center [459, 290] width 320 height 24
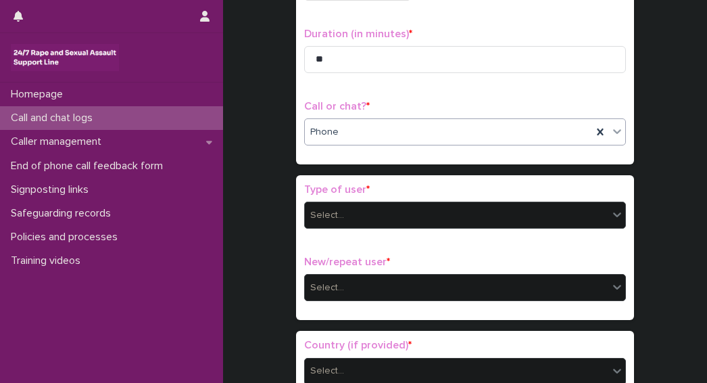
scroll to position [135, 0]
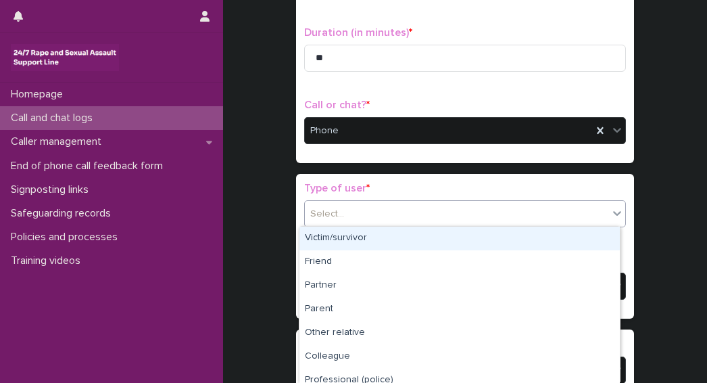
click at [325, 209] on div "Select..." at bounding box center [327, 214] width 34 height 14
click at [334, 241] on div "Victim/survivor" at bounding box center [459, 238] width 320 height 24
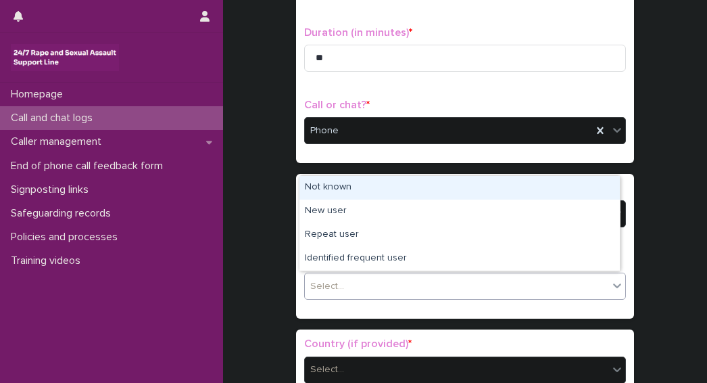
click at [365, 275] on div "Select..." at bounding box center [456, 286] width 303 height 22
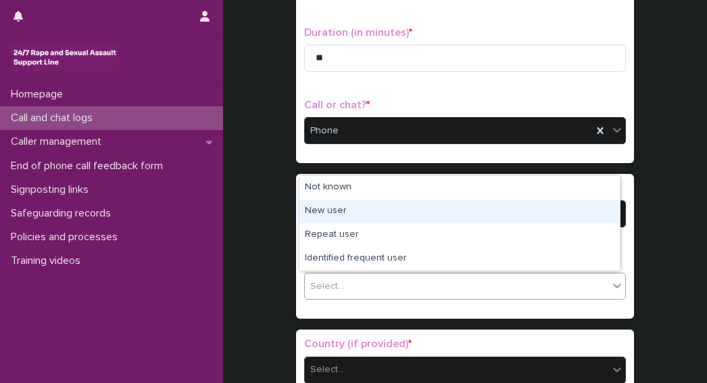
click at [330, 212] on div "New user" at bounding box center [459, 211] width 320 height 24
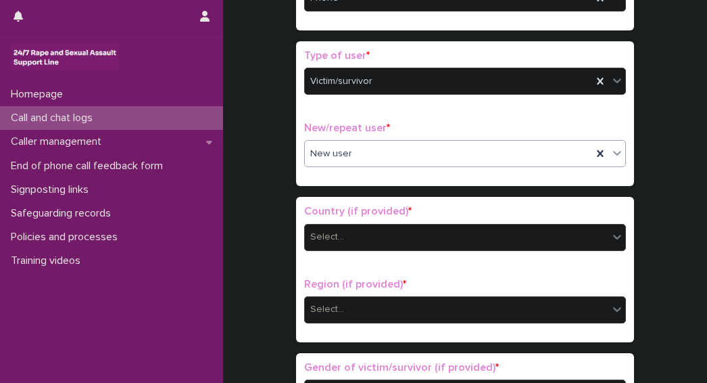
scroll to position [270, 0]
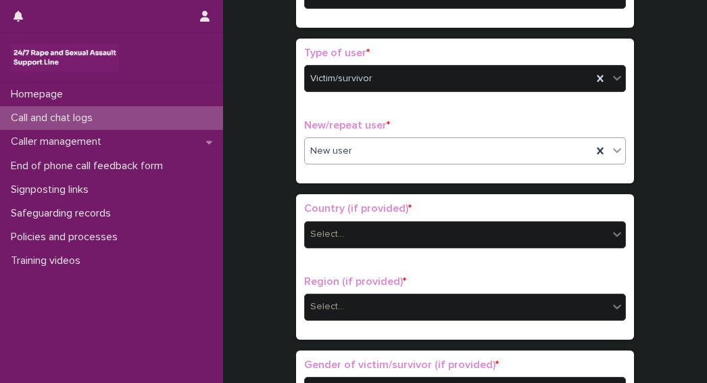
click at [335, 149] on span "New user" at bounding box center [331, 151] width 42 height 14
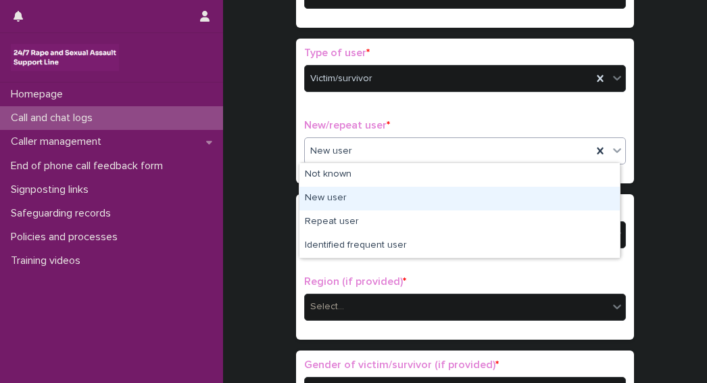
click at [324, 199] on div "New user" at bounding box center [459, 199] width 320 height 24
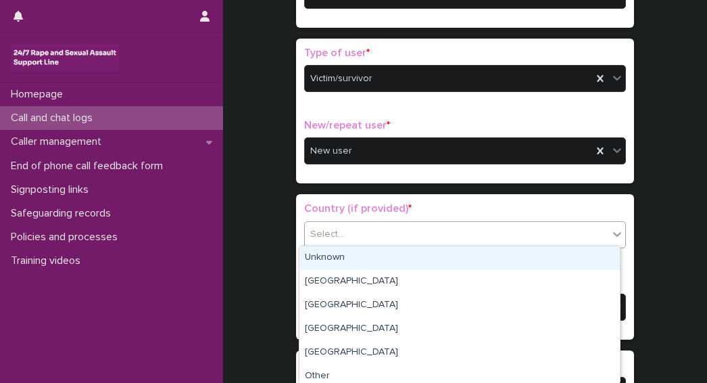
click at [341, 233] on div "Select..." at bounding box center [456, 234] width 303 height 22
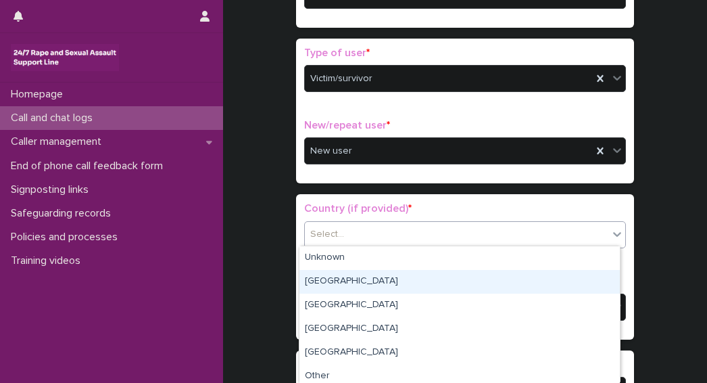
click at [333, 283] on div "England" at bounding box center [459, 282] width 320 height 24
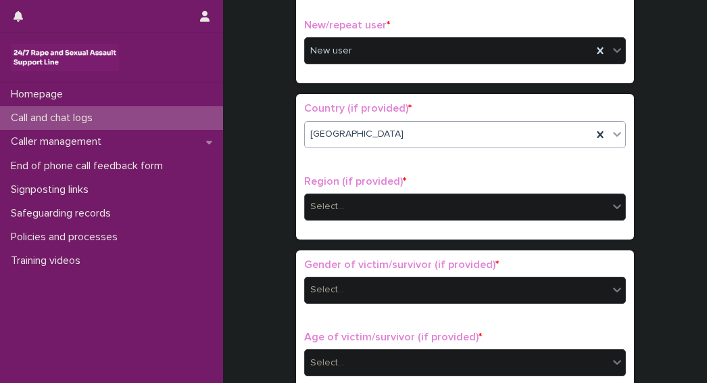
scroll to position [405, 0]
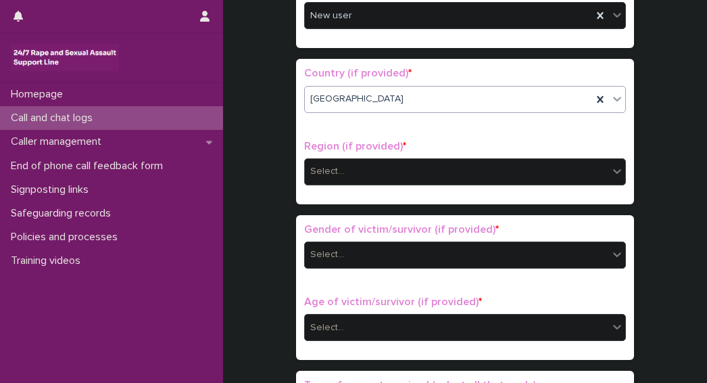
click at [338, 160] on div "Select..." at bounding box center [456, 171] width 303 height 22
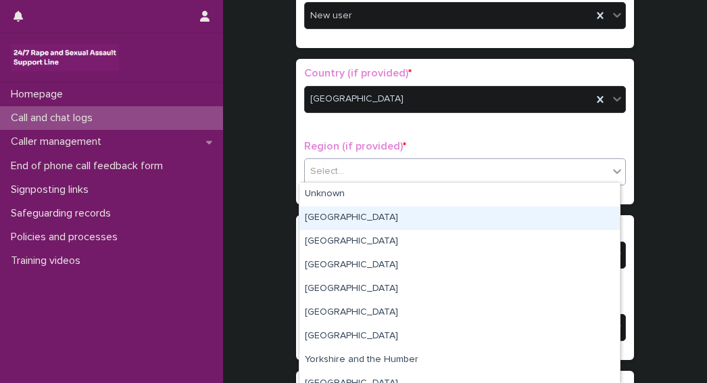
click at [334, 220] on div "Greater London" at bounding box center [459, 218] width 320 height 24
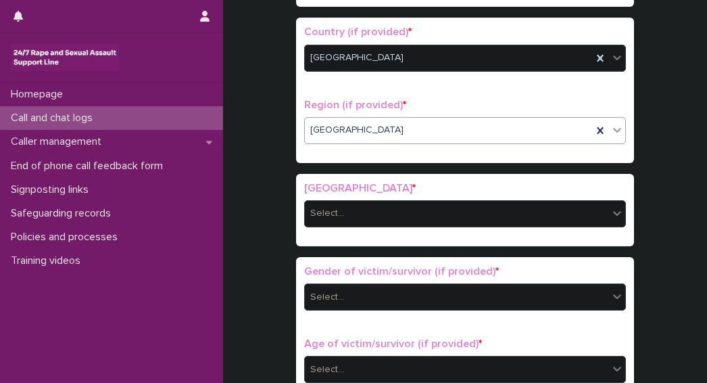
scroll to position [514, 0]
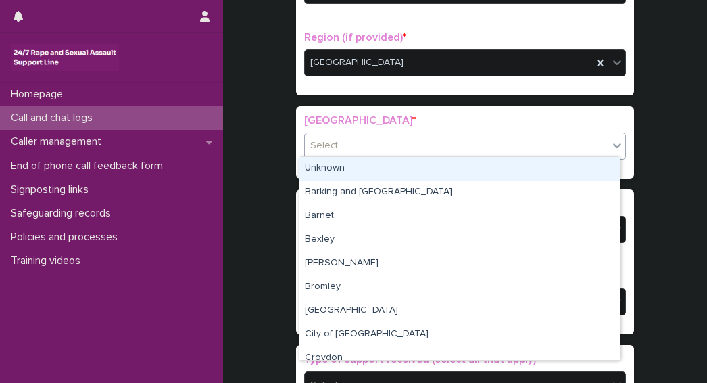
click at [351, 139] on div "Select..." at bounding box center [456, 145] width 303 height 22
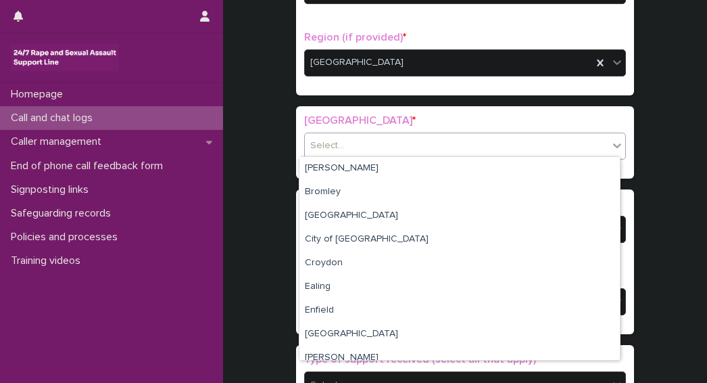
scroll to position [86, 0]
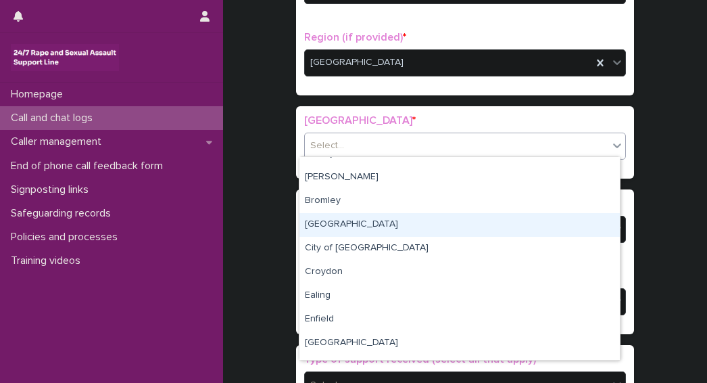
click at [318, 224] on div "Camden" at bounding box center [459, 225] width 320 height 24
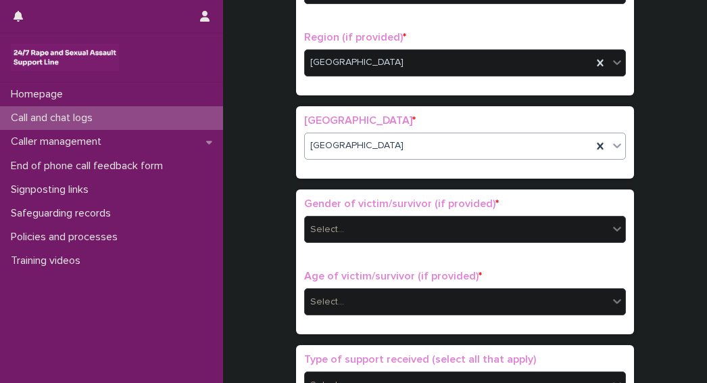
click at [345, 225] on input "text" at bounding box center [345, 229] width 1 height 11
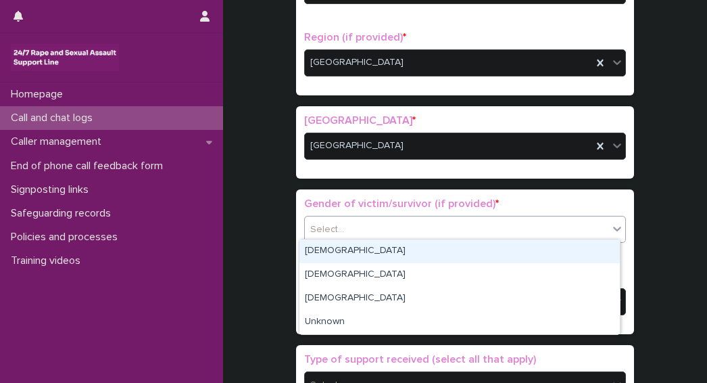
click at [325, 256] on div "Female" at bounding box center [459, 251] width 320 height 24
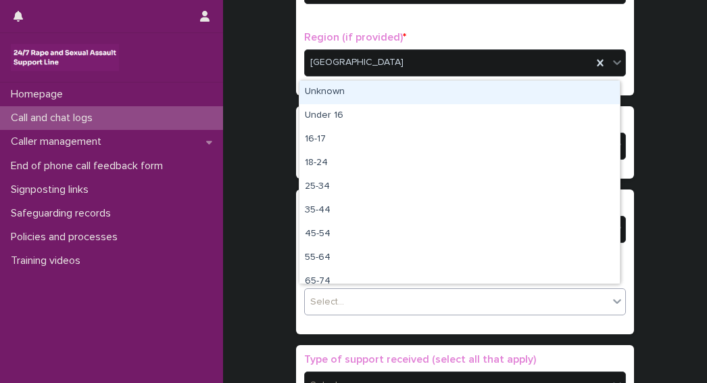
click at [323, 295] on div "Select..." at bounding box center [327, 302] width 34 height 14
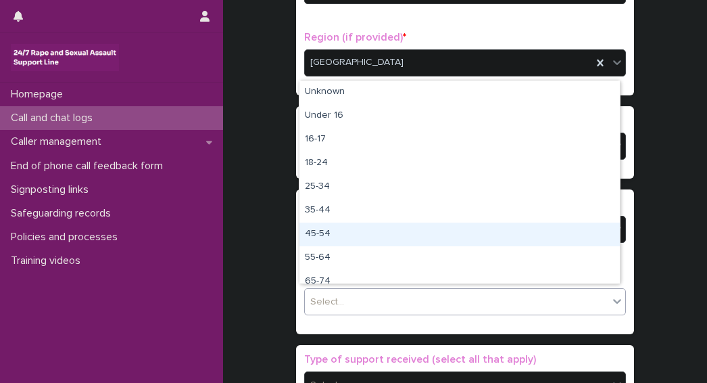
click at [324, 232] on div "45-54" at bounding box center [459, 234] width 320 height 24
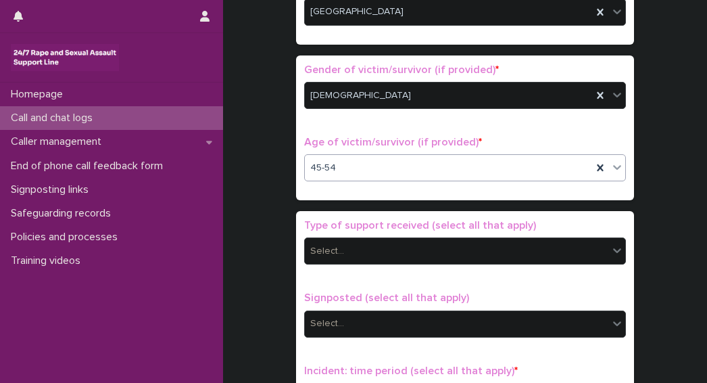
scroll to position [649, 0]
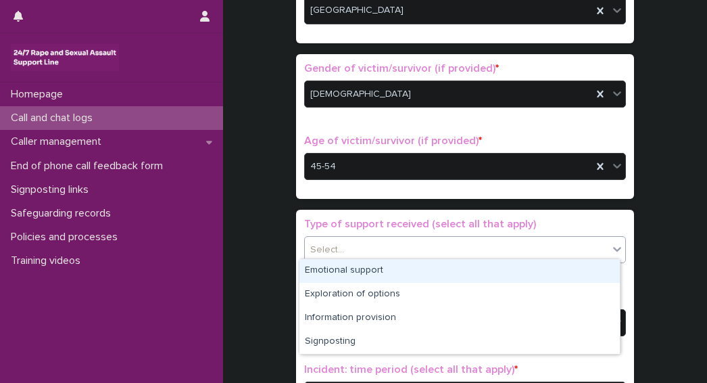
click at [346, 246] on div "Select..." at bounding box center [456, 250] width 303 height 22
click at [331, 268] on div "Emotional support" at bounding box center [459, 271] width 320 height 24
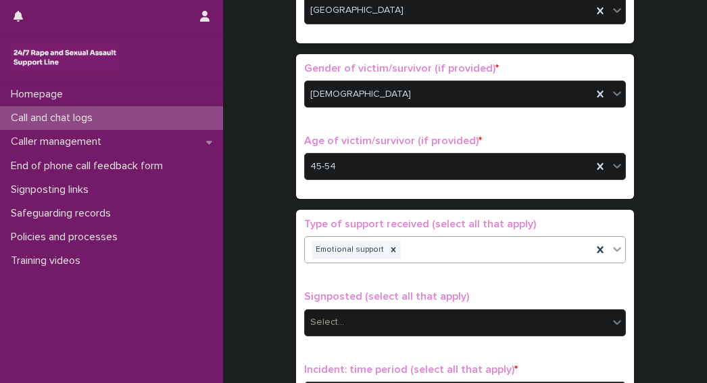
click at [423, 247] on div "Emotional support" at bounding box center [448, 250] width 287 height 24
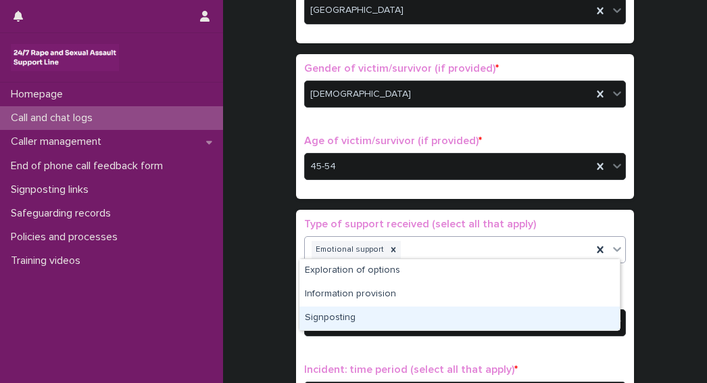
click at [326, 321] on div "Signposting" at bounding box center [459, 318] width 320 height 24
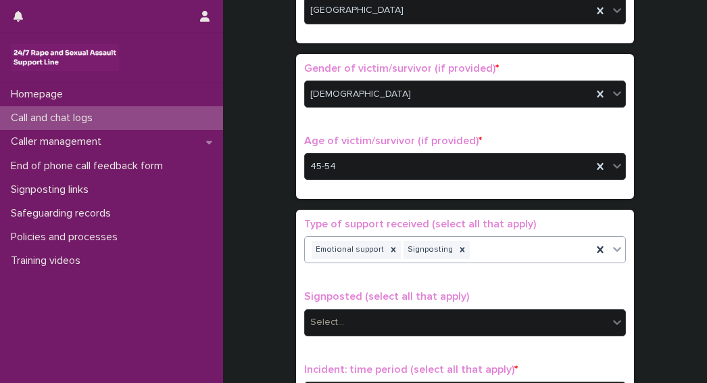
click at [485, 251] on div "Emotional support Signposting" at bounding box center [448, 250] width 287 height 24
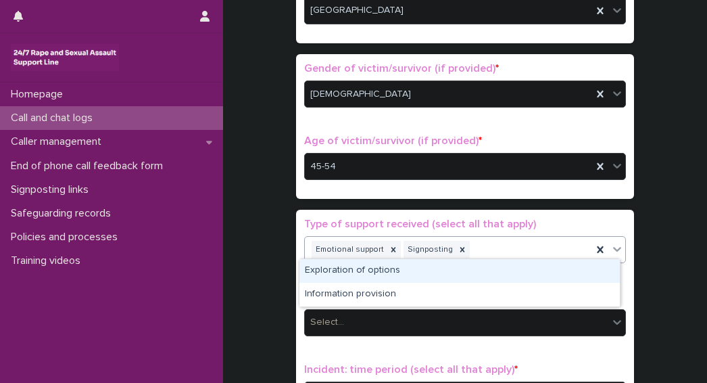
click at [392, 275] on div "Exploration of options" at bounding box center [459, 271] width 320 height 24
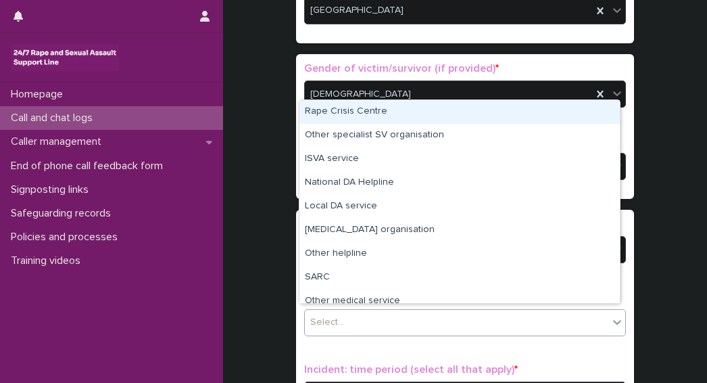
click at [366, 316] on div "Select..." at bounding box center [456, 322] width 303 height 22
click at [362, 120] on div "Rape Crisis Centre" at bounding box center [459, 112] width 320 height 24
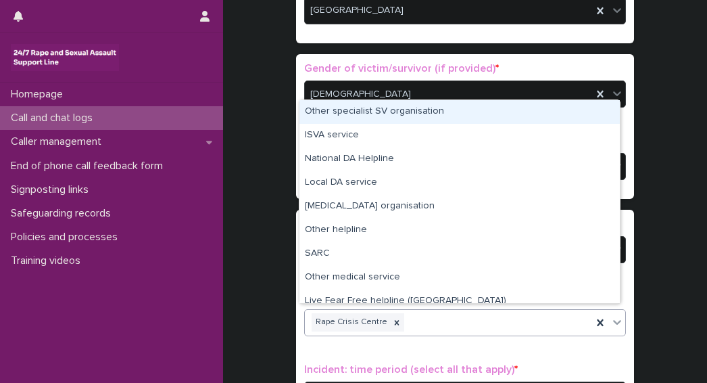
click at [422, 313] on div "Rape Crisis Centre" at bounding box center [448, 322] width 287 height 24
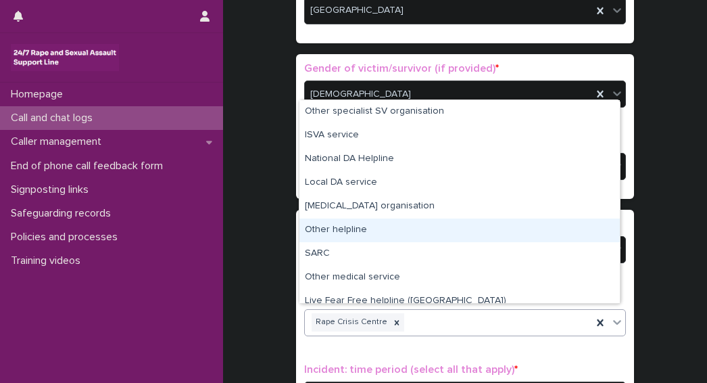
click at [331, 229] on div "Other helpline" at bounding box center [459, 230] width 320 height 24
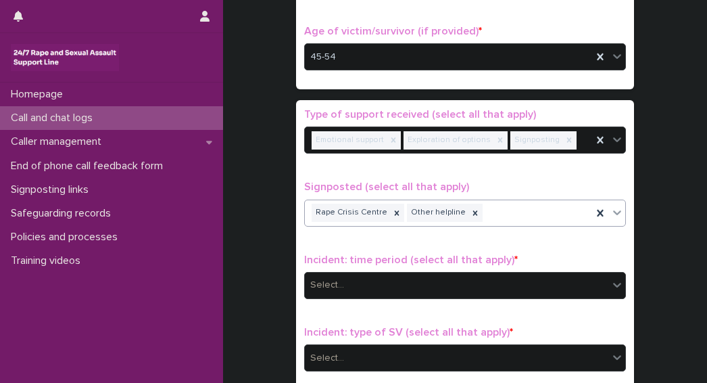
scroll to position [785, 0]
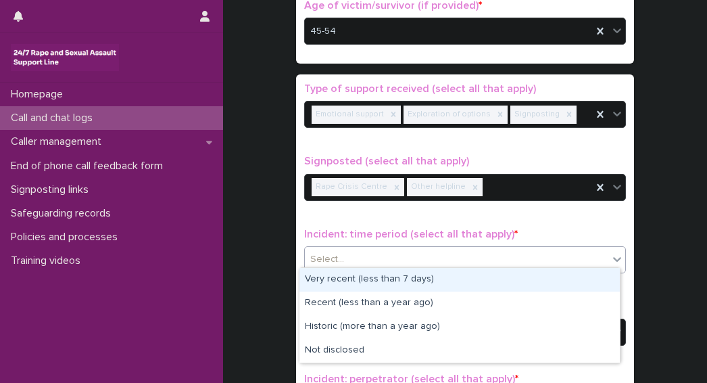
click at [352, 248] on div "Select..." at bounding box center [456, 259] width 303 height 22
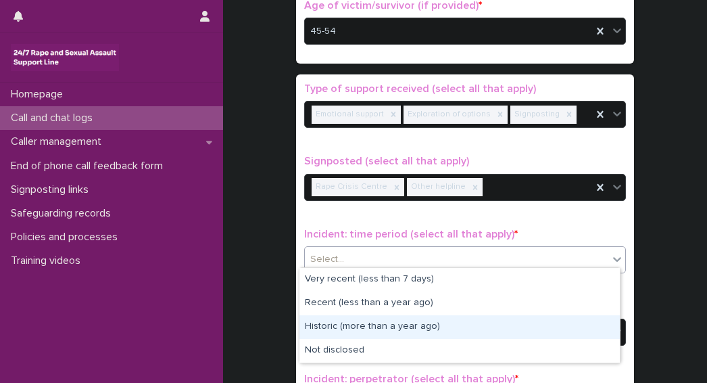
click at [342, 325] on div "Historic (more than a year ago)" at bounding box center [459, 327] width 320 height 24
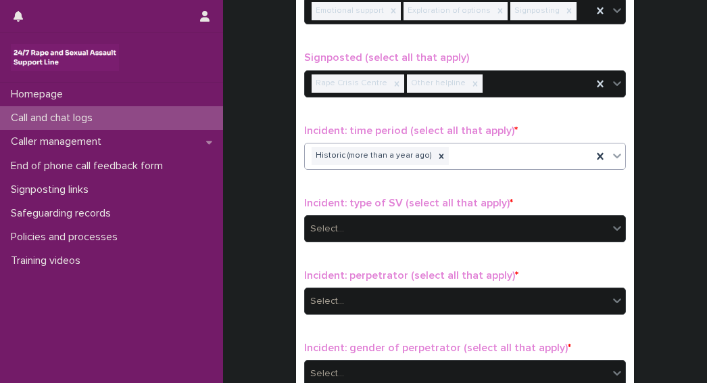
scroll to position [920, 0]
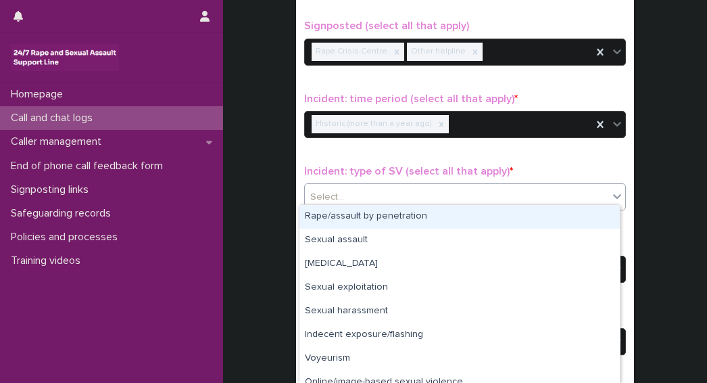
click at [348, 193] on div "Select..." at bounding box center [456, 197] width 303 height 22
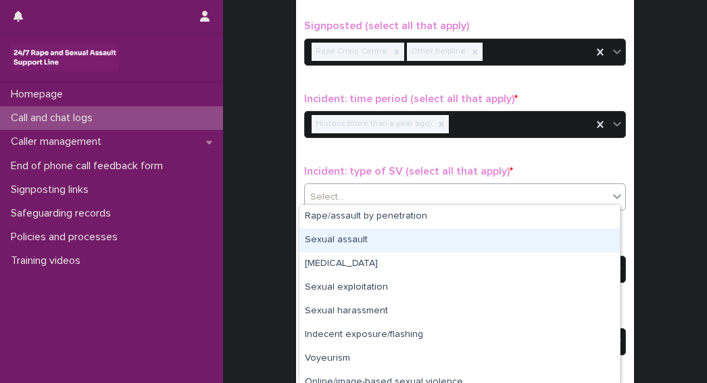
click at [347, 240] on div "Sexual assault" at bounding box center [459, 240] width 320 height 24
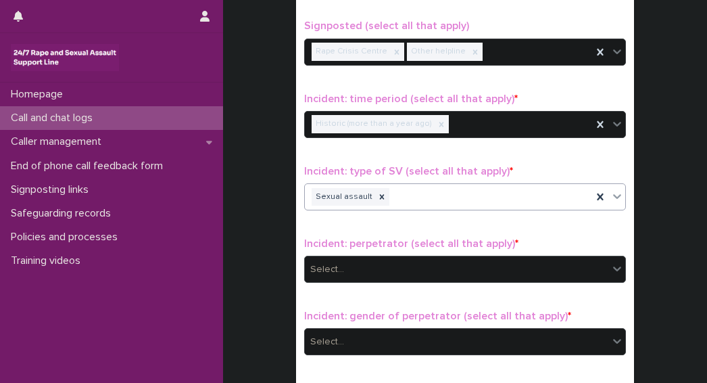
click at [345, 260] on div "Select..." at bounding box center [456, 269] width 303 height 22
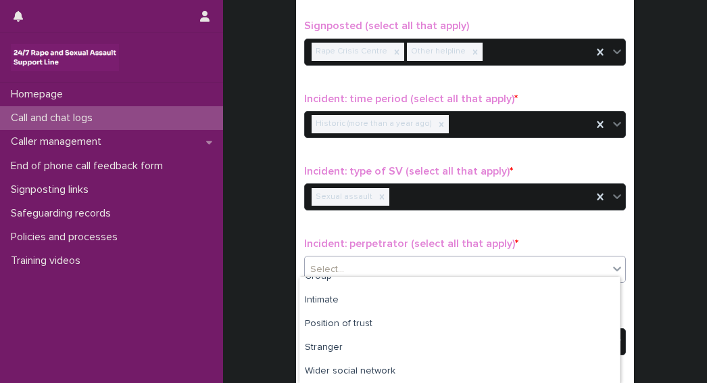
scroll to position [112, 0]
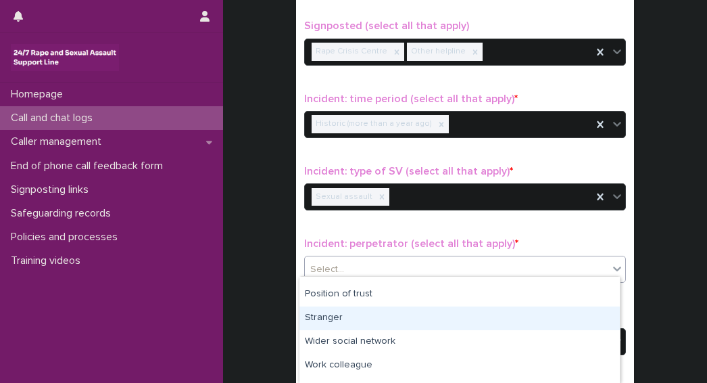
click at [330, 320] on div "Stranger" at bounding box center [459, 318] width 320 height 24
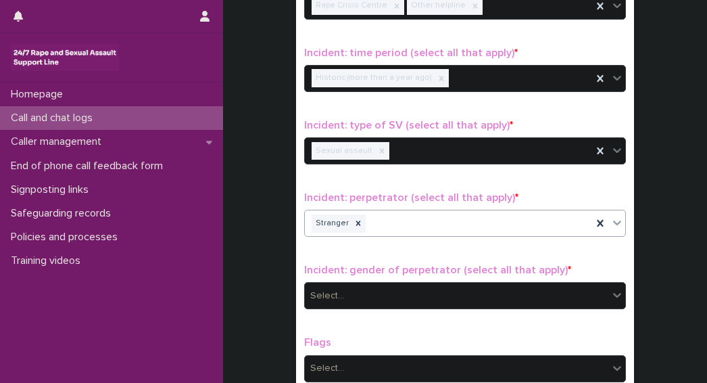
scroll to position [987, 0]
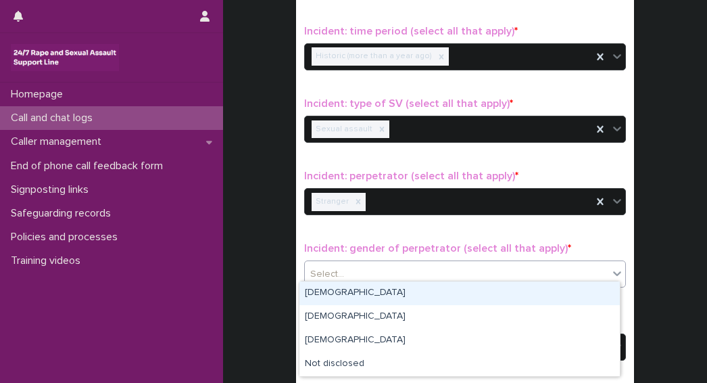
click at [376, 266] on div "Select..." at bounding box center [456, 274] width 303 height 22
click at [316, 292] on div "Male" at bounding box center [459, 293] width 320 height 24
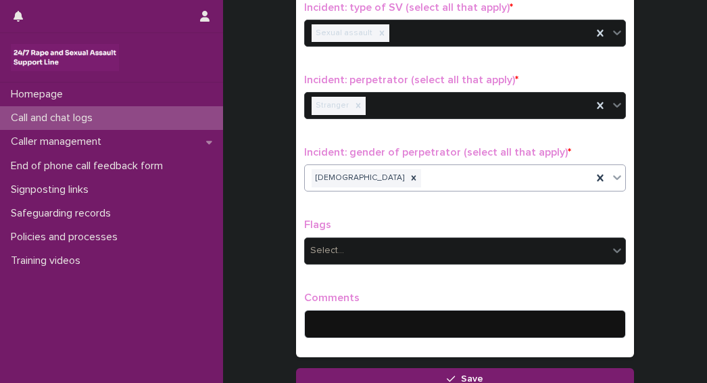
scroll to position [1087, 0]
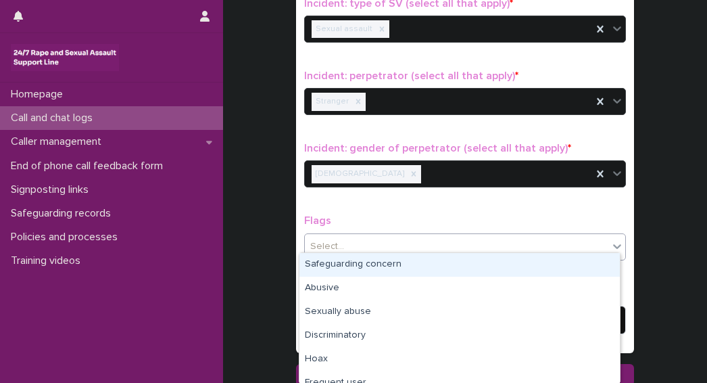
click at [335, 243] on div "Select..." at bounding box center [327, 246] width 34 height 14
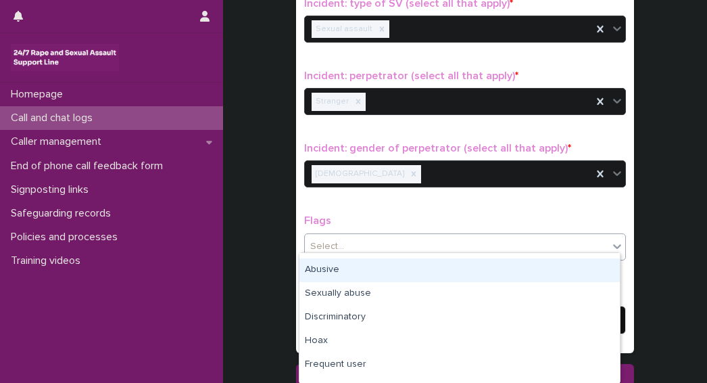
scroll to position [0, 0]
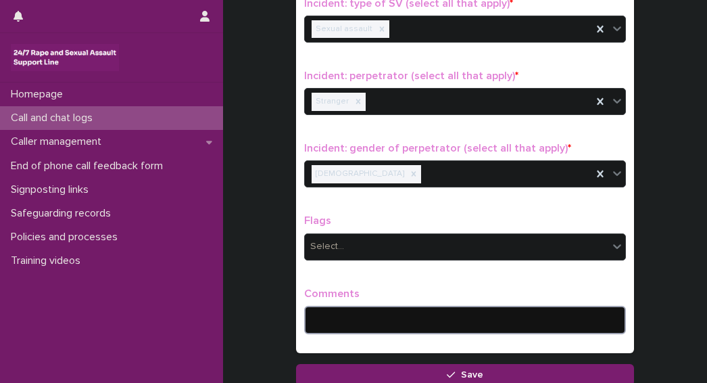
click at [323, 313] on textarea at bounding box center [465, 319] width 322 height 28
click at [416, 318] on textarea "**********" at bounding box center [465, 319] width 322 height 28
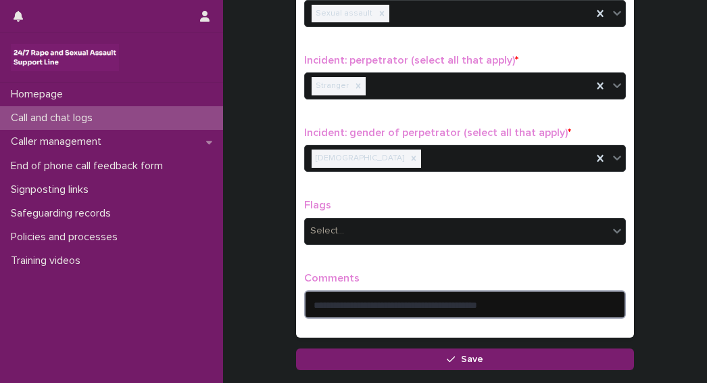
scroll to position [1155, 0]
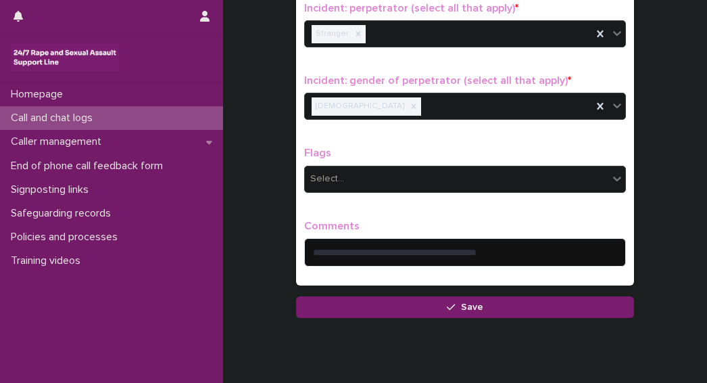
drag, startPoint x: 446, startPoint y: 248, endPoint x: 435, endPoint y: 262, distance: 17.3
click at [435, 262] on div "**********" at bounding box center [465, 249] width 322 height 58
click at [441, 247] on textarea "**********" at bounding box center [465, 252] width 322 height 28
drag, startPoint x: 450, startPoint y: 240, endPoint x: 436, endPoint y: 267, distance: 30.5
click at [436, 268] on div "**********" at bounding box center [465, 249] width 322 height 58
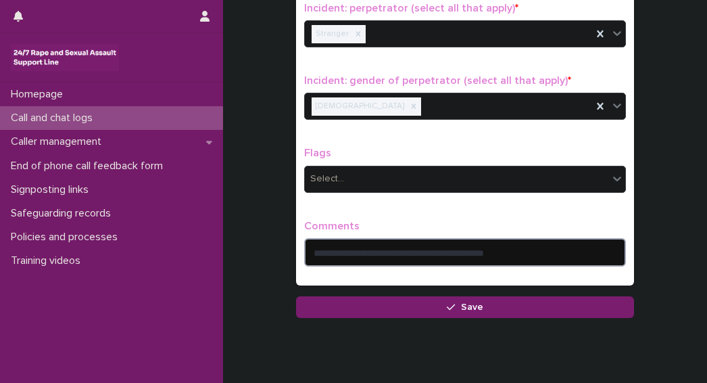
click at [510, 247] on textarea "**********" at bounding box center [465, 252] width 322 height 28
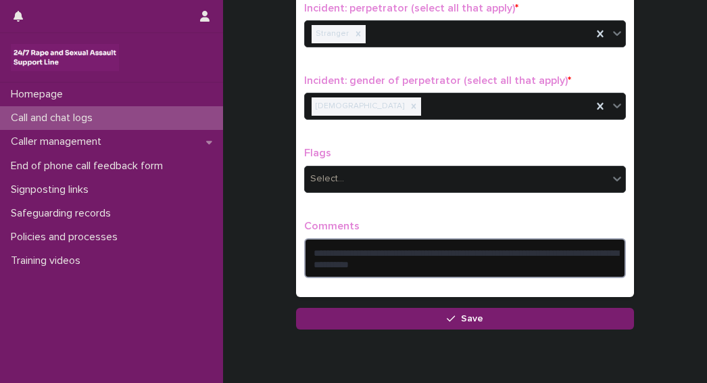
type textarea "**********"
drag, startPoint x: 412, startPoint y: 262, endPoint x: 334, endPoint y: 287, distance: 82.5
click at [334, 287] on div "**********" at bounding box center [465, 0] width 338 height 593
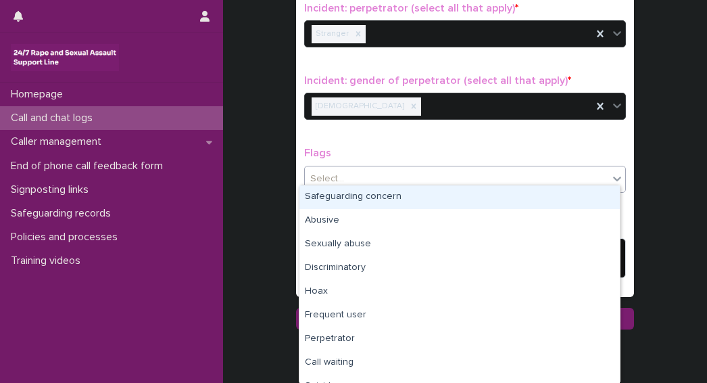
click at [353, 174] on div "Select..." at bounding box center [456, 179] width 303 height 22
click at [349, 196] on div "Safeguarding concern" at bounding box center [459, 197] width 320 height 24
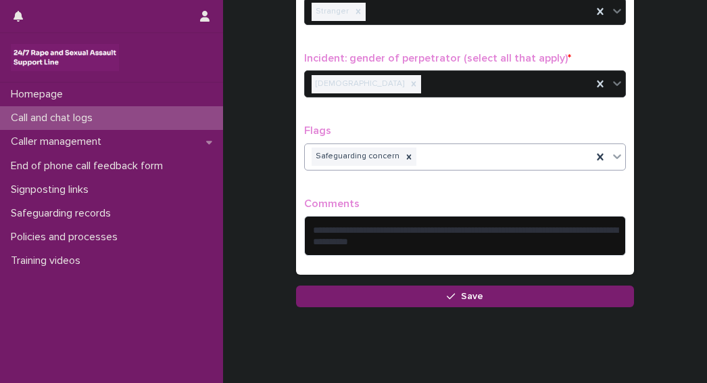
scroll to position [1200, 0]
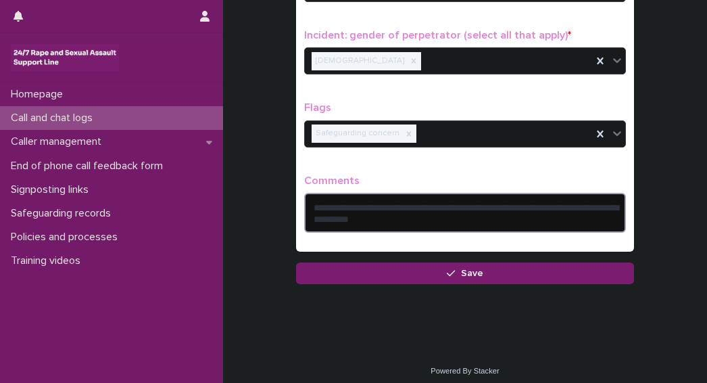
drag, startPoint x: 428, startPoint y: 210, endPoint x: 301, endPoint y: 206, distance: 127.8
click at [304, 206] on textarea "**********" at bounding box center [465, 213] width 322 height 40
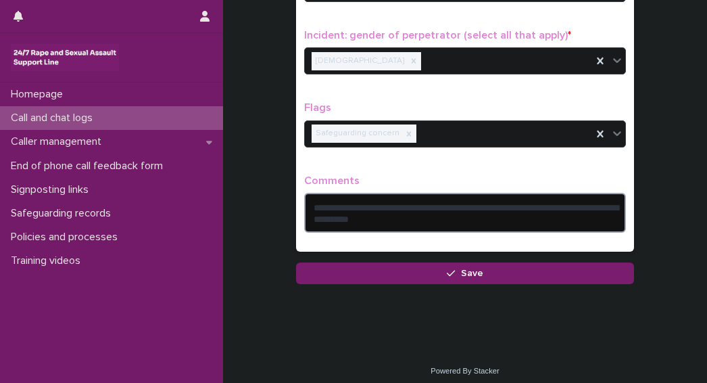
drag, startPoint x: 447, startPoint y: 213, endPoint x: 291, endPoint y: 208, distance: 156.2
click at [304, 197] on textarea "**********" at bounding box center [465, 213] width 322 height 40
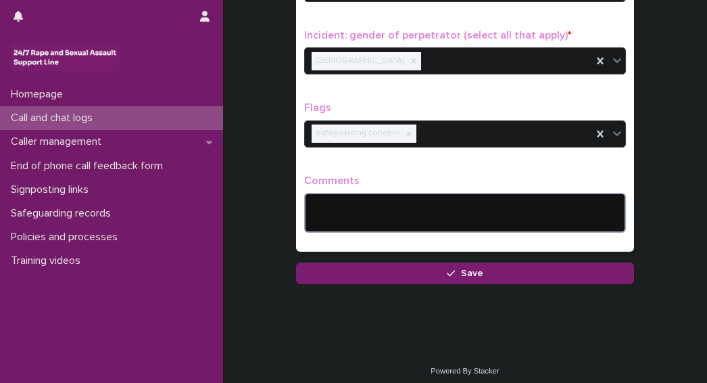
scroll to position [1189, 0]
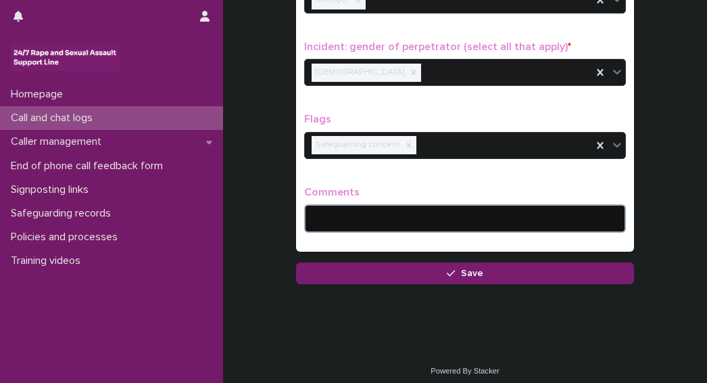
paste textarea "**********"
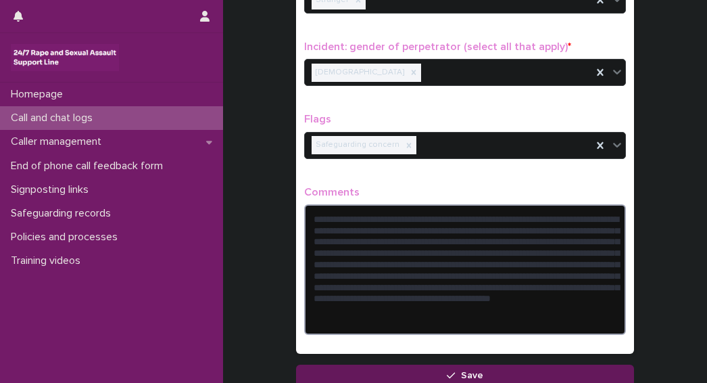
type textarea "**********"
click at [447, 370] on icon "button" at bounding box center [451, 374] width 8 height 9
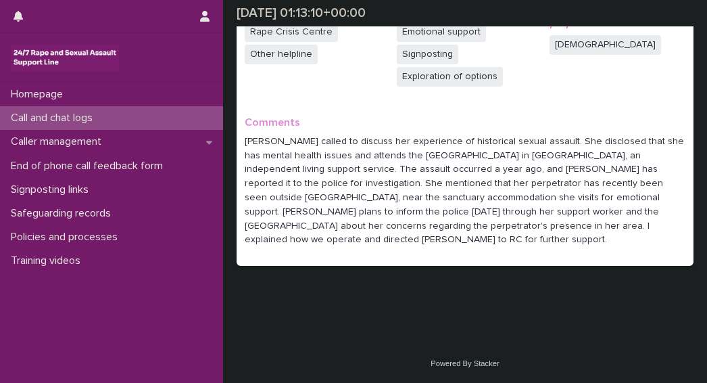
scroll to position [432, 0]
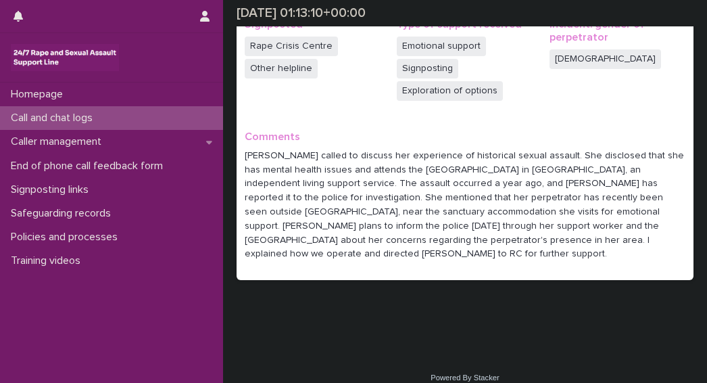
click at [66, 214] on p "Safeguarding records" at bounding box center [63, 213] width 116 height 13
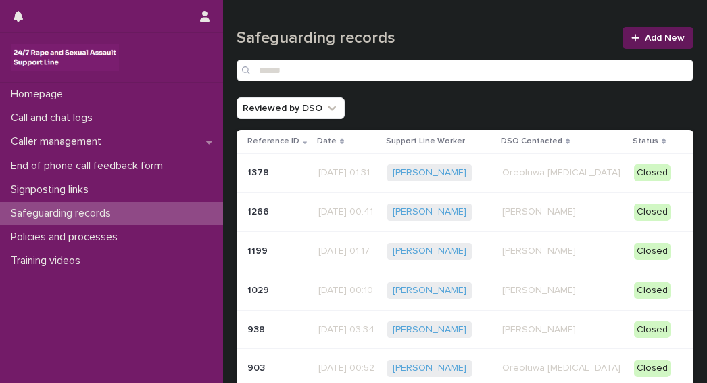
click at [646, 34] on span "Add New" at bounding box center [665, 37] width 40 height 9
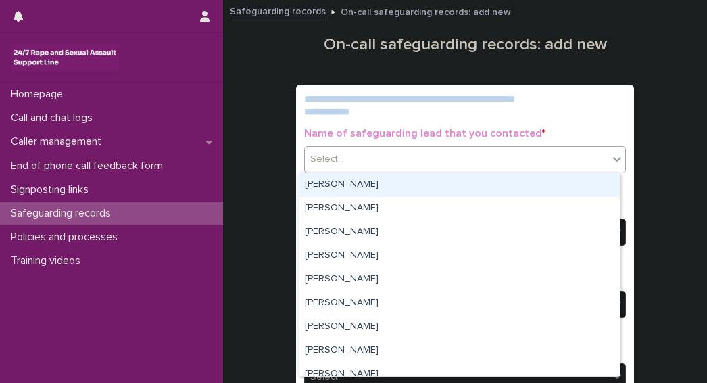
click at [350, 156] on div "Select..." at bounding box center [456, 159] width 303 height 22
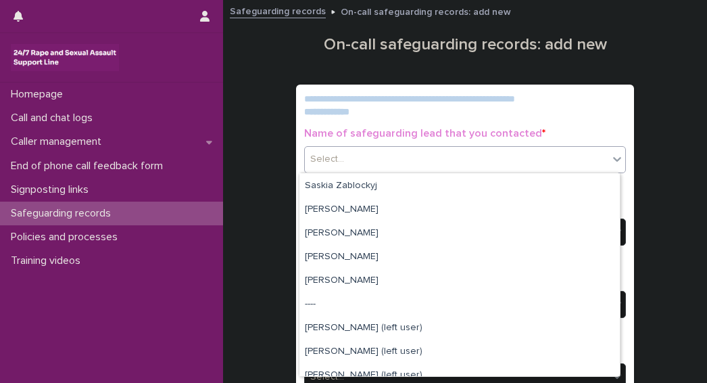
scroll to position [460, 0]
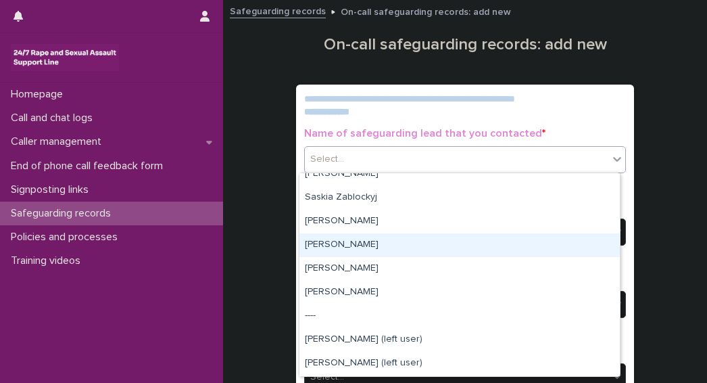
click at [355, 245] on div "Tijesunimi Awotoye" at bounding box center [459, 245] width 320 height 24
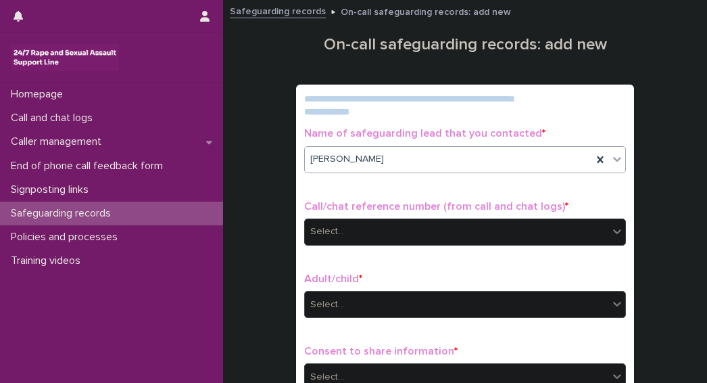
click at [332, 298] on div "Select..." at bounding box center [327, 304] width 34 height 14
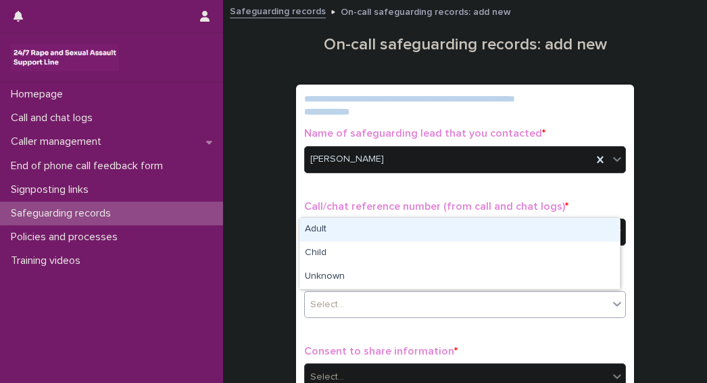
click at [322, 229] on div "Adult" at bounding box center [459, 230] width 320 height 24
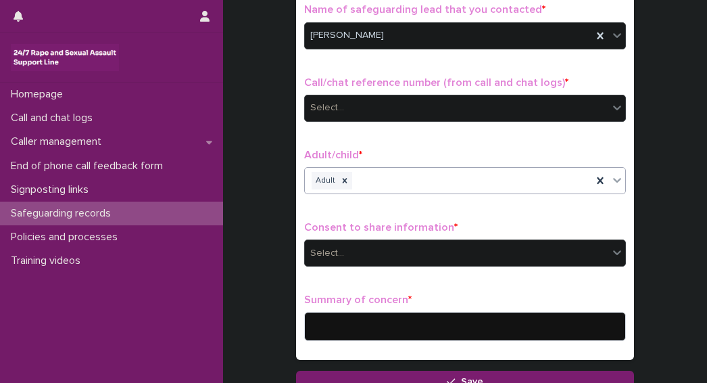
scroll to position [135, 0]
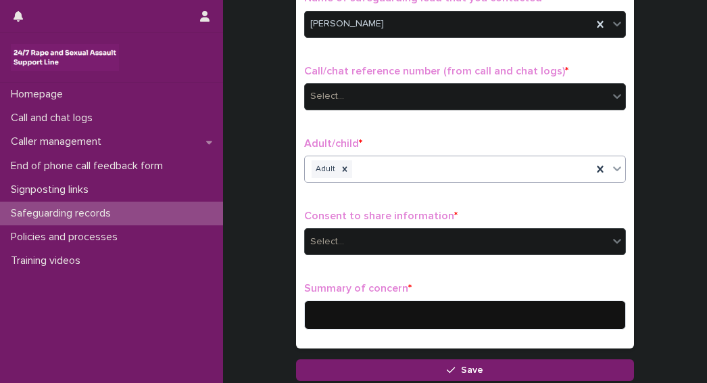
click at [348, 235] on div "Select..." at bounding box center [456, 241] width 303 height 22
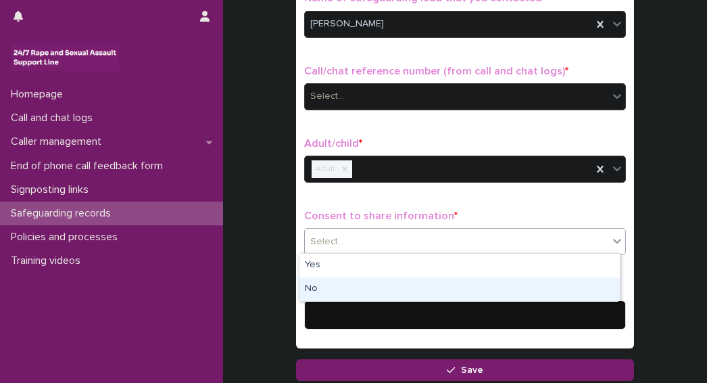
click at [316, 289] on div "No" at bounding box center [459, 289] width 320 height 24
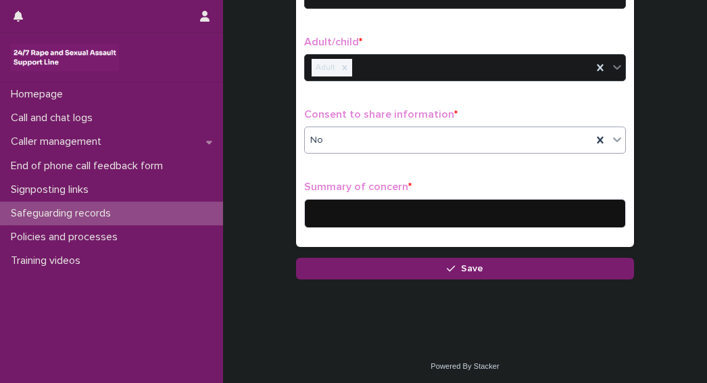
scroll to position [237, 0]
click at [326, 210] on textarea at bounding box center [465, 213] width 322 height 28
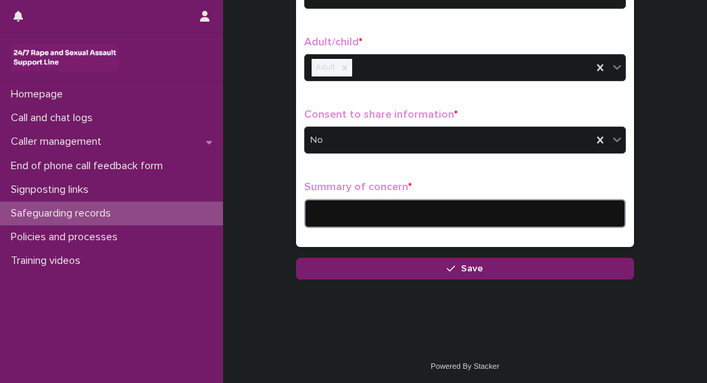
paste textarea "**********"
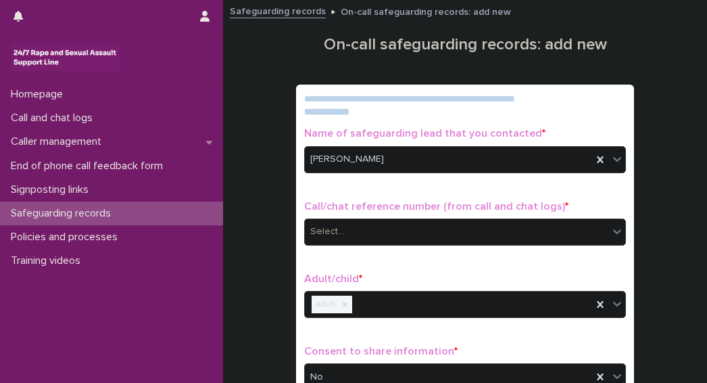
scroll to position [68, 0]
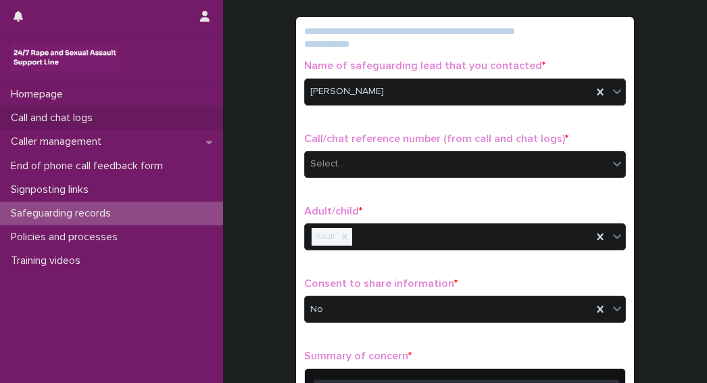
click at [40, 118] on p "Call and chat logs" at bounding box center [54, 118] width 98 height 13
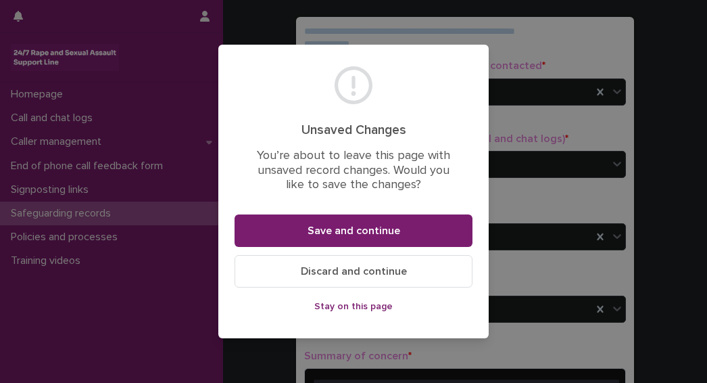
drag, startPoint x: 191, startPoint y: 289, endPoint x: 200, endPoint y: 289, distance: 9.5
click at [191, 289] on div "Unsaved Changes You’re about to leave this page with unsaved record changes. Wo…" at bounding box center [353, 191] width 707 height 383
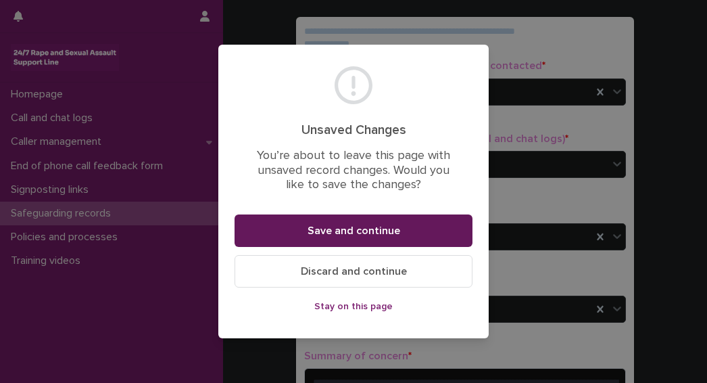
click at [307, 237] on button "Save and continue" at bounding box center [354, 230] width 238 height 32
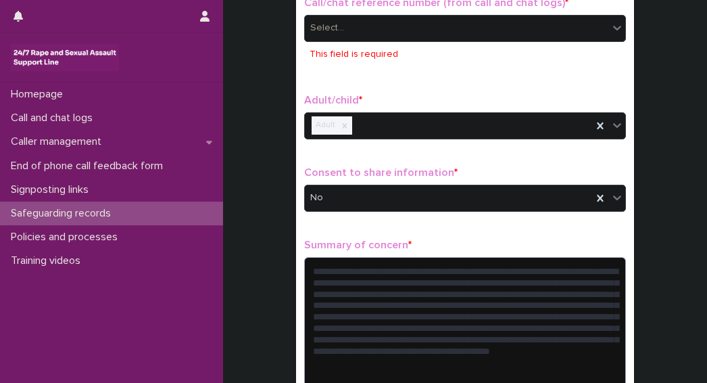
scroll to position [208, 0]
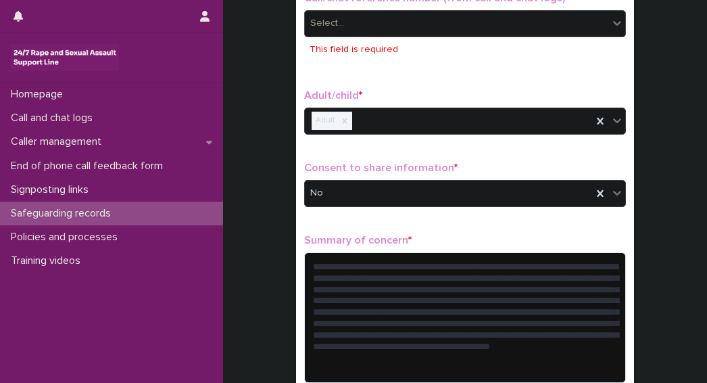
click at [336, 29] on div "Select..." at bounding box center [327, 23] width 34 height 14
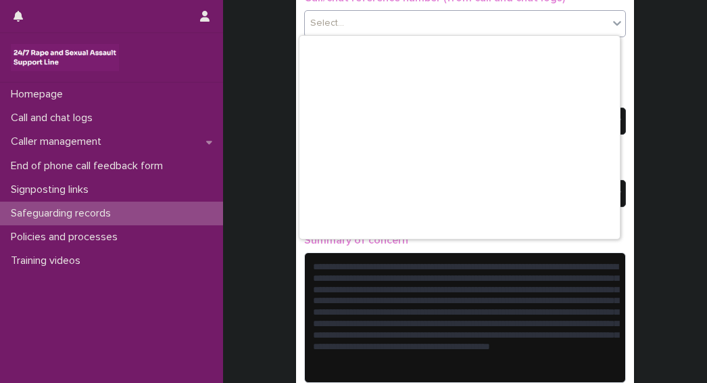
scroll to position [4126, 0]
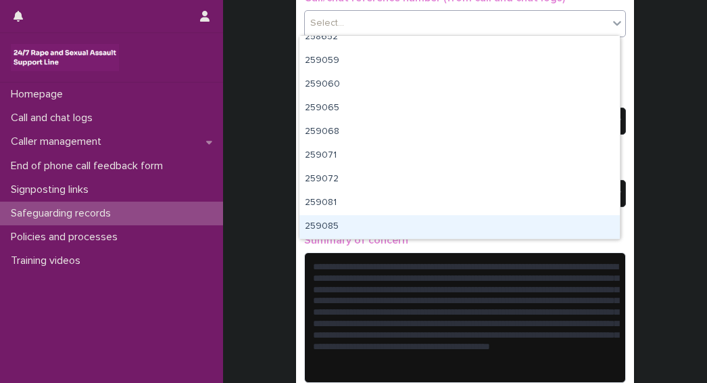
click at [323, 226] on div "259085" at bounding box center [459, 227] width 320 height 24
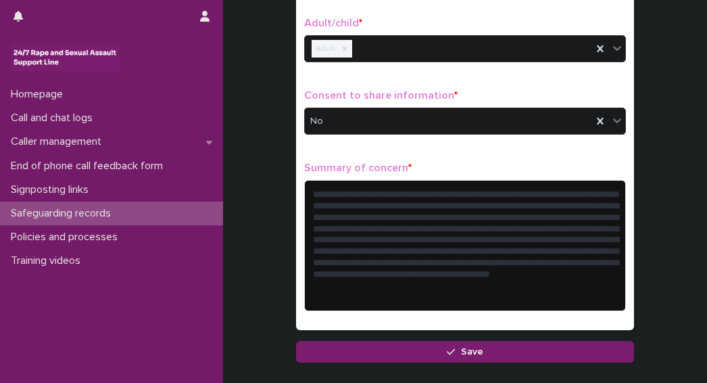
scroll to position [259, 0]
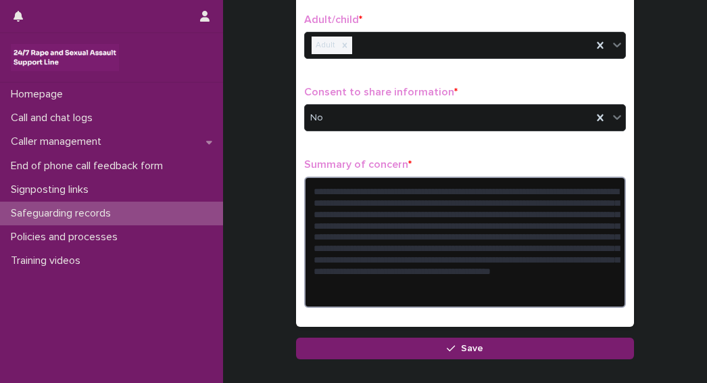
click at [563, 209] on textarea "**********" at bounding box center [465, 241] width 322 height 130
click at [326, 220] on textarea "**********" at bounding box center [465, 241] width 322 height 130
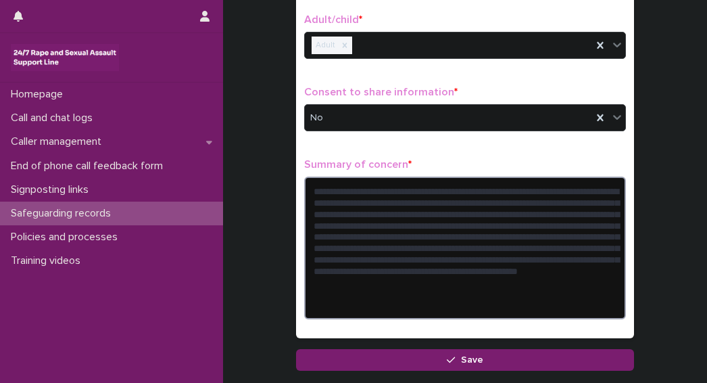
click at [329, 293] on textarea "**********" at bounding box center [465, 247] width 322 height 142
click at [434, 216] on textarea "**********" at bounding box center [465, 247] width 322 height 142
click at [510, 293] on textarea "**********" at bounding box center [465, 247] width 322 height 142
drag, startPoint x: 514, startPoint y: 289, endPoint x: 335, endPoint y: 289, distance: 179.1
click at [335, 289] on textarea "**********" at bounding box center [465, 247] width 322 height 142
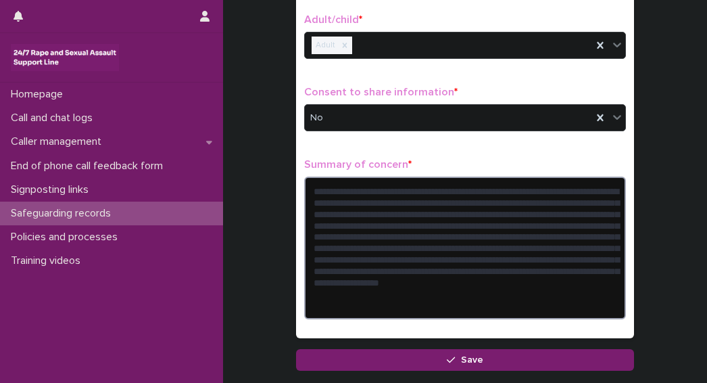
drag, startPoint x: 330, startPoint y: 287, endPoint x: 510, endPoint y: 287, distance: 179.8
click at [510, 287] on textarea "**********" at bounding box center [465, 247] width 322 height 142
click at [345, 293] on textarea "**********" at bounding box center [465, 247] width 322 height 142
click at [350, 293] on textarea "**********" at bounding box center [465, 247] width 322 height 142
paste textarea "**********"
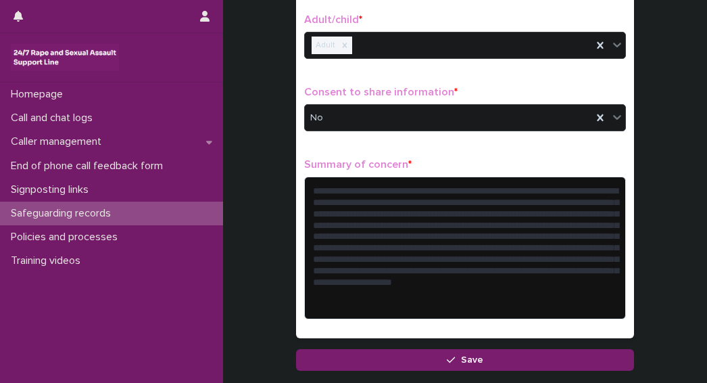
drag, startPoint x: 514, startPoint y: 295, endPoint x: 428, endPoint y: 155, distance: 164.4
click at [428, 155] on div "**********" at bounding box center [465, 98] width 322 height 461
click at [407, 288] on textarea "**********" at bounding box center [465, 247] width 322 height 142
click at [514, 294] on textarea "**********" at bounding box center [465, 247] width 322 height 142
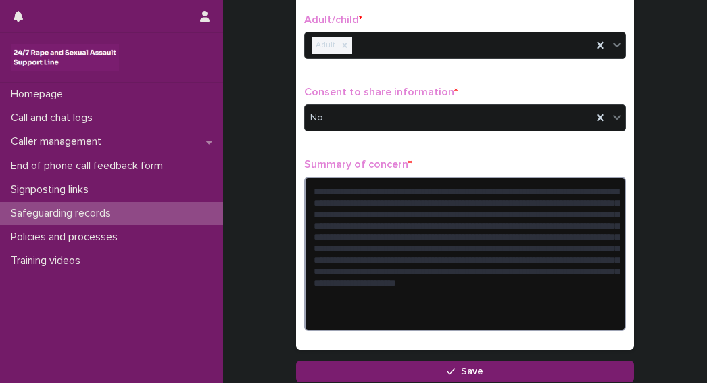
click at [361, 316] on textarea "**********" at bounding box center [465, 252] width 322 height 153
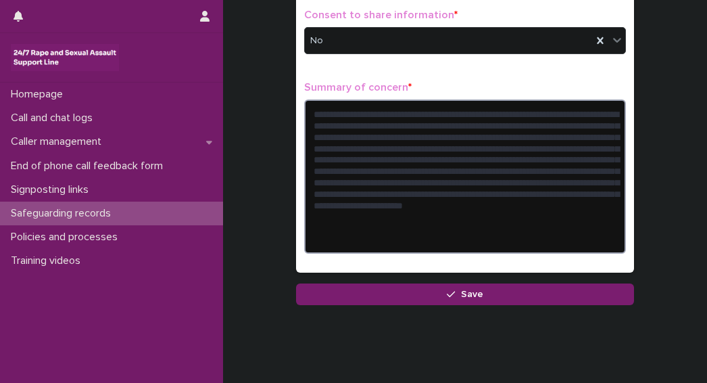
scroll to position [341, 0]
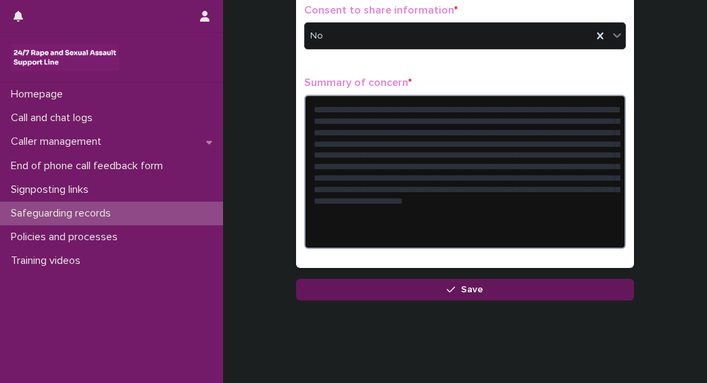
type textarea "**********"
click at [447, 287] on icon "button" at bounding box center [451, 289] width 8 height 9
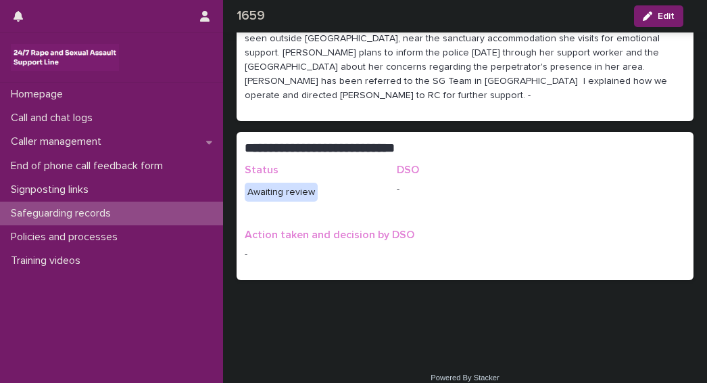
scroll to position [298, 0]
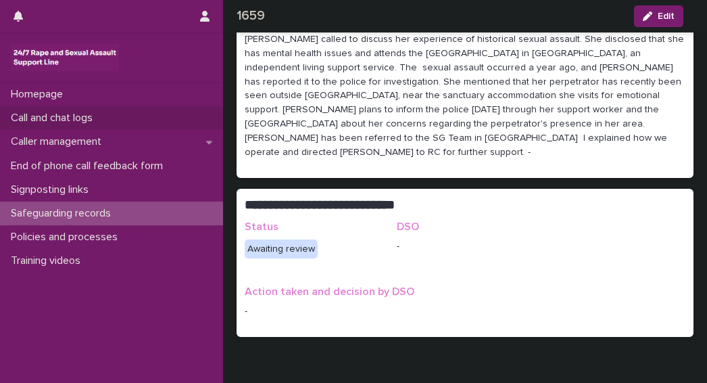
click at [62, 114] on p "Call and chat logs" at bounding box center [54, 118] width 98 height 13
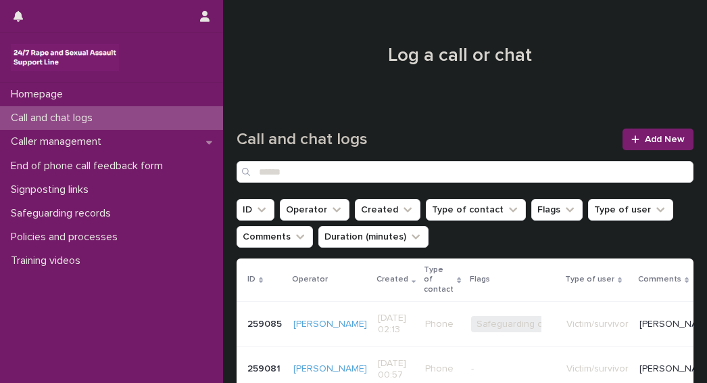
click at [566, 324] on p "Victim/survivor" at bounding box center [597, 323] width 62 height 11
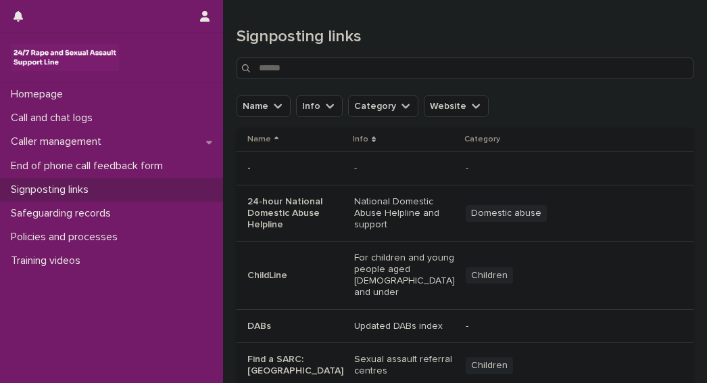
scroll to position [484, 0]
